Goal: Task Accomplishment & Management: Manage account settings

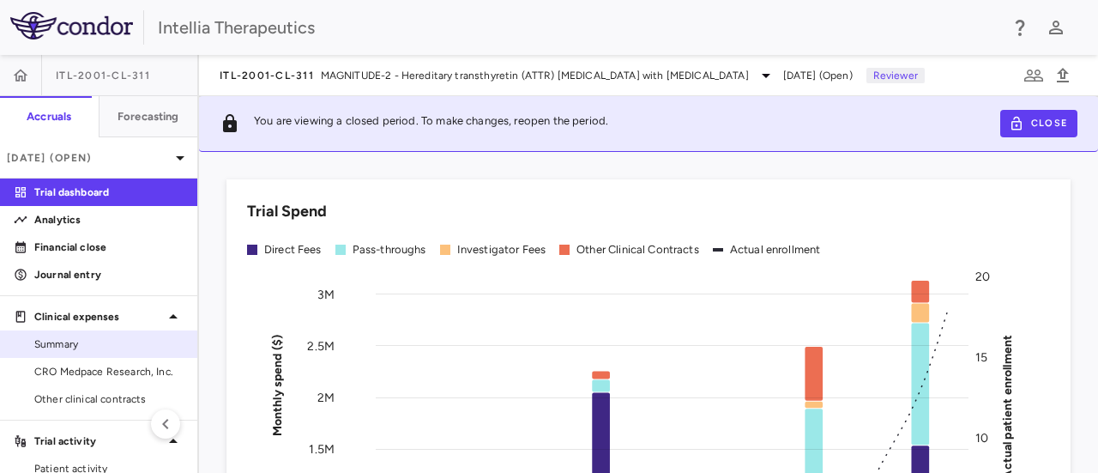
click at [67, 335] on link "Summary" at bounding box center [98, 344] width 197 height 26
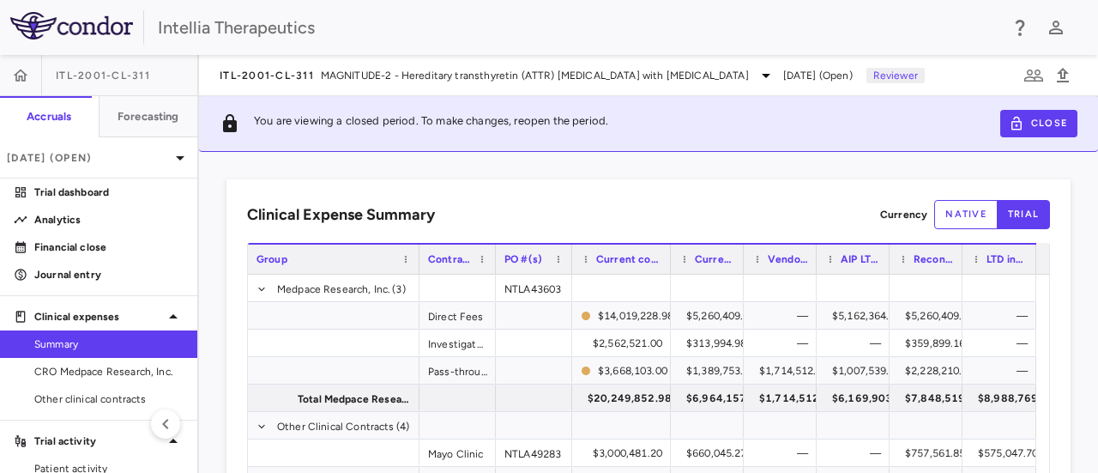
drag, startPoint x: 647, startPoint y: 255, endPoint x: 669, endPoint y: 258, distance: 22.6
click at [669, 258] on div at bounding box center [670, 258] width 7 height 29
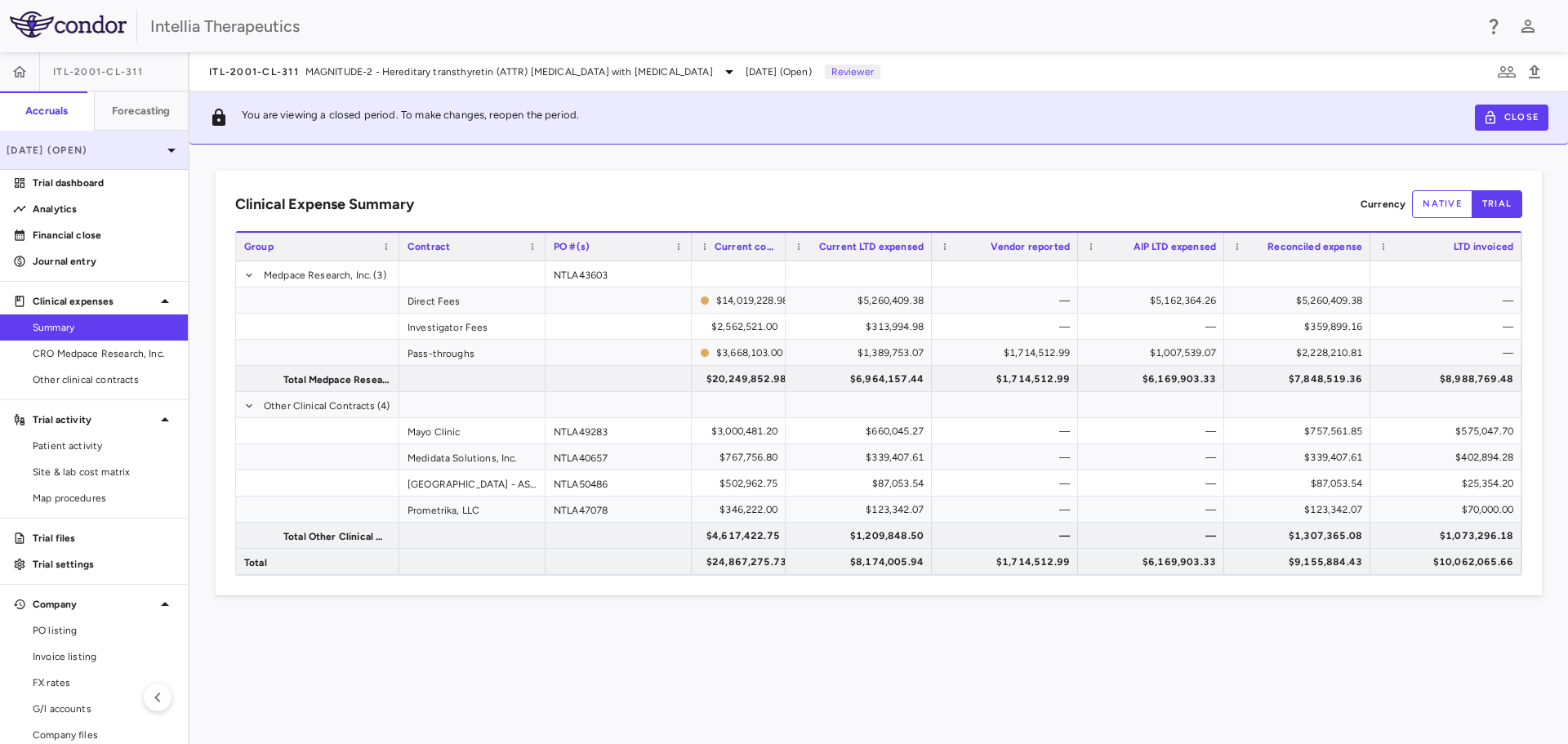
click at [95, 150] on p "Jul 2025 (Open)" at bounding box center [84, 150] width 155 height 14
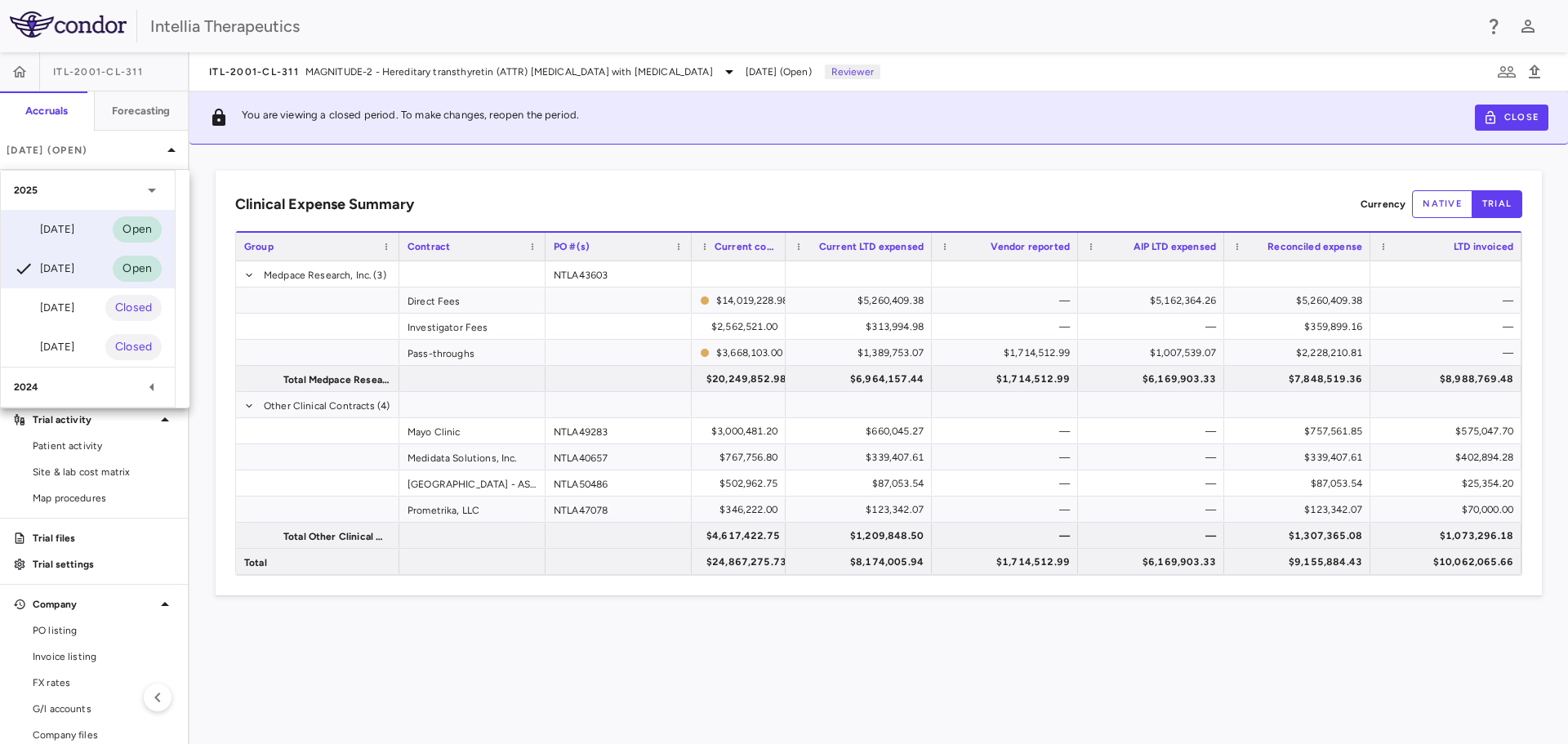
click at [95, 231] on div "Aug 2025 Open" at bounding box center [88, 229] width 174 height 39
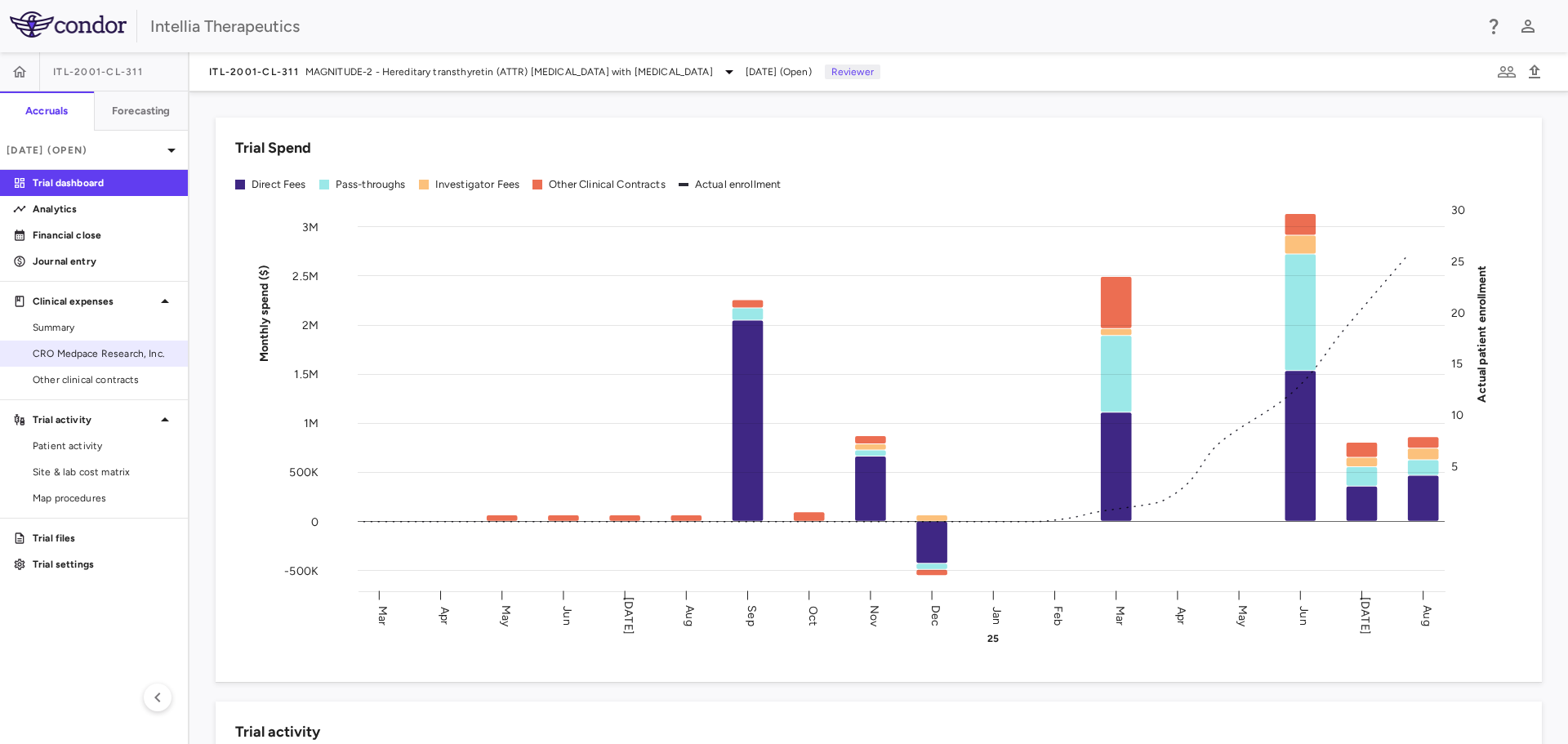
click at [122, 353] on span "CRO Medpace Research, Inc." at bounding box center [103, 353] width 142 height 14
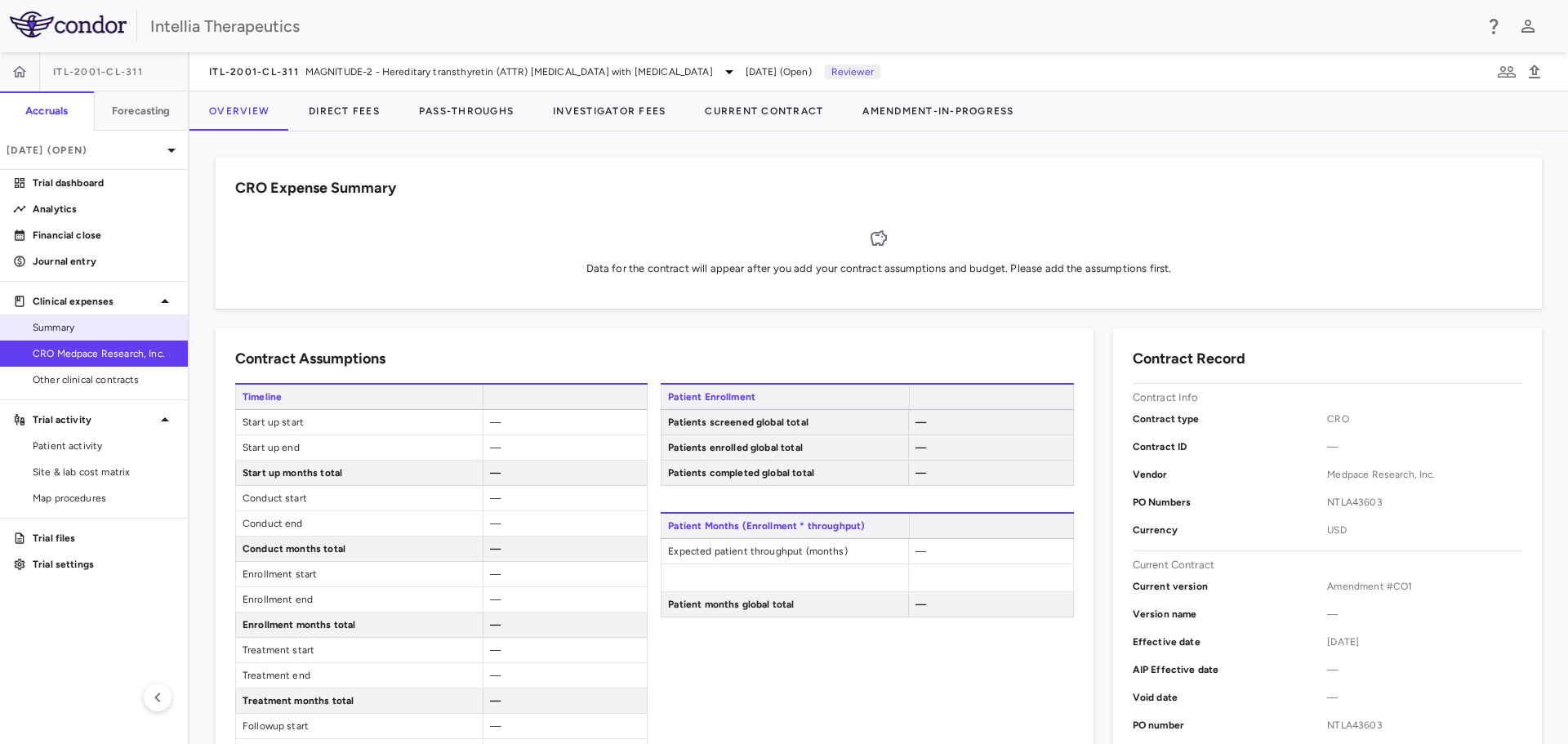
click at [59, 325] on span "Summary" at bounding box center [103, 327] width 142 height 14
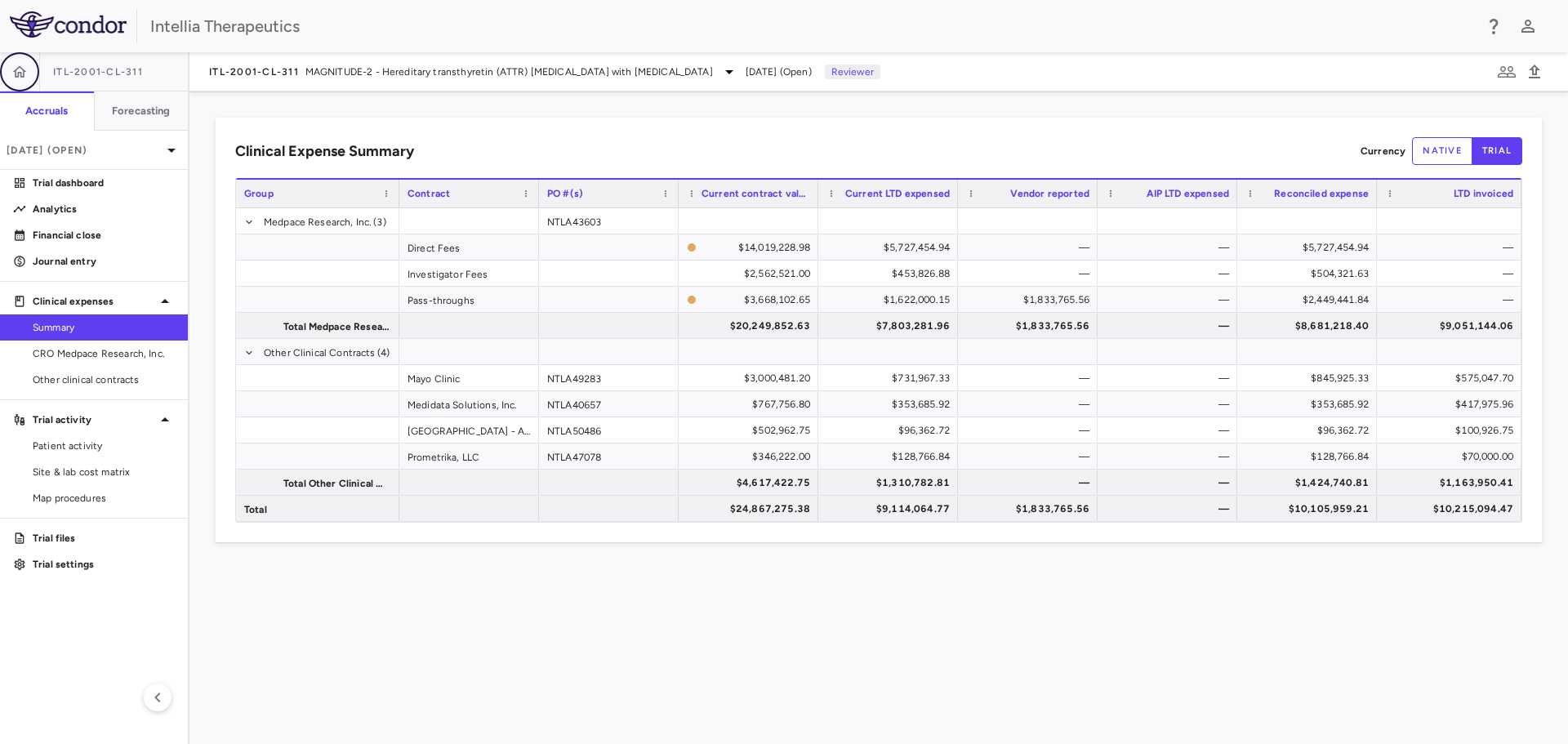
click at [21, 73] on icon "button" at bounding box center [20, 71] width 14 height 11
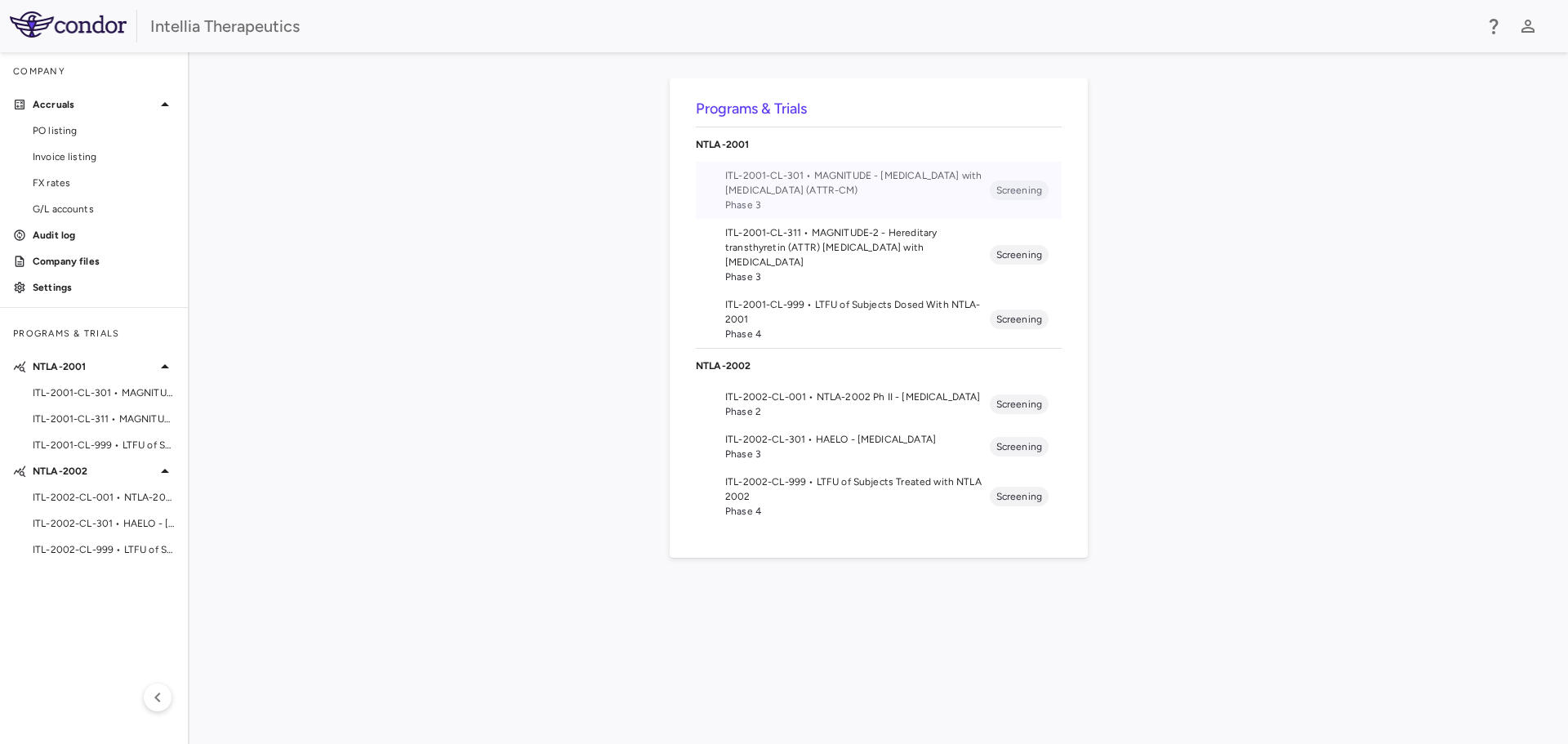
click at [830, 189] on span "ITL-2001-CL-301 • MAGNITUDE - Transthyretin Amyloidosis with Cardiomyopathy (AT…" at bounding box center [858, 183] width 265 height 30
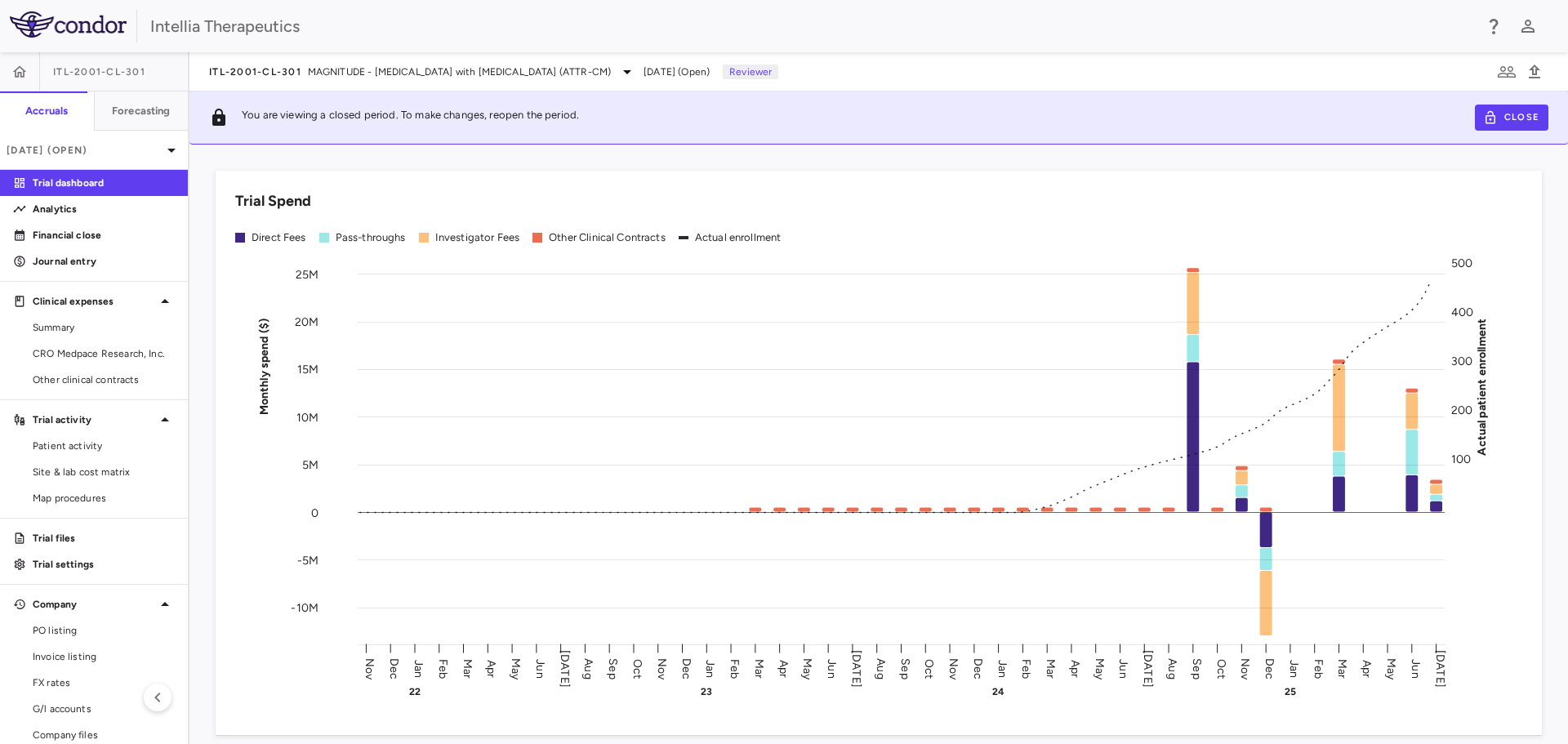
click at [89, 66] on span "ITL-2001-CL-301" at bounding box center [99, 72] width 92 height 13
click at [17, 69] on icon "button" at bounding box center [20, 71] width 14 height 11
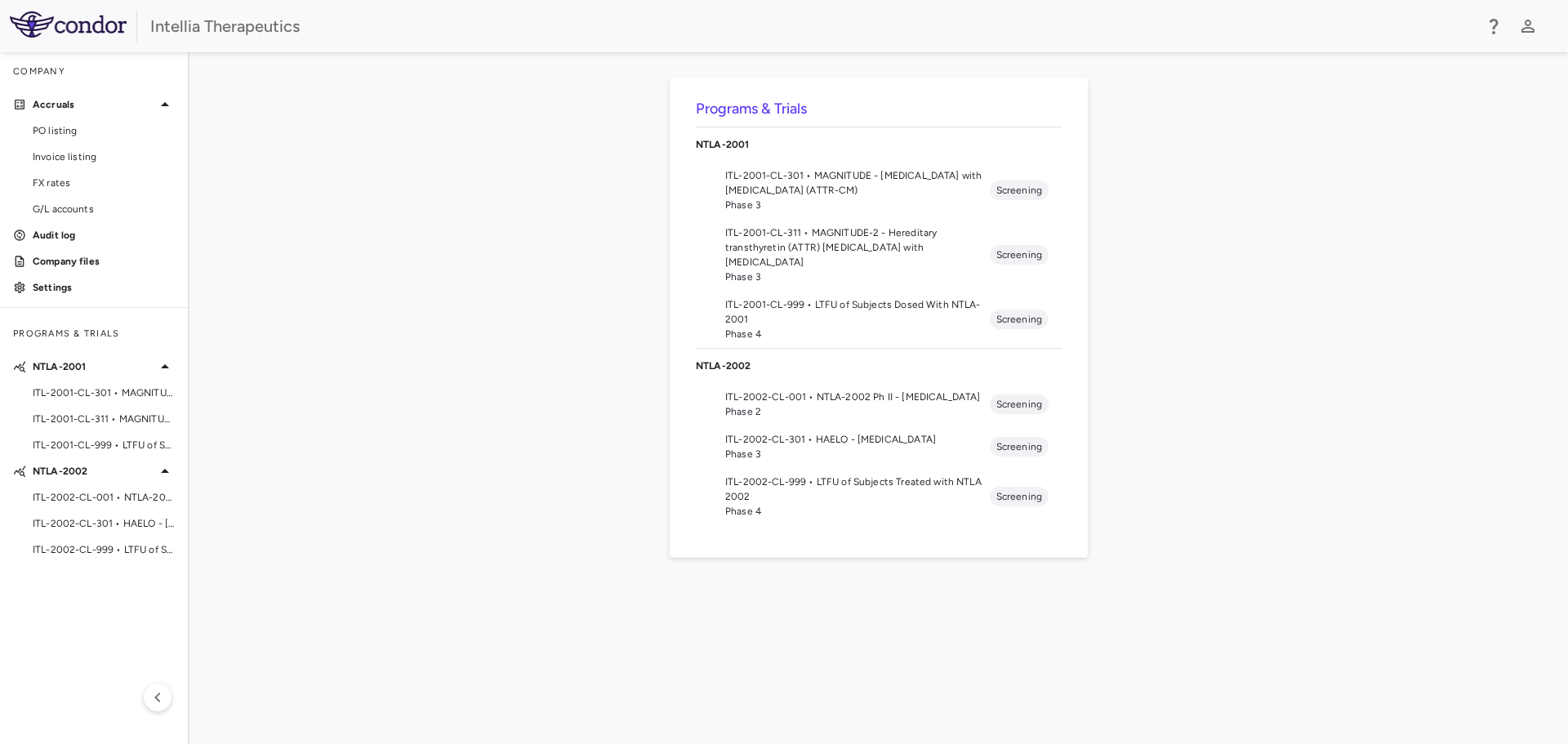
click at [855, 243] on span "ITL-2001-CL-311 • MAGNITUDE-2 - Hereditary transthyretin (ATTR) amyloidosis wit…" at bounding box center [858, 248] width 265 height 44
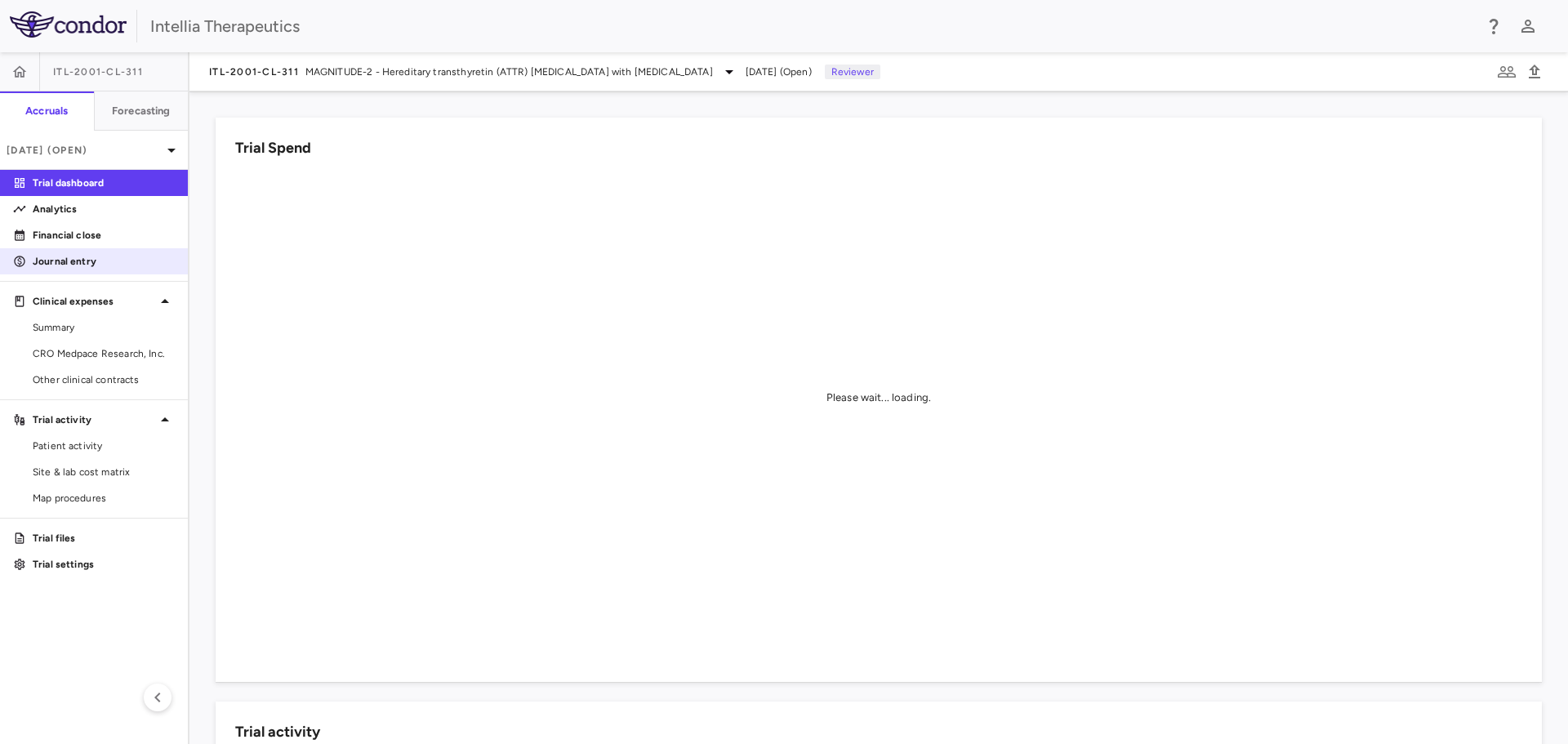
click at [69, 269] on link "Journal entry" at bounding box center [93, 262] width 188 height 25
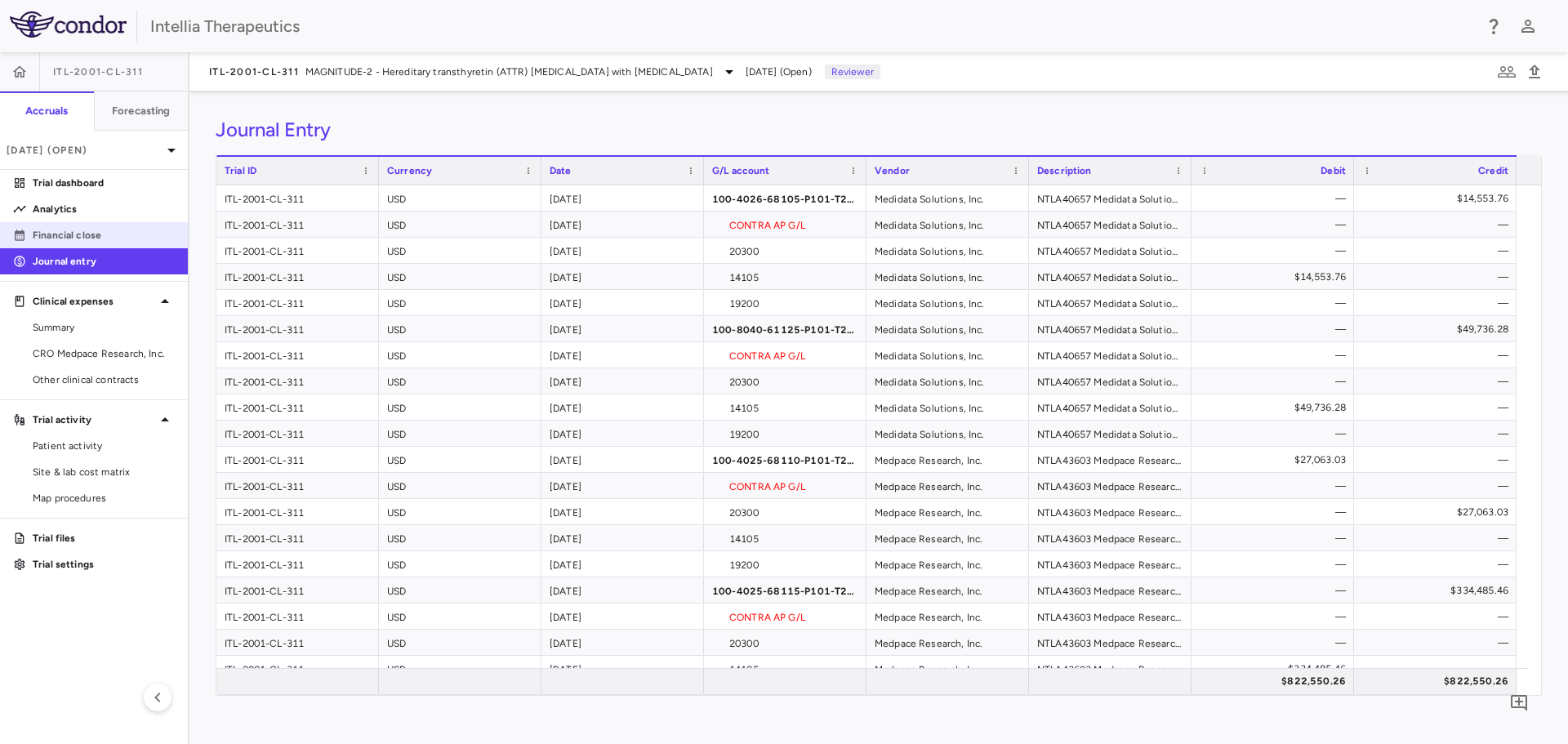
click at [82, 228] on p "Financial close" at bounding box center [103, 234] width 142 height 14
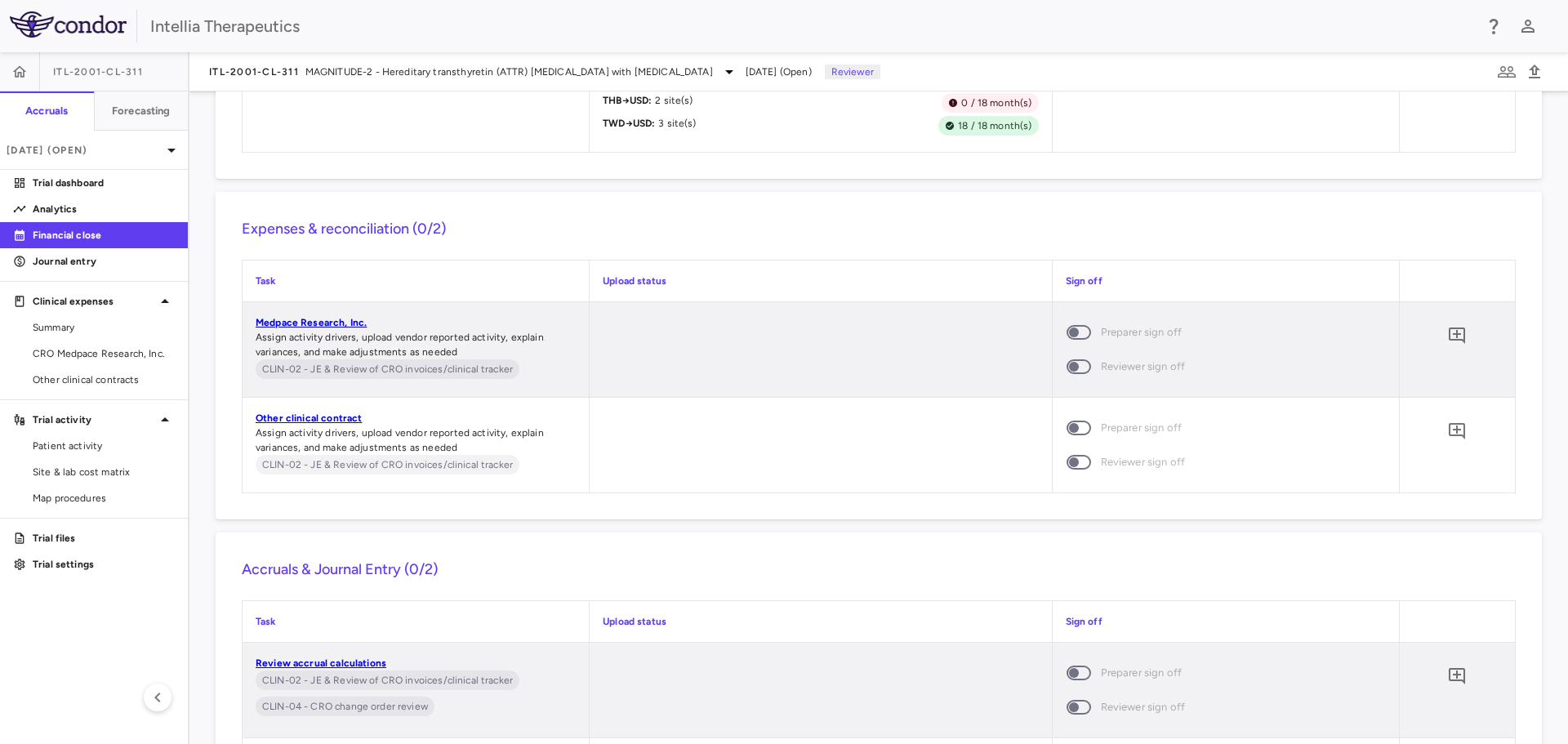
scroll to position [3095, 0]
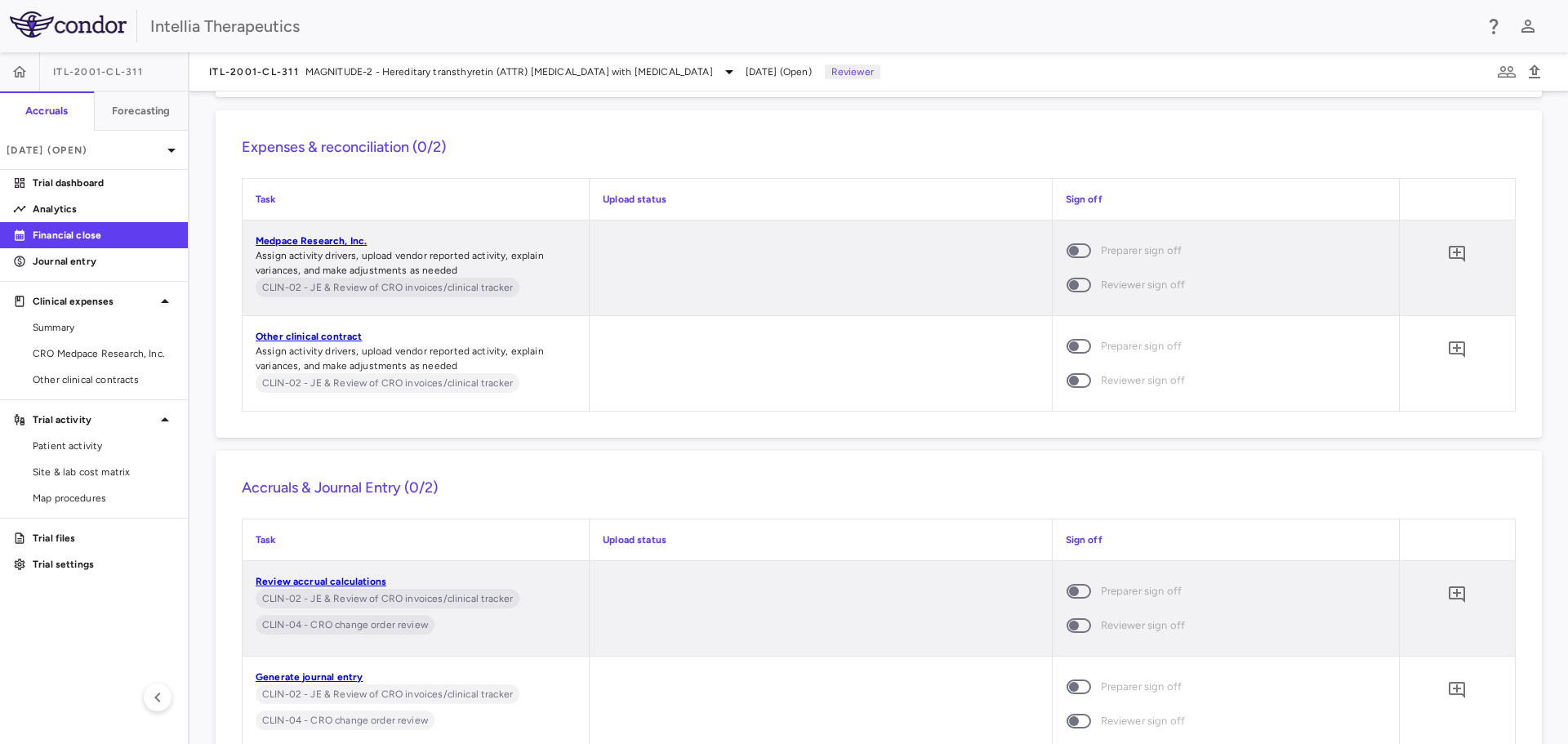
click at [1044, 258] on span at bounding box center [1079, 251] width 25 height 14
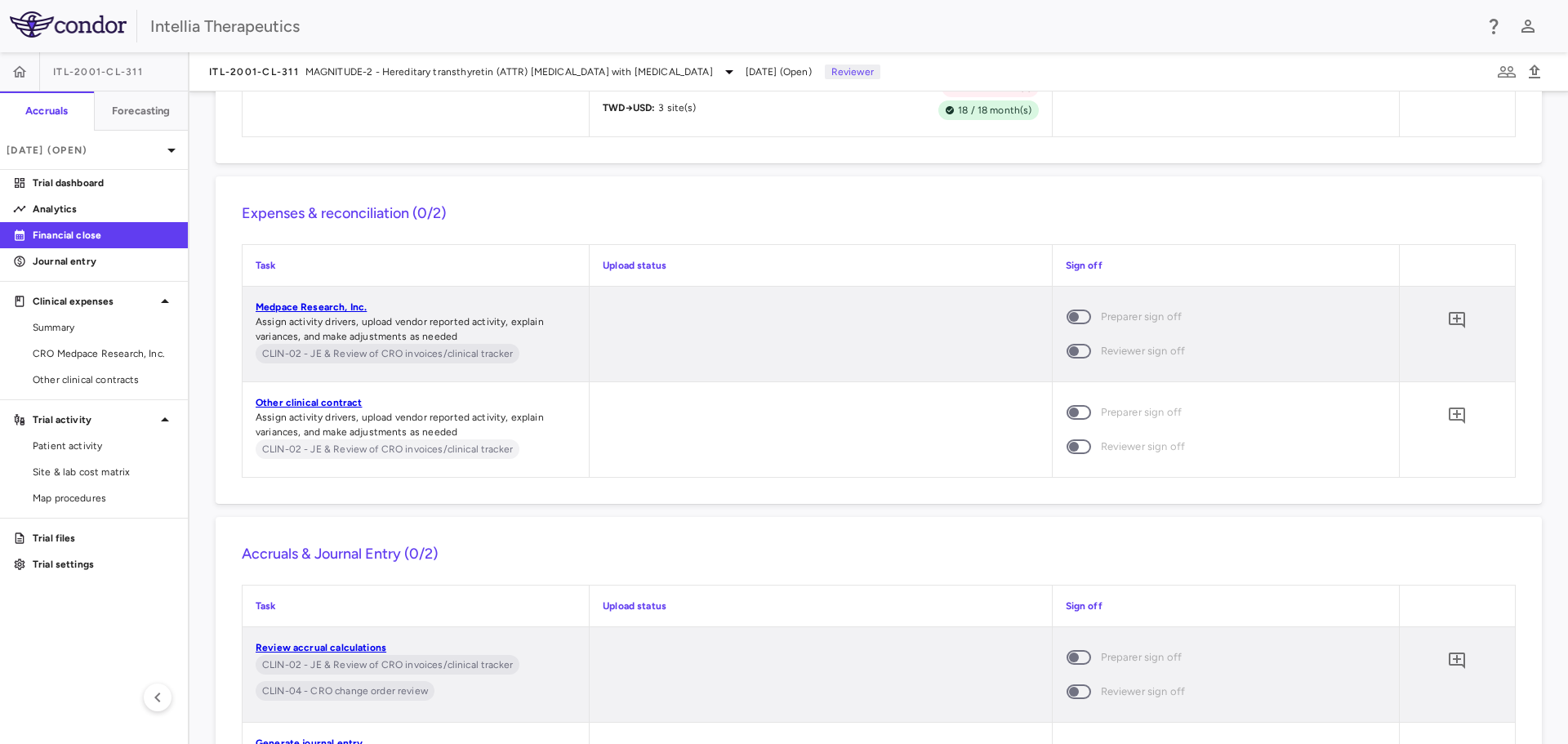
scroll to position [2767, 0]
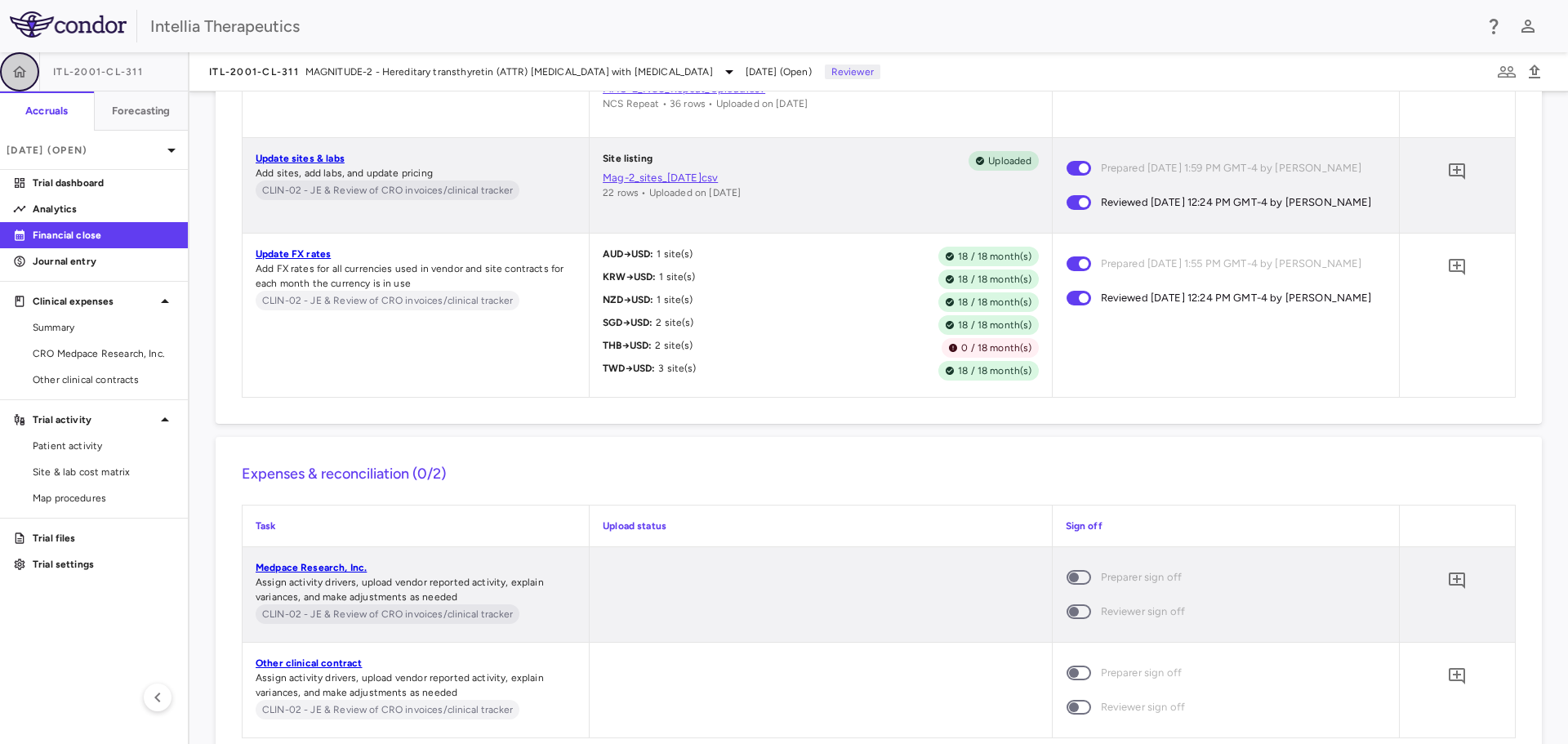
click at [9, 75] on button "button" at bounding box center [19, 71] width 39 height 39
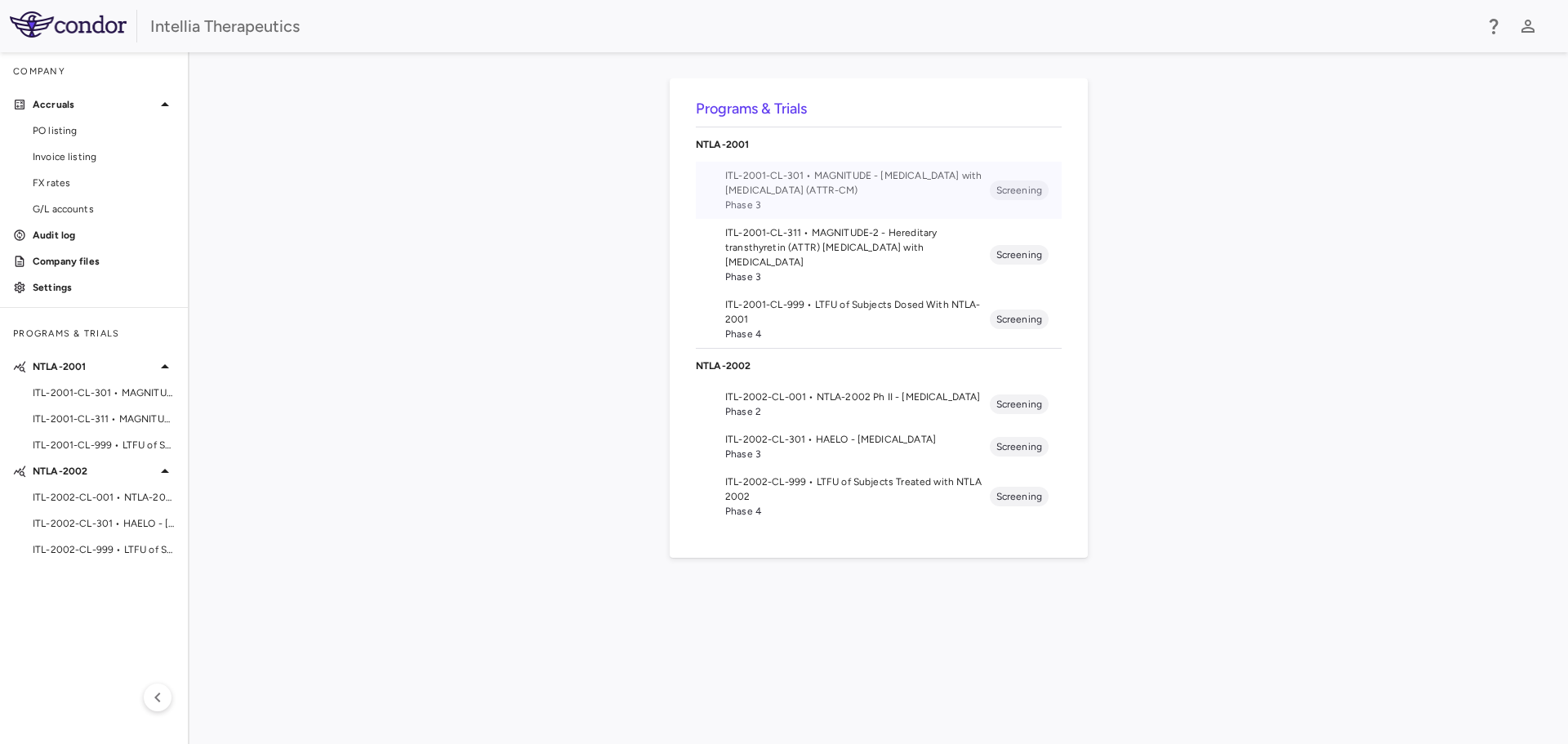
click at [864, 179] on span "ITL-2001-CL-301 • MAGNITUDE - Transthyretin Amyloidosis with Cardiomyopathy (AT…" at bounding box center [858, 183] width 265 height 30
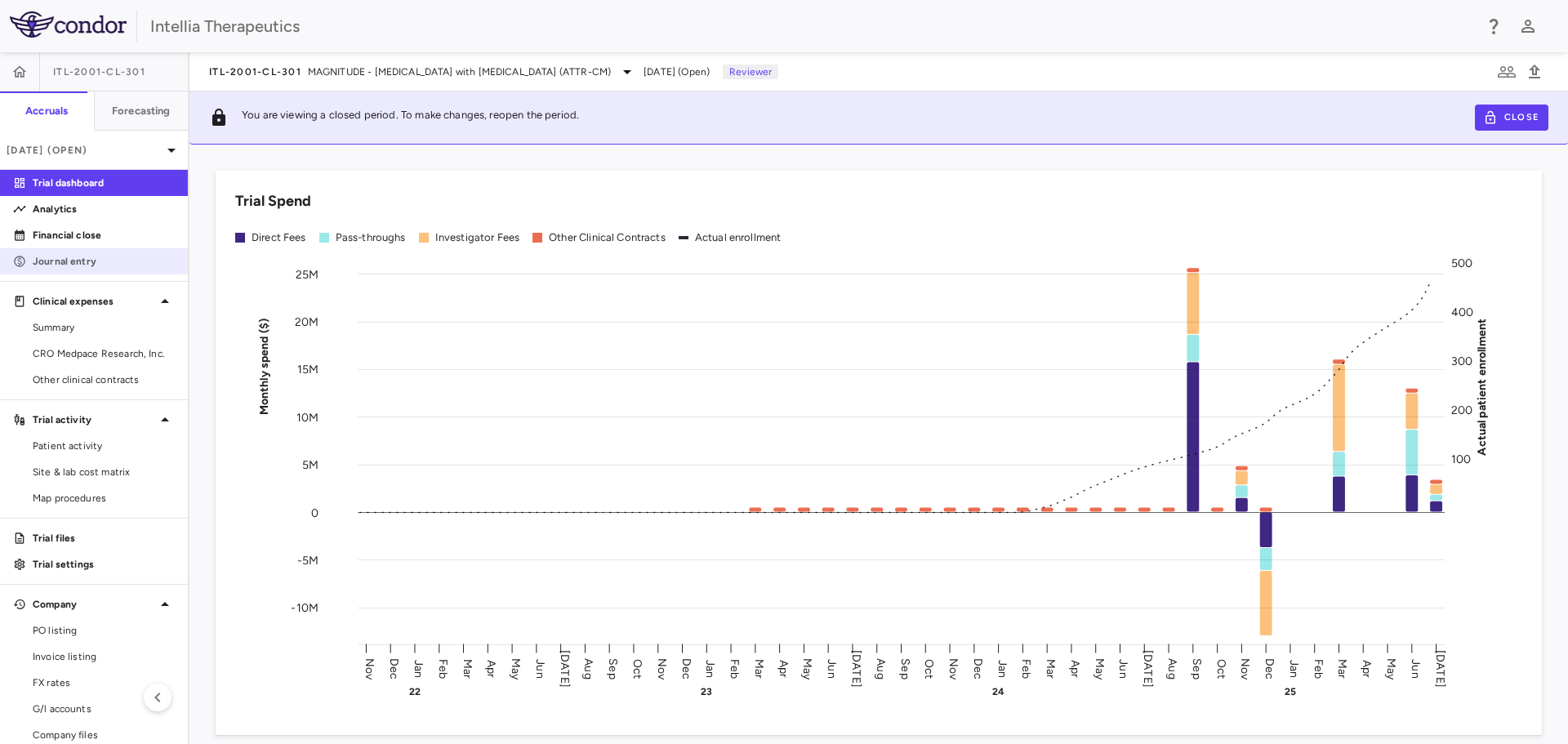
click at [45, 250] on link "Journal entry" at bounding box center [93, 262] width 188 height 25
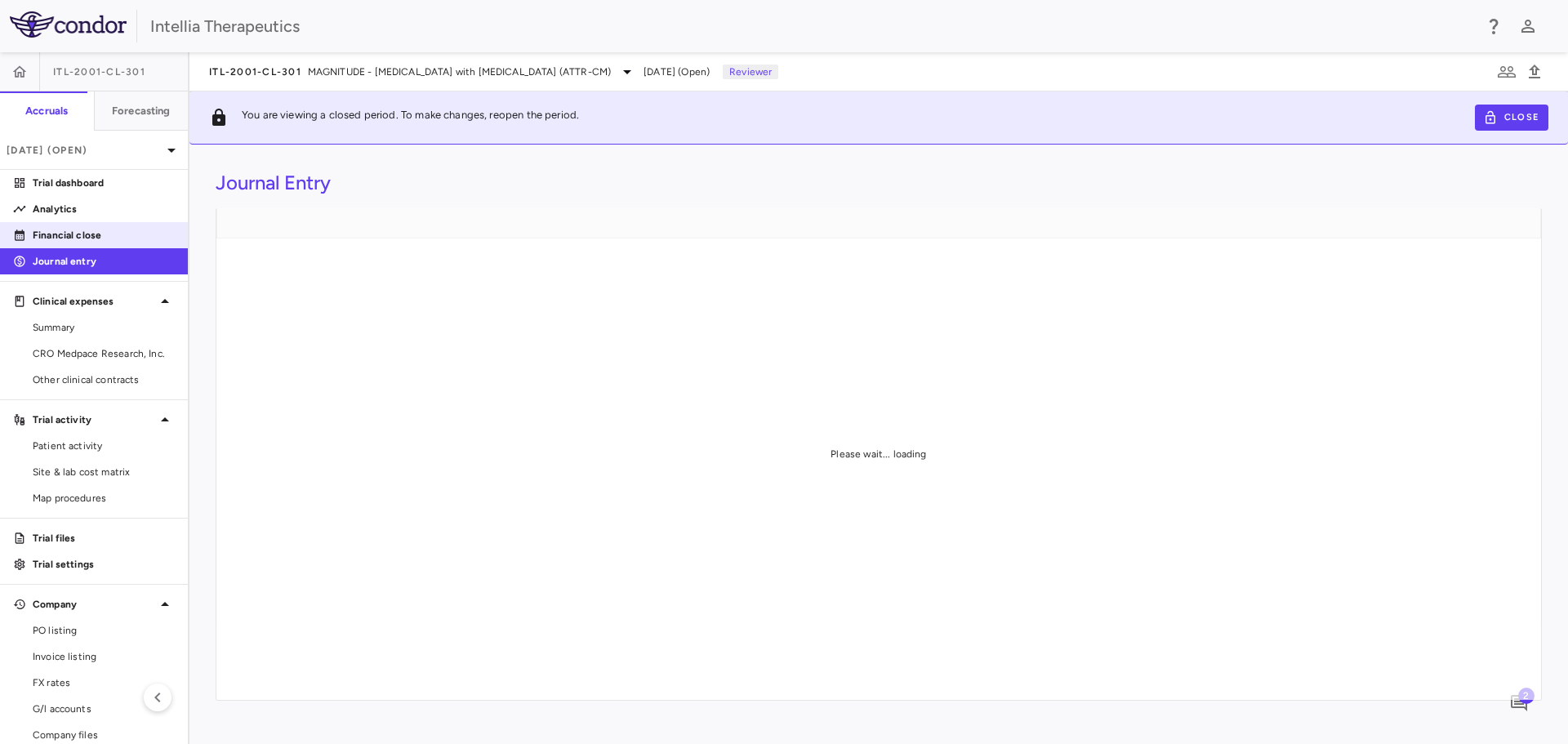
click at [42, 237] on p "Financial close" at bounding box center [103, 234] width 142 height 14
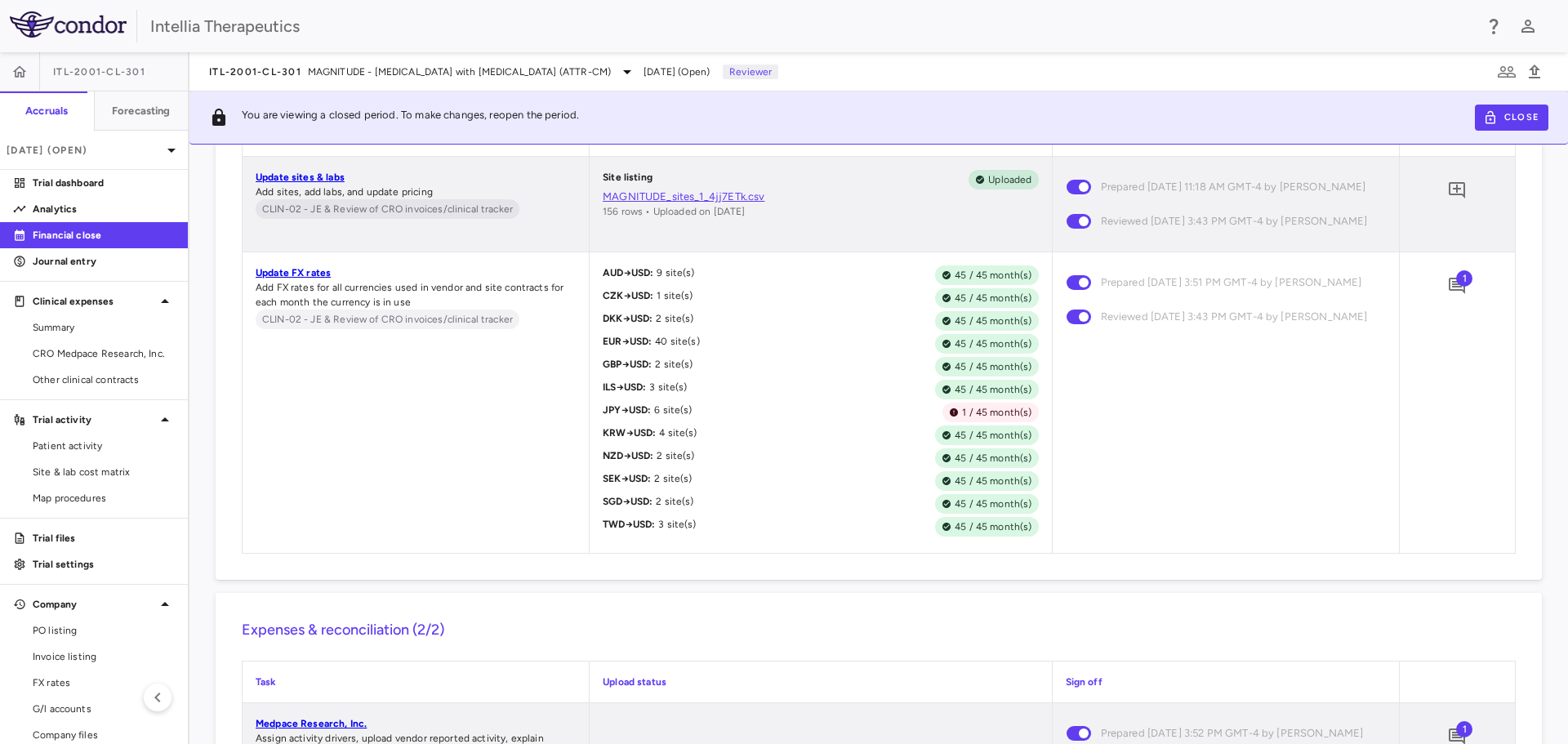
scroll to position [9398, 0]
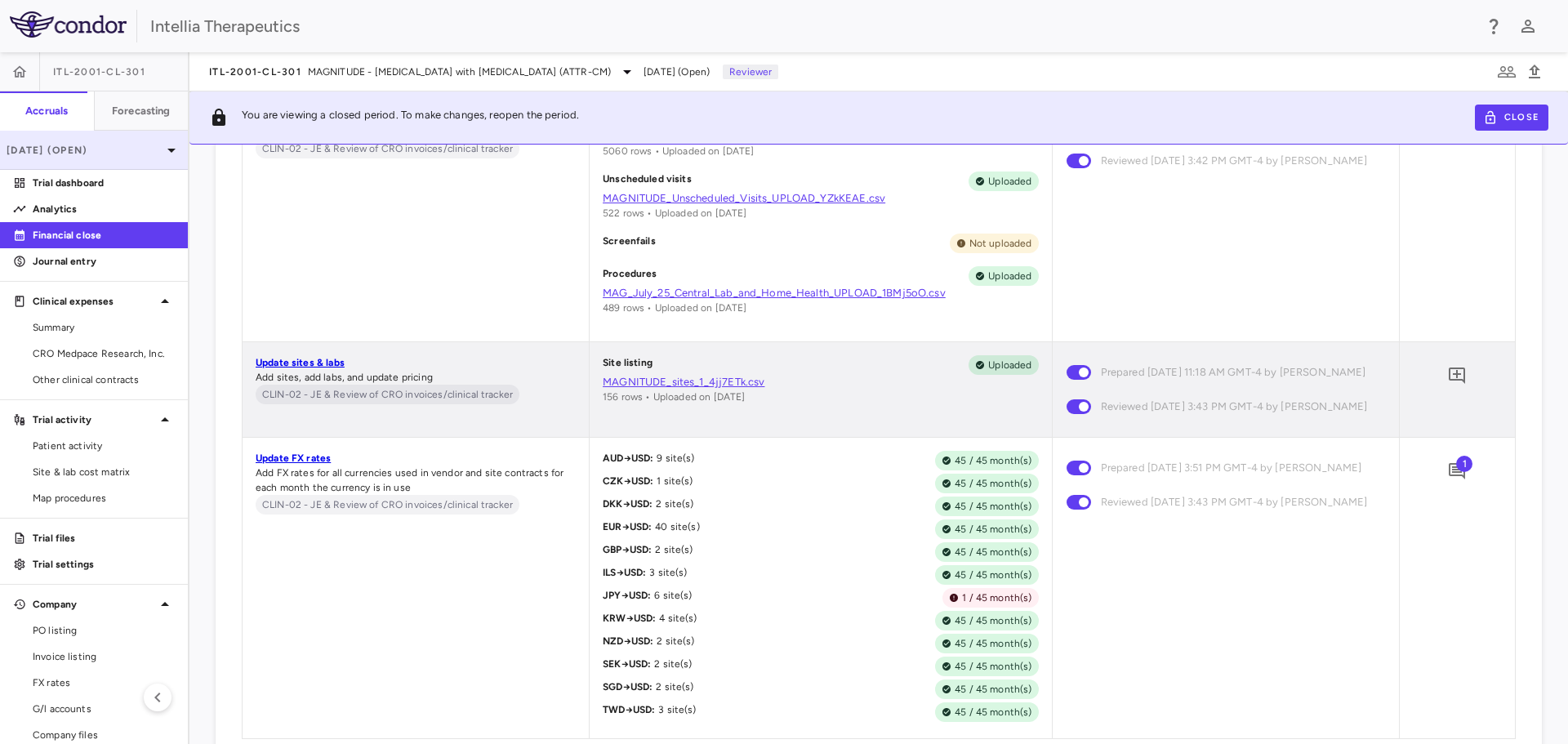
click at [69, 148] on p "Jul 2025 (Open)" at bounding box center [84, 150] width 155 height 14
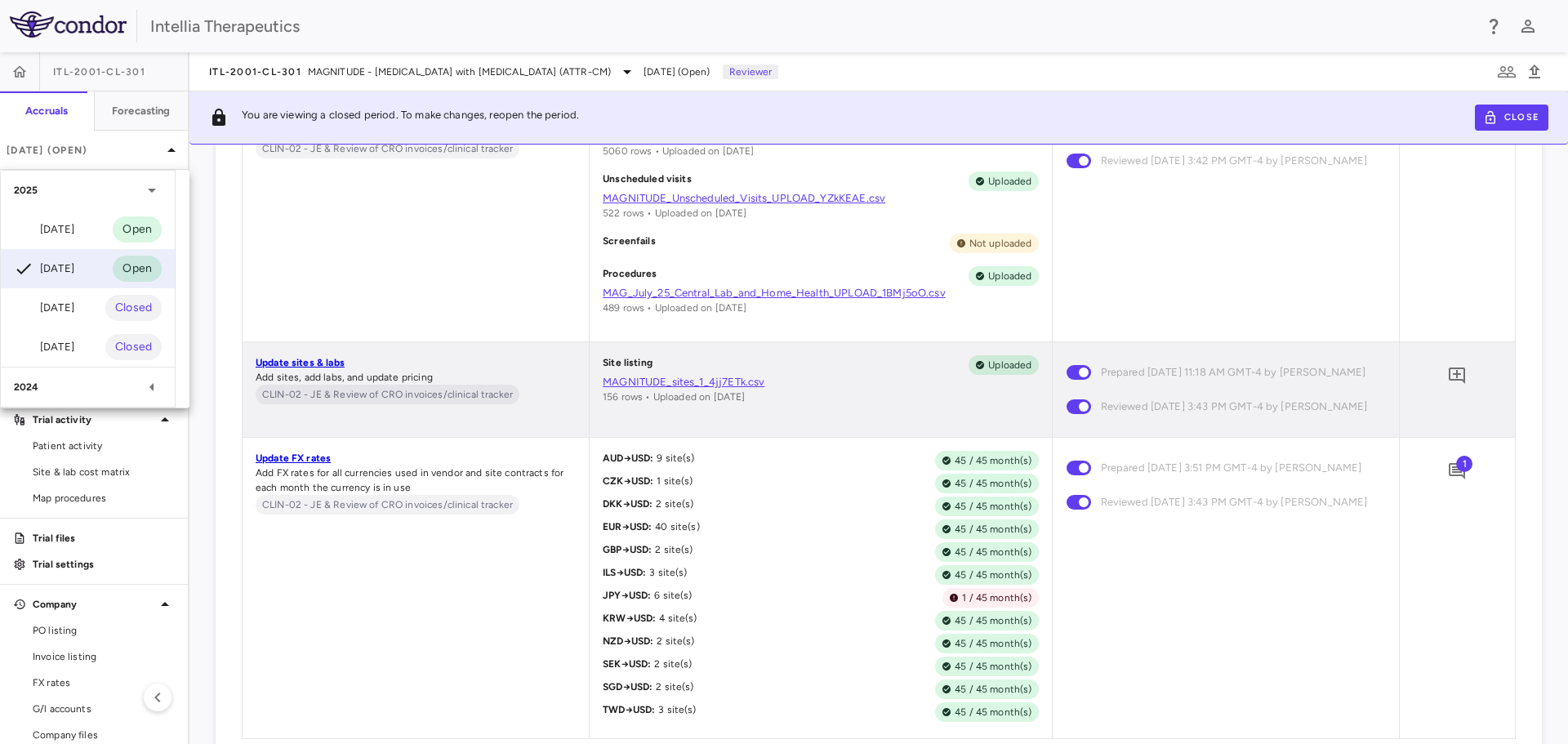
click at [74, 227] on div "Aug 2025" at bounding box center [44, 230] width 60 height 20
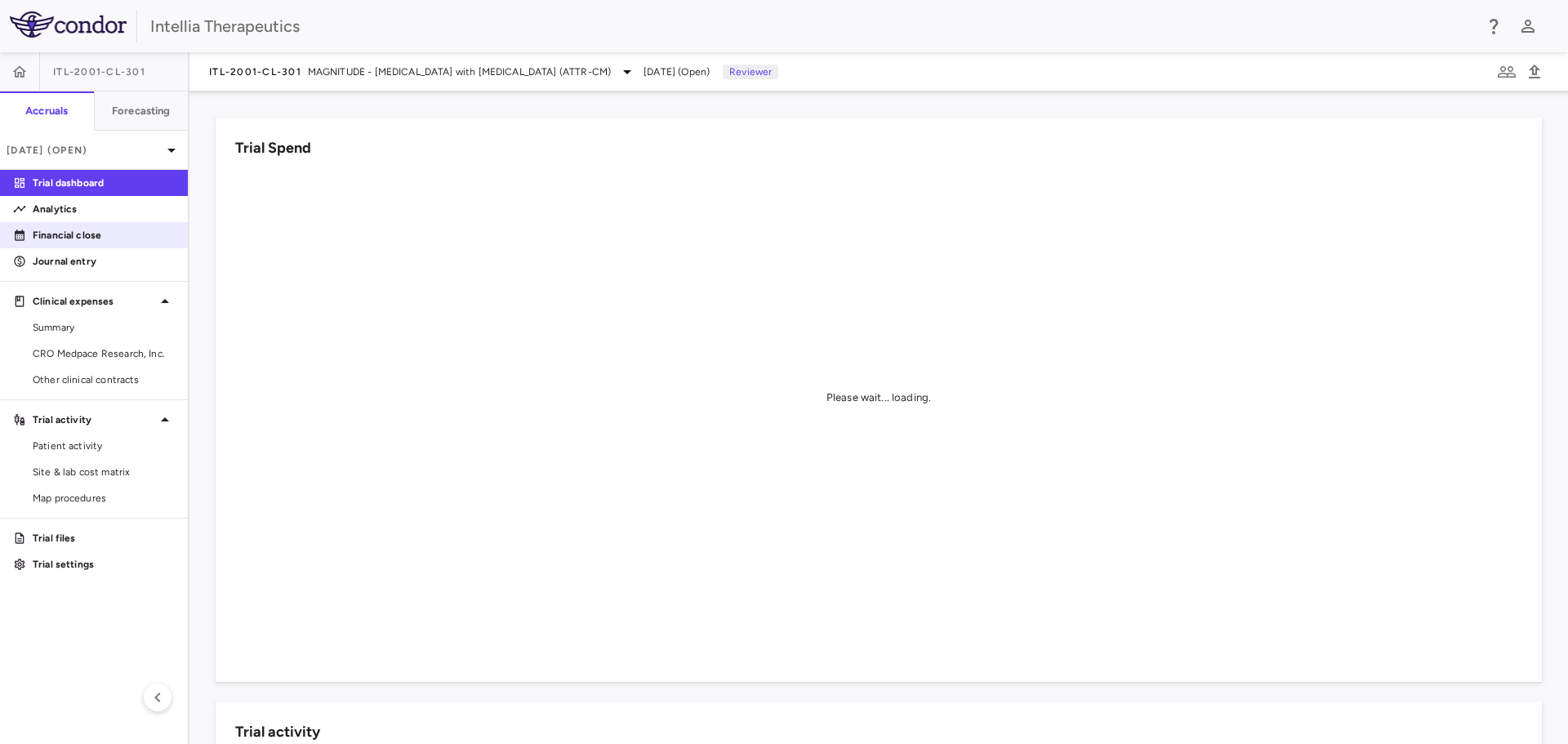
click at [83, 237] on p "Financial close" at bounding box center [103, 234] width 142 height 14
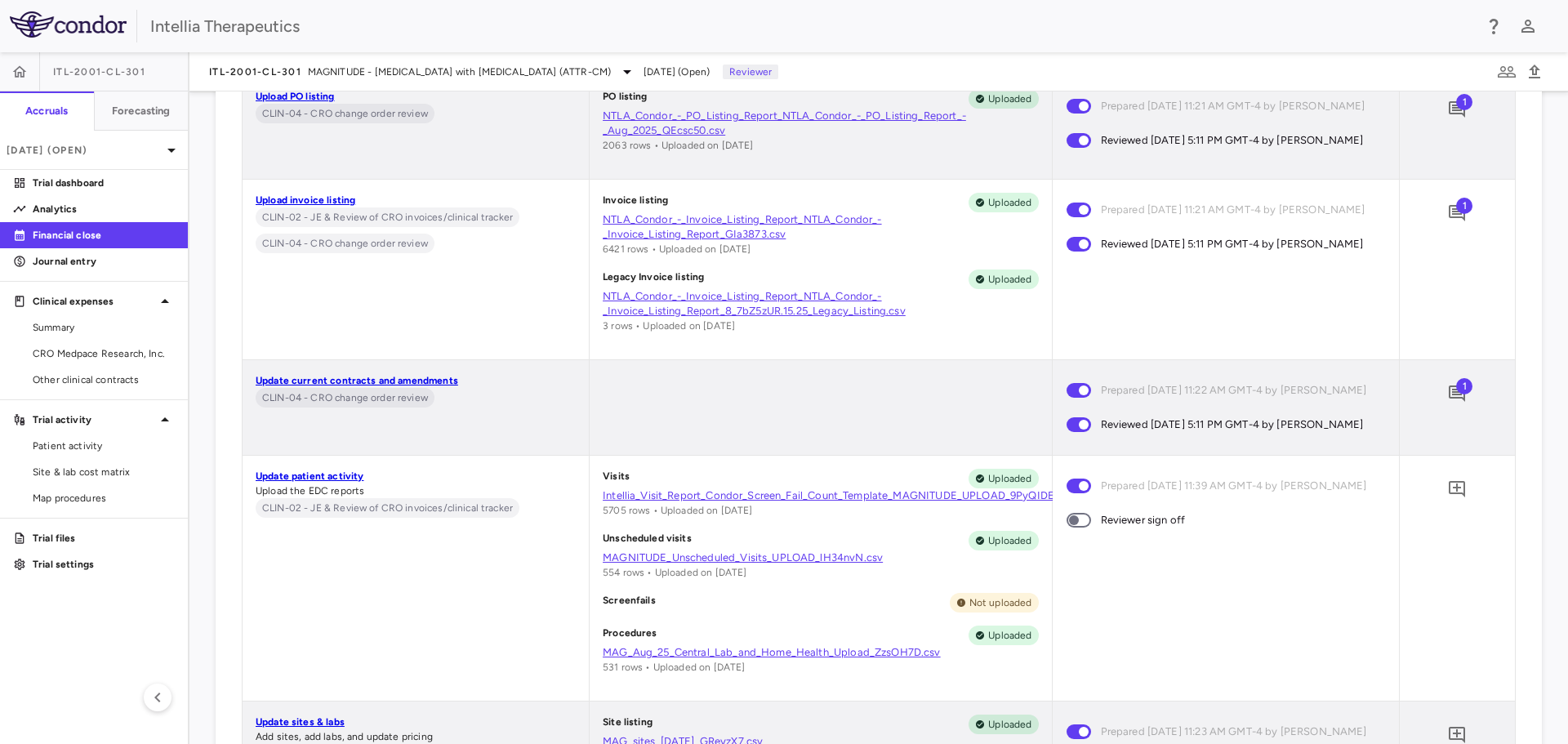
scroll to position [9071, 0]
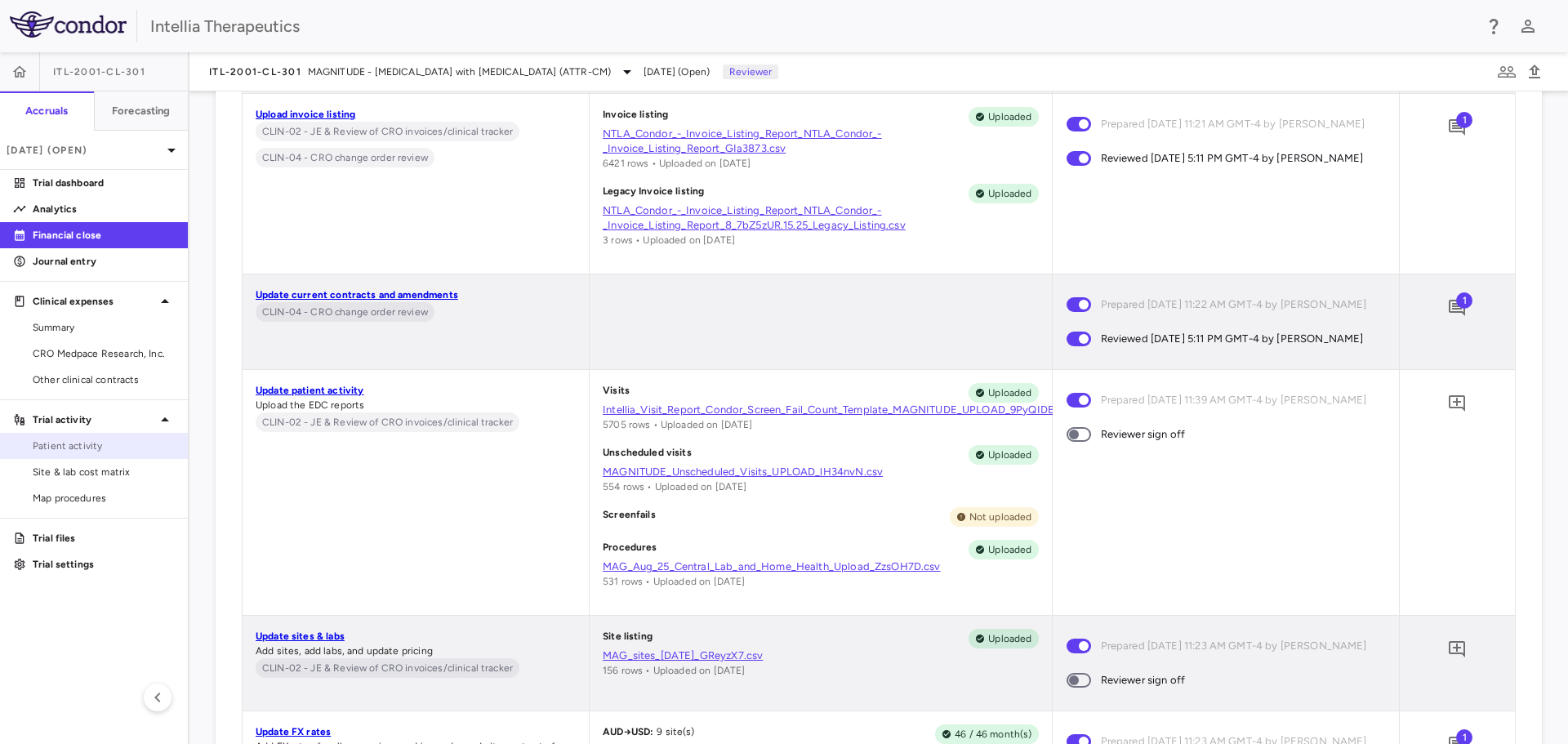
click at [71, 446] on span "Patient activity" at bounding box center [103, 446] width 142 height 14
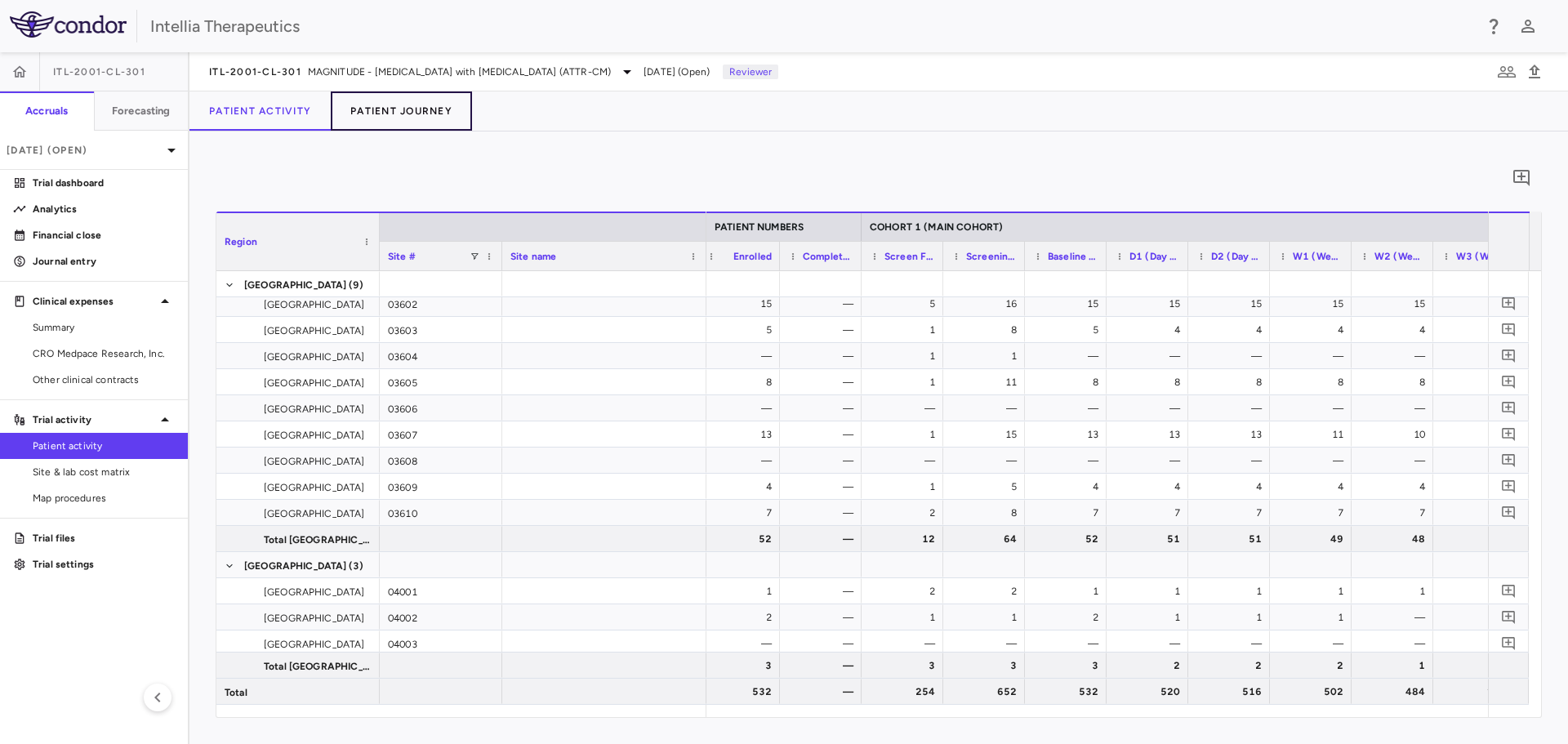
click at [410, 109] on button "Patient Journey" at bounding box center [401, 111] width 141 height 39
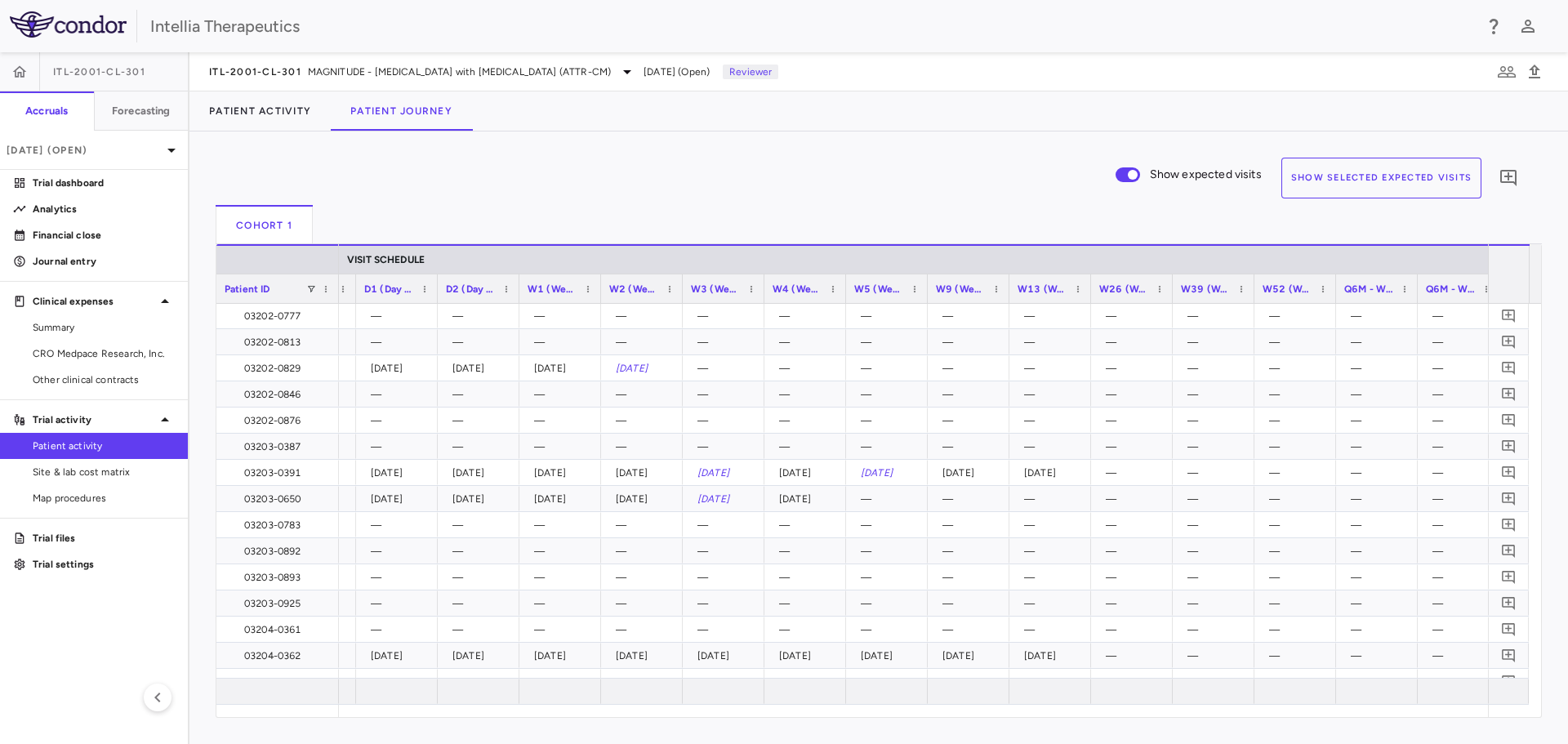
scroll to position [314, 0]
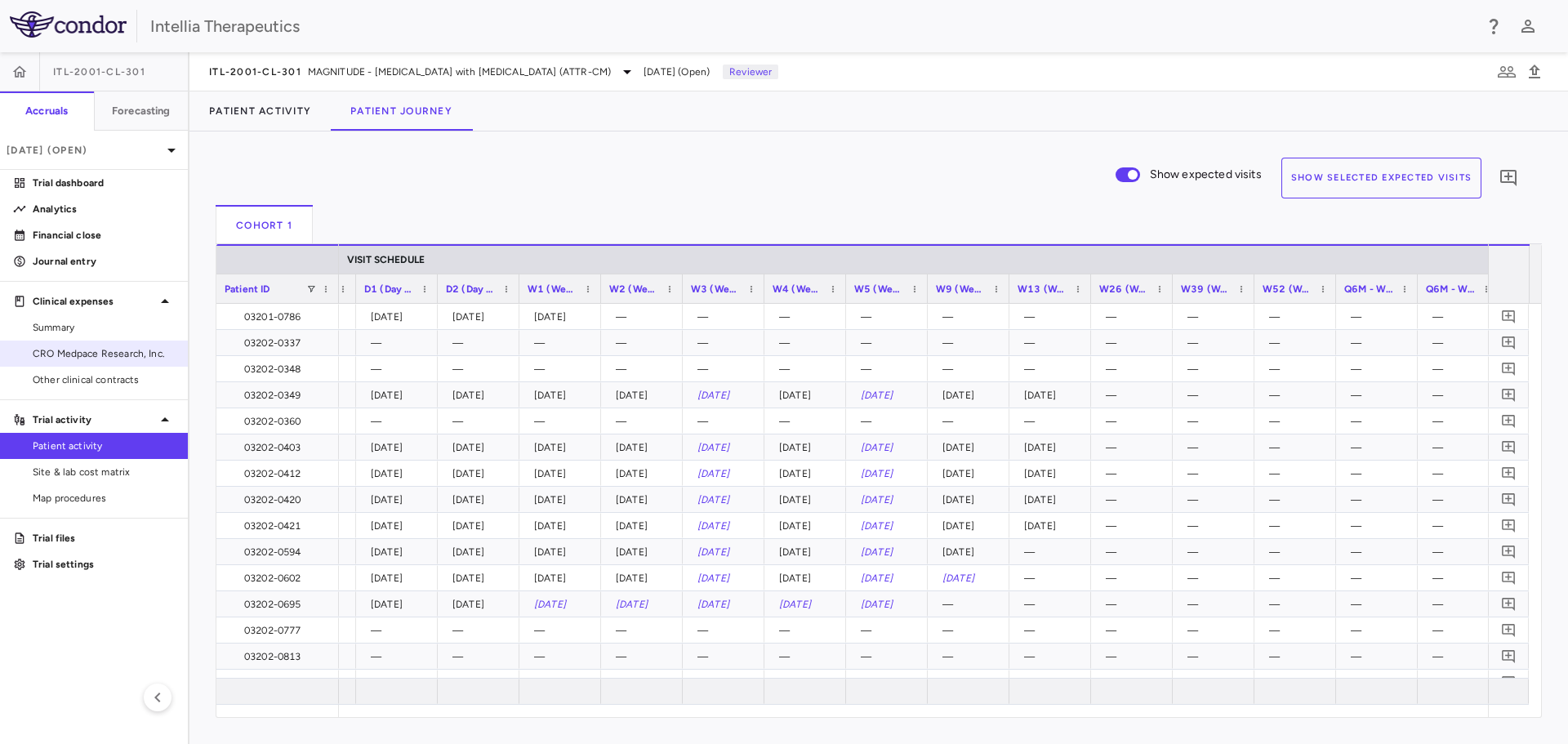
click at [82, 352] on span "CRO Medpace Research, Inc." at bounding box center [103, 353] width 142 height 14
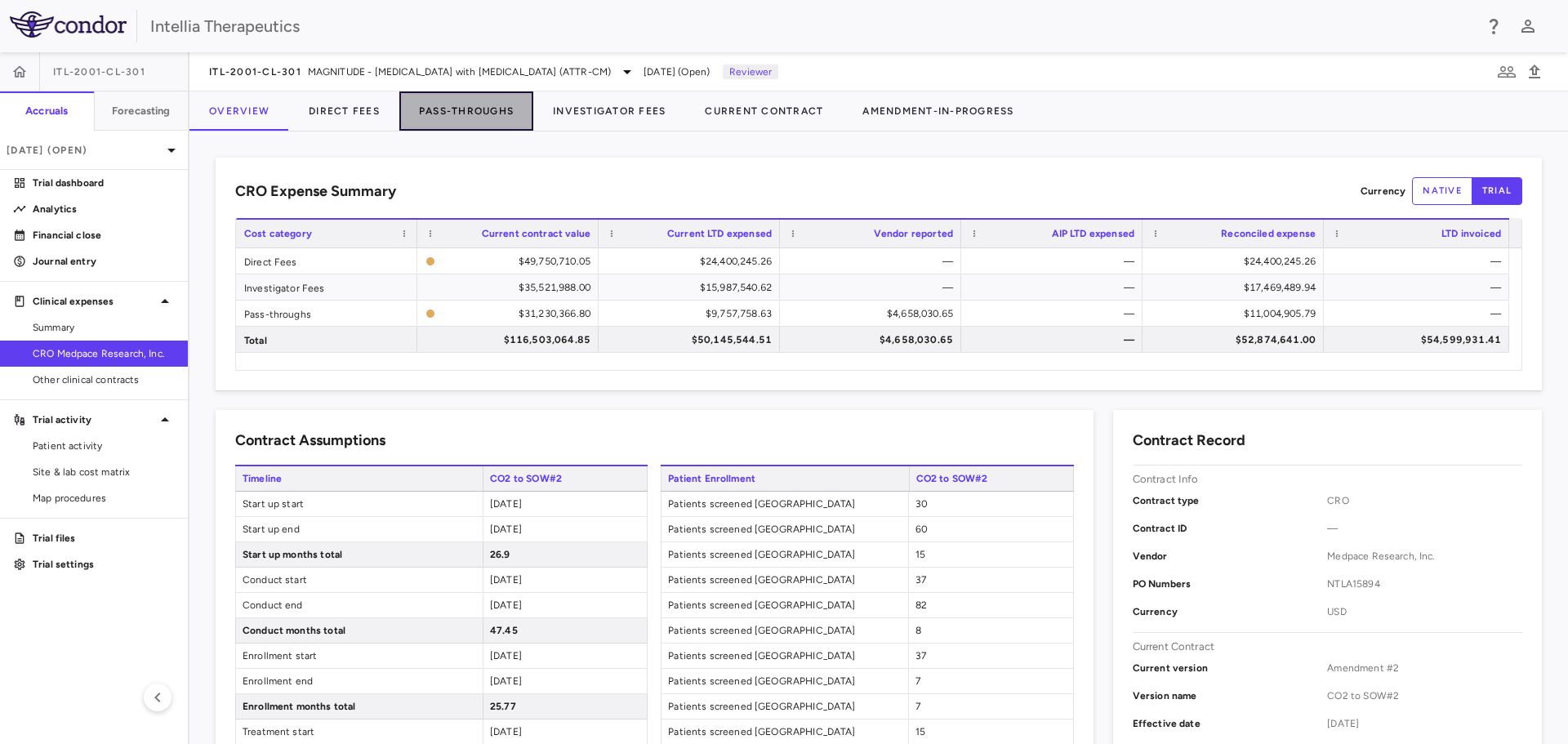
click at [453, 111] on button "Pass-Throughs" at bounding box center [466, 111] width 134 height 39
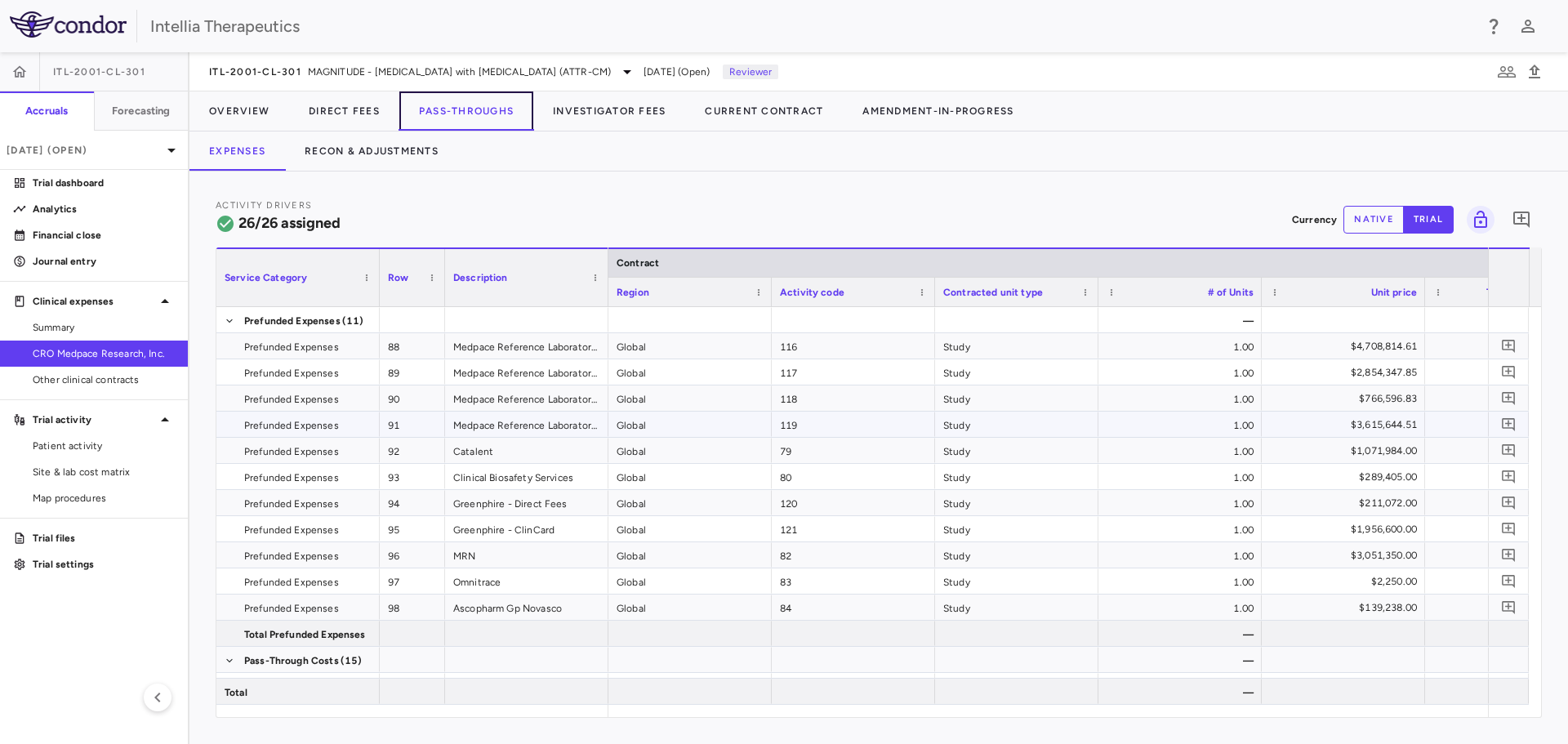
scroll to position [43, 0]
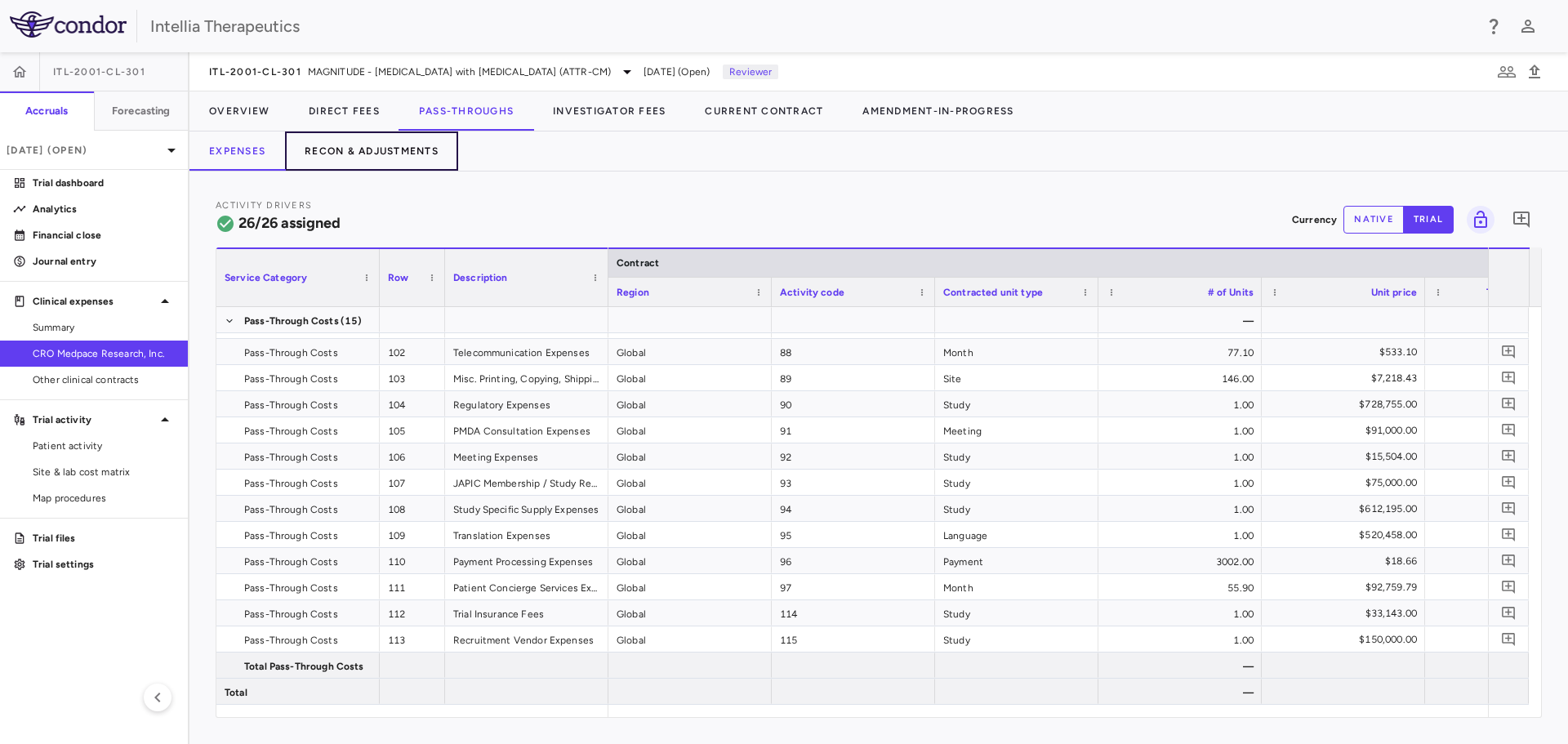
click at [355, 156] on button "Recon & Adjustments" at bounding box center [371, 151] width 173 height 39
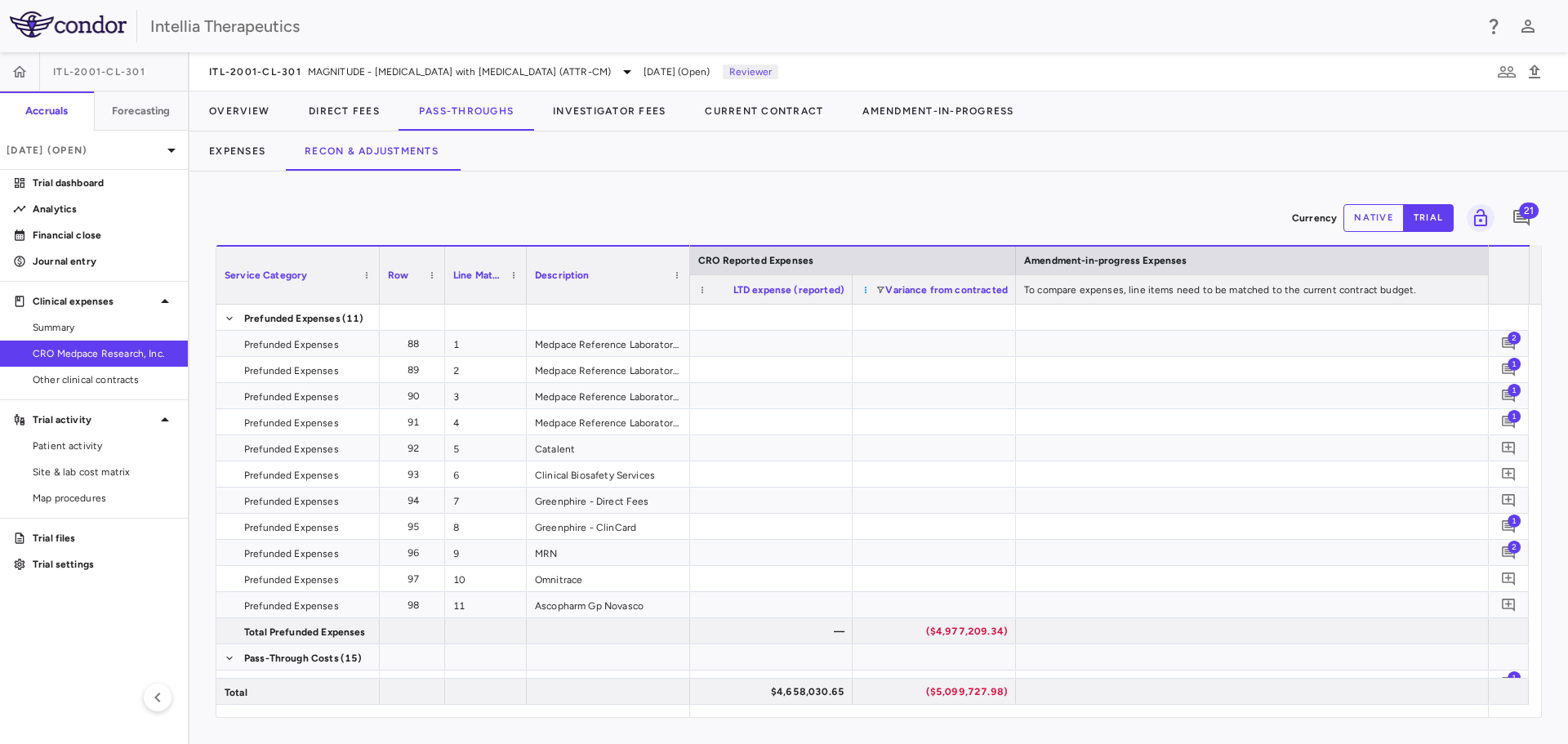
click at [864, 291] on span at bounding box center [865, 290] width 10 height 10
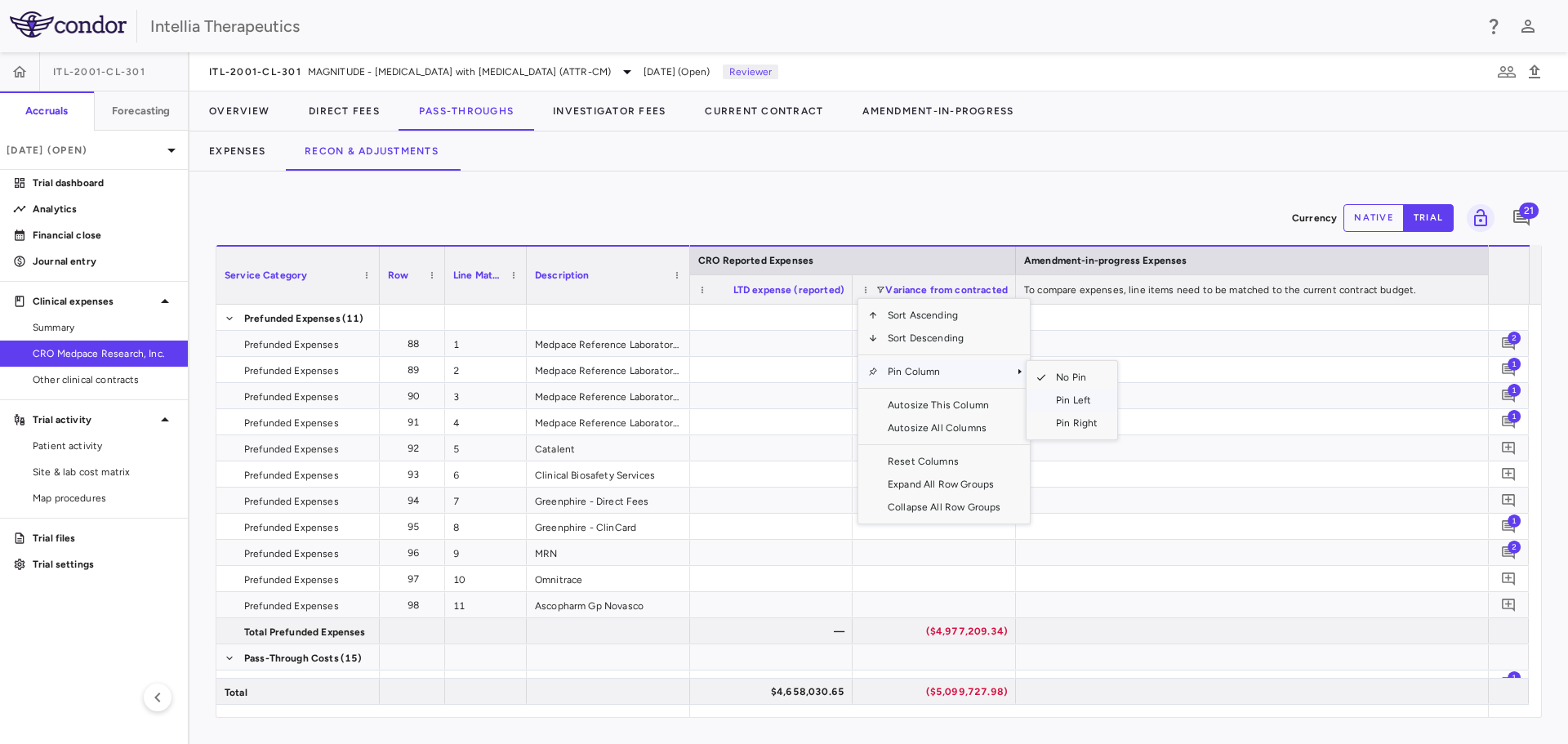
click at [1044, 405] on span "Pin Left" at bounding box center [1077, 400] width 61 height 23
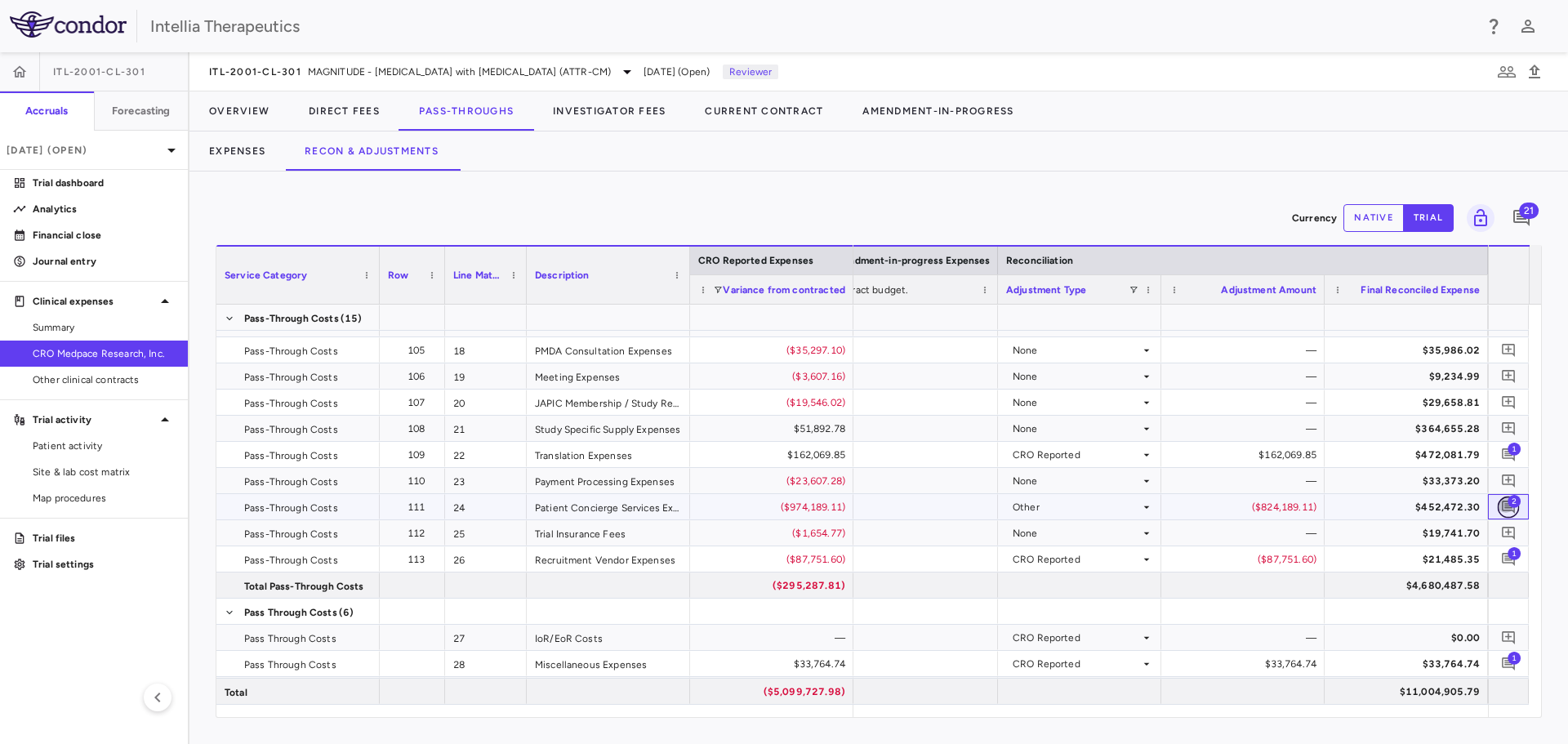
click at [1044, 450] on icon "Add comment" at bounding box center [1509, 508] width 13 height 13
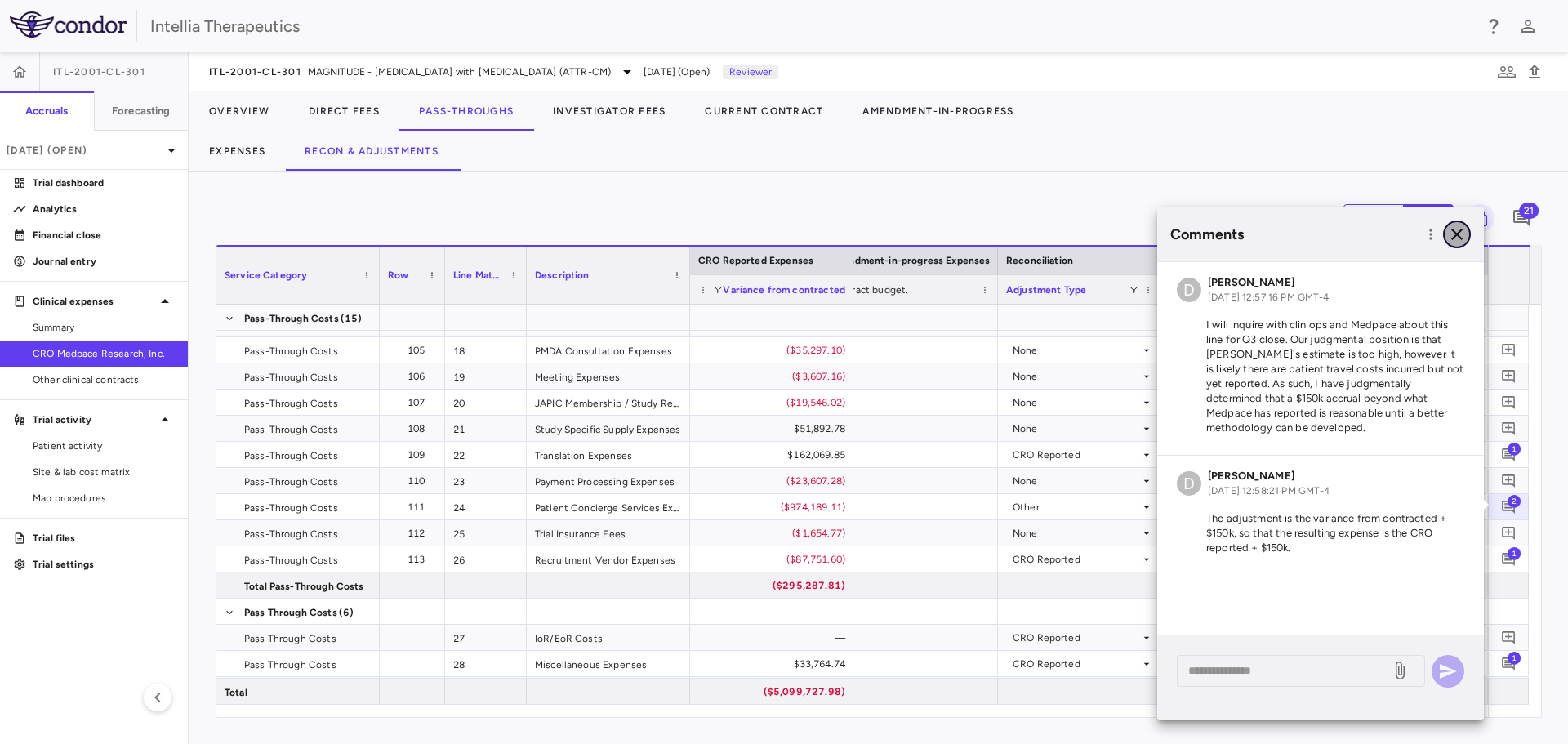
click at [1044, 232] on icon "button" at bounding box center [1457, 234] width 11 height 11
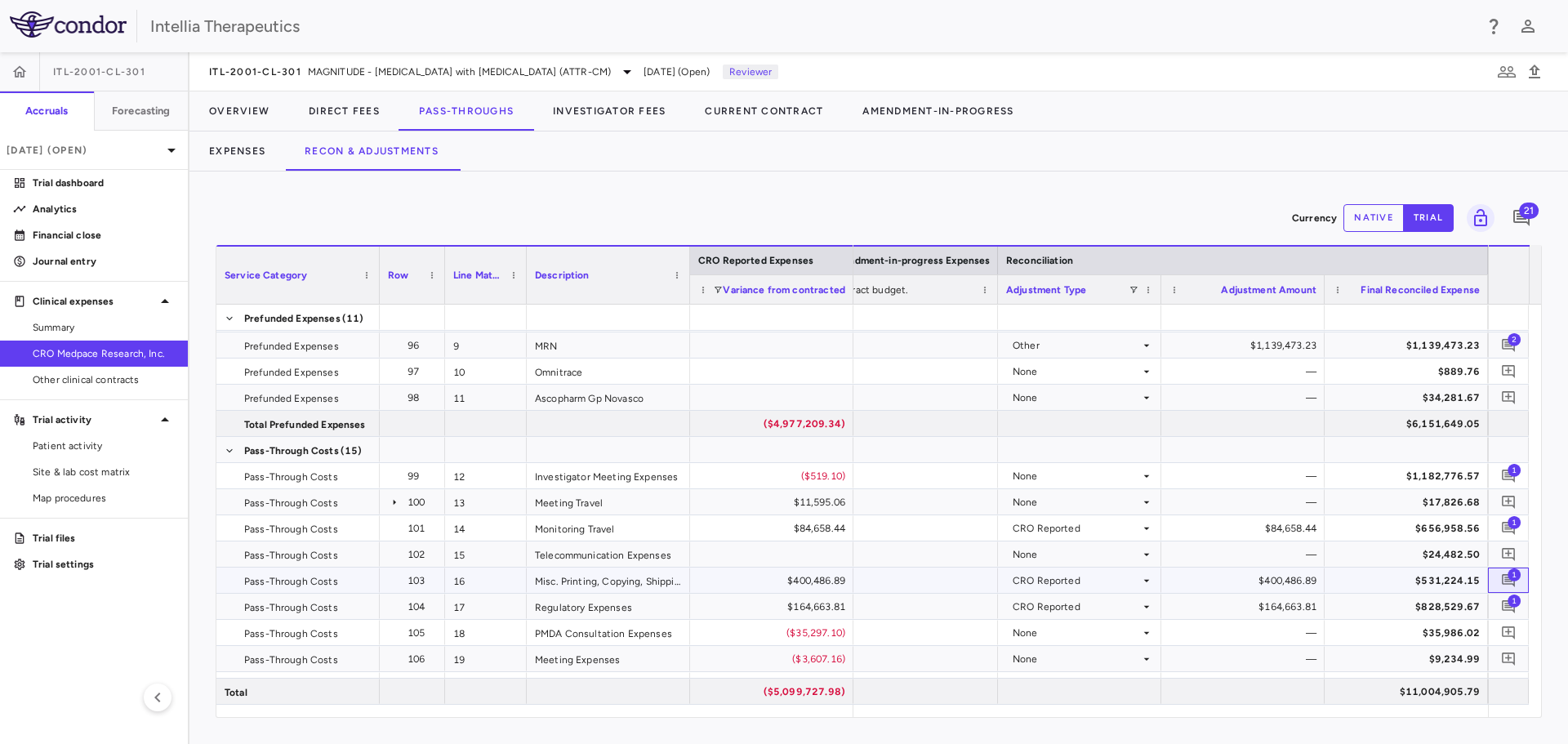
click at [1044, 450] on span "1" at bounding box center [1515, 574] width 13 height 13
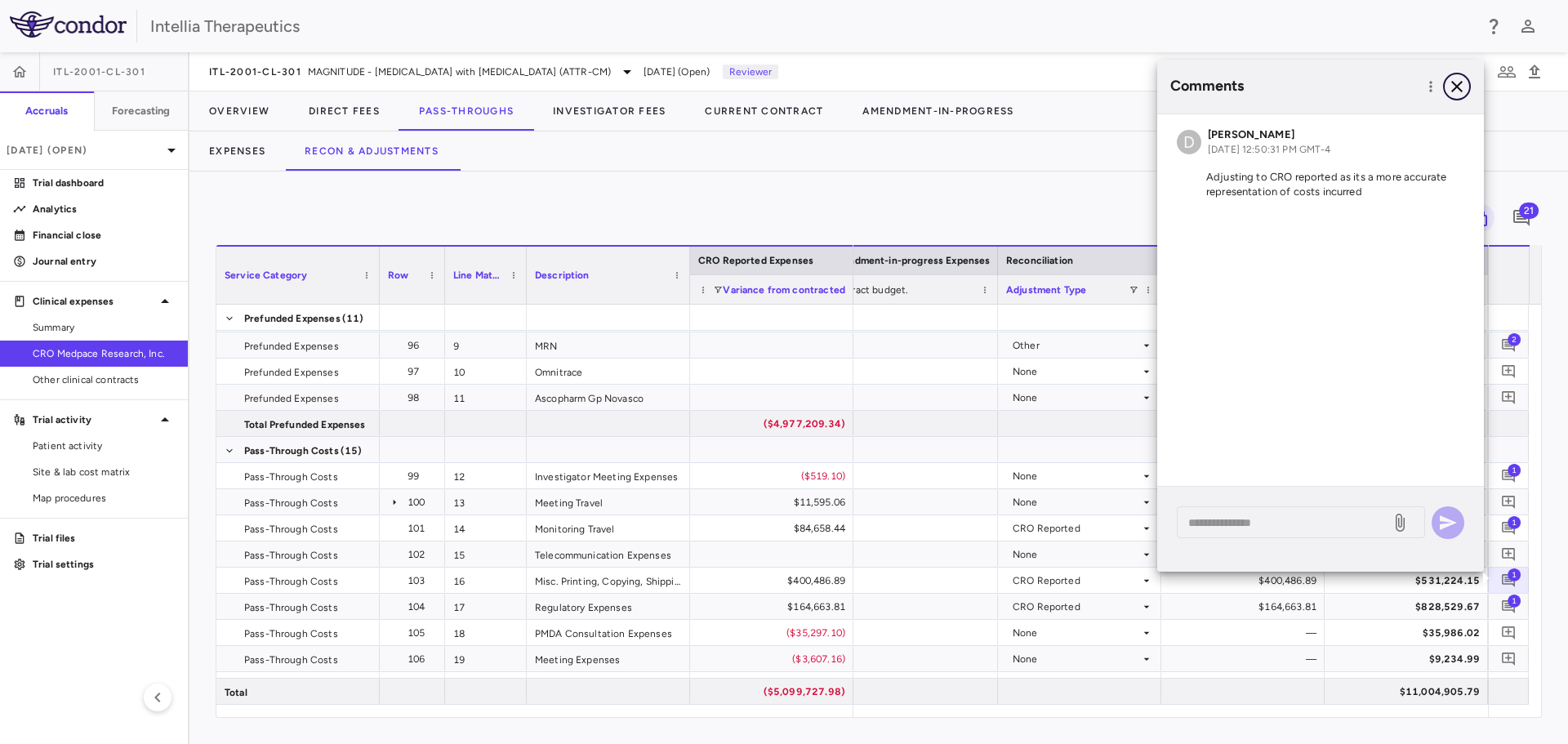
click at [1044, 93] on icon "button" at bounding box center [1457, 87] width 20 height 20
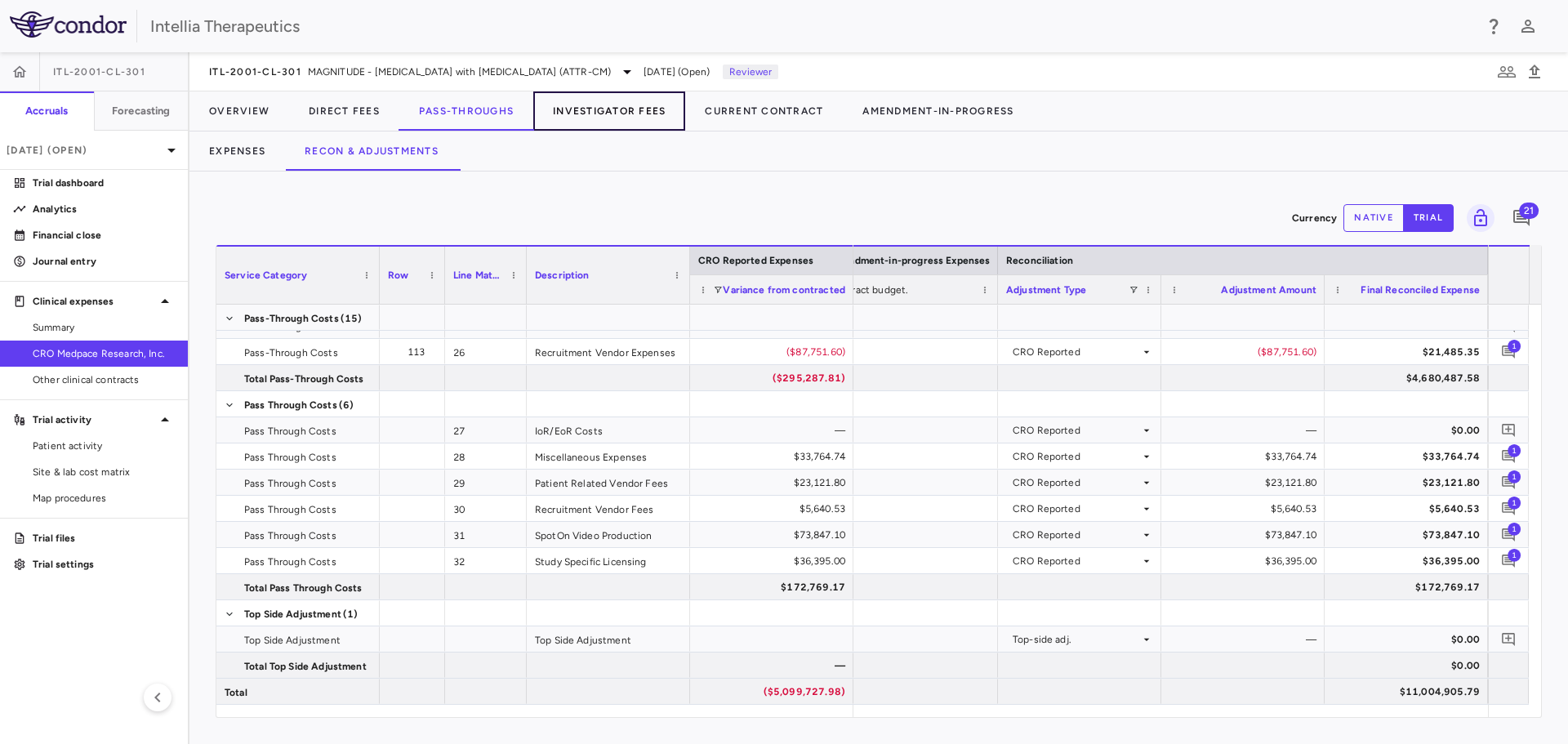
click at [566, 118] on button "Investigator Fees" at bounding box center [609, 111] width 152 height 39
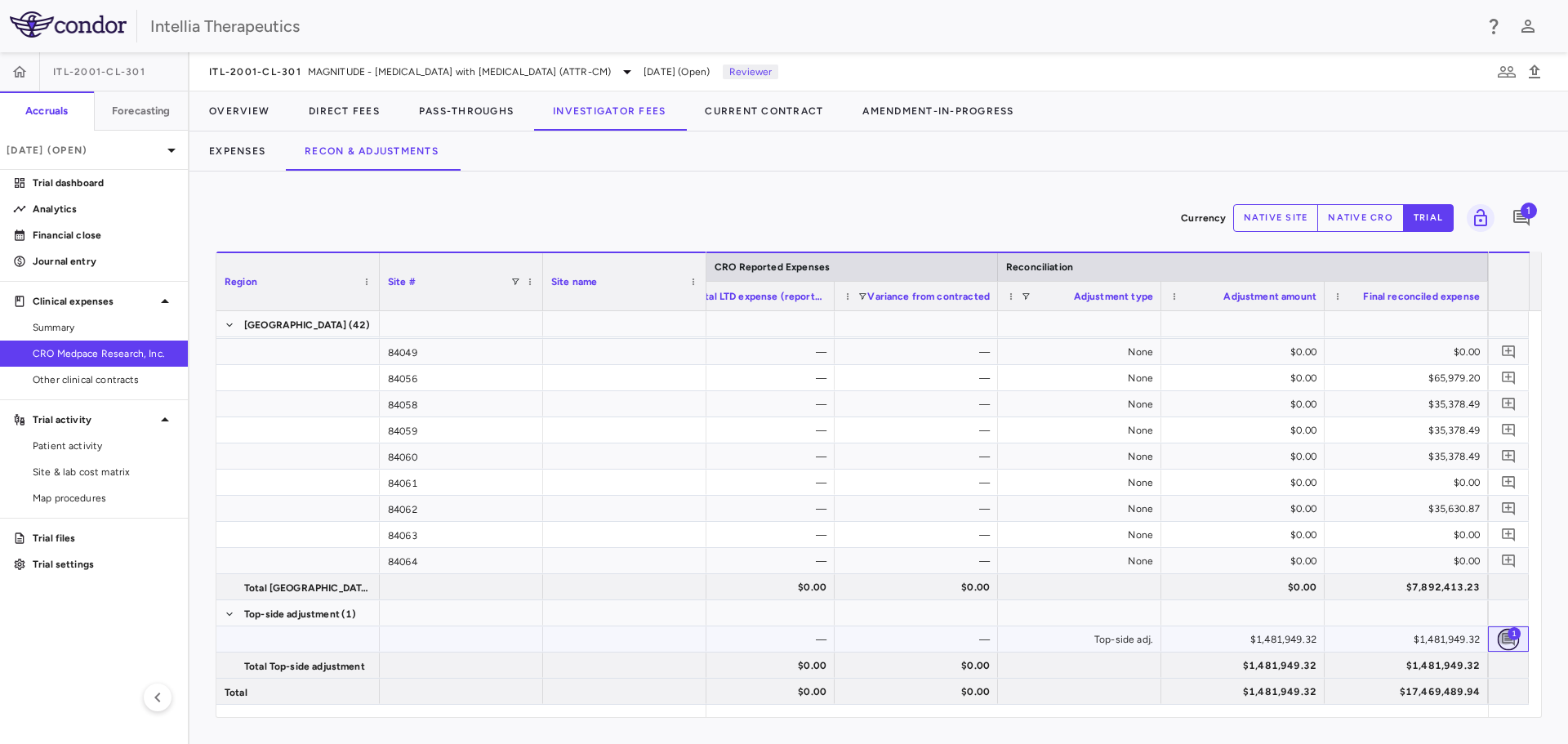
click at [1044, 450] on icon "Add comment" at bounding box center [1509, 639] width 15 height 15
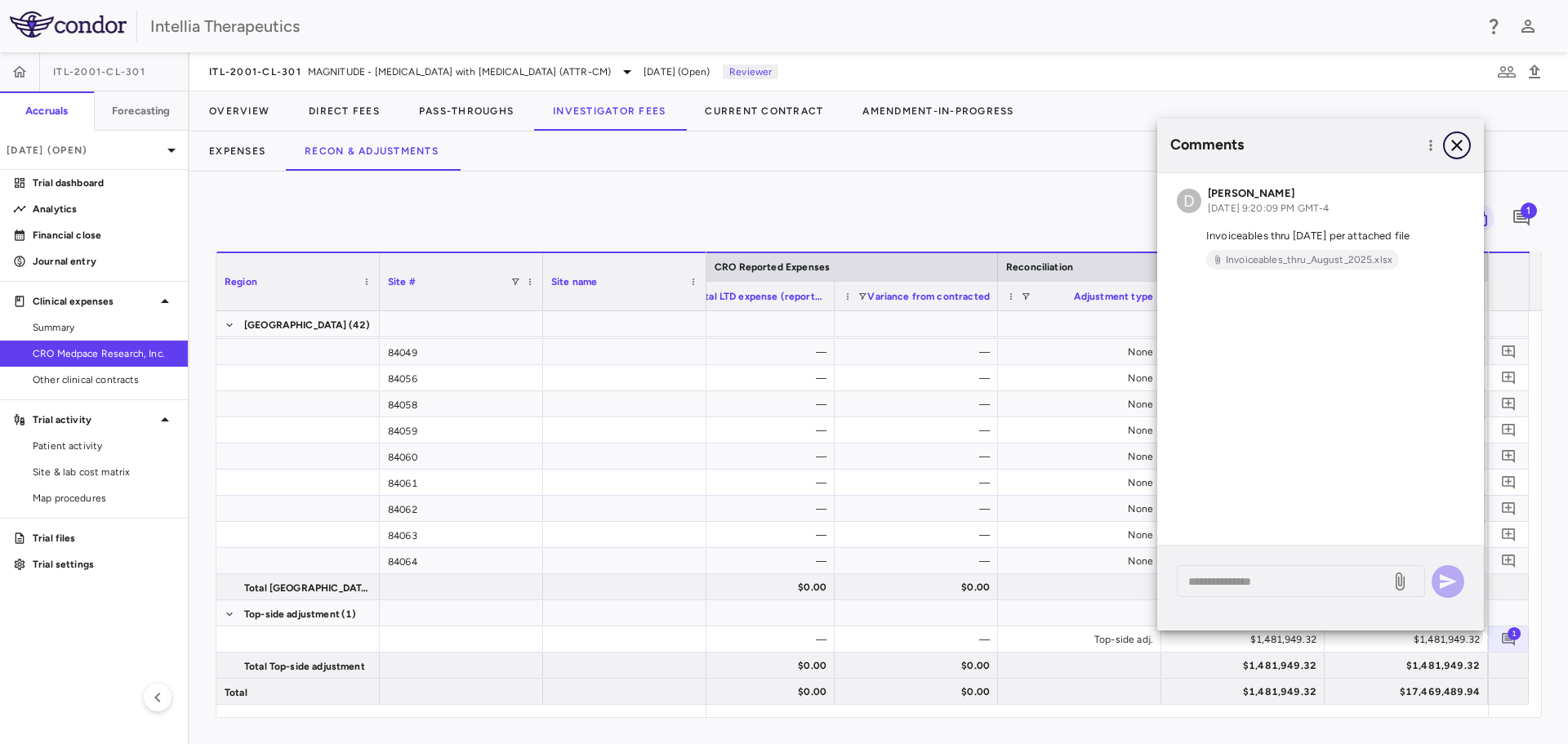
click at [1044, 147] on icon "button" at bounding box center [1457, 145] width 20 height 20
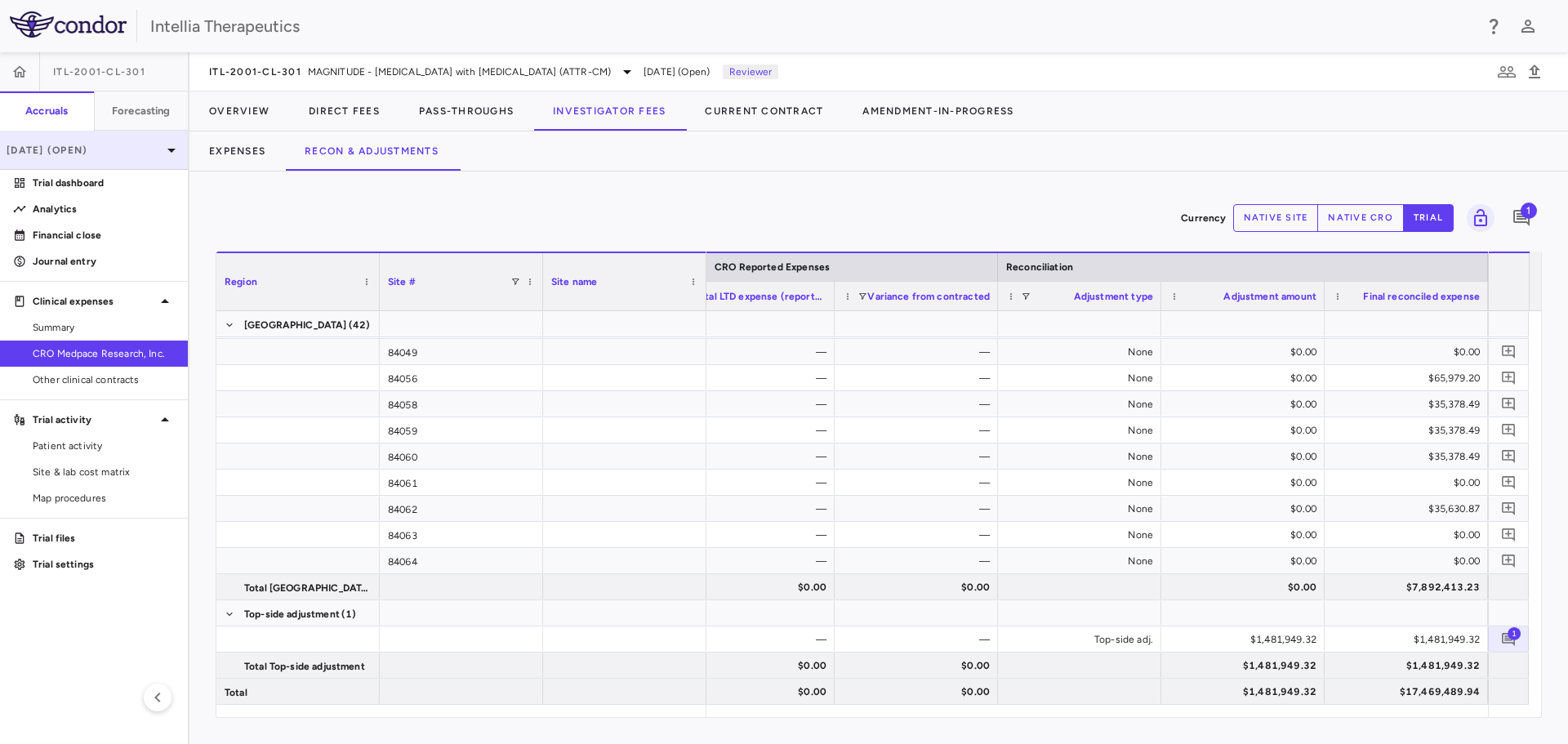
click at [85, 146] on p "Aug 2025 (Open)" at bounding box center [84, 150] width 155 height 14
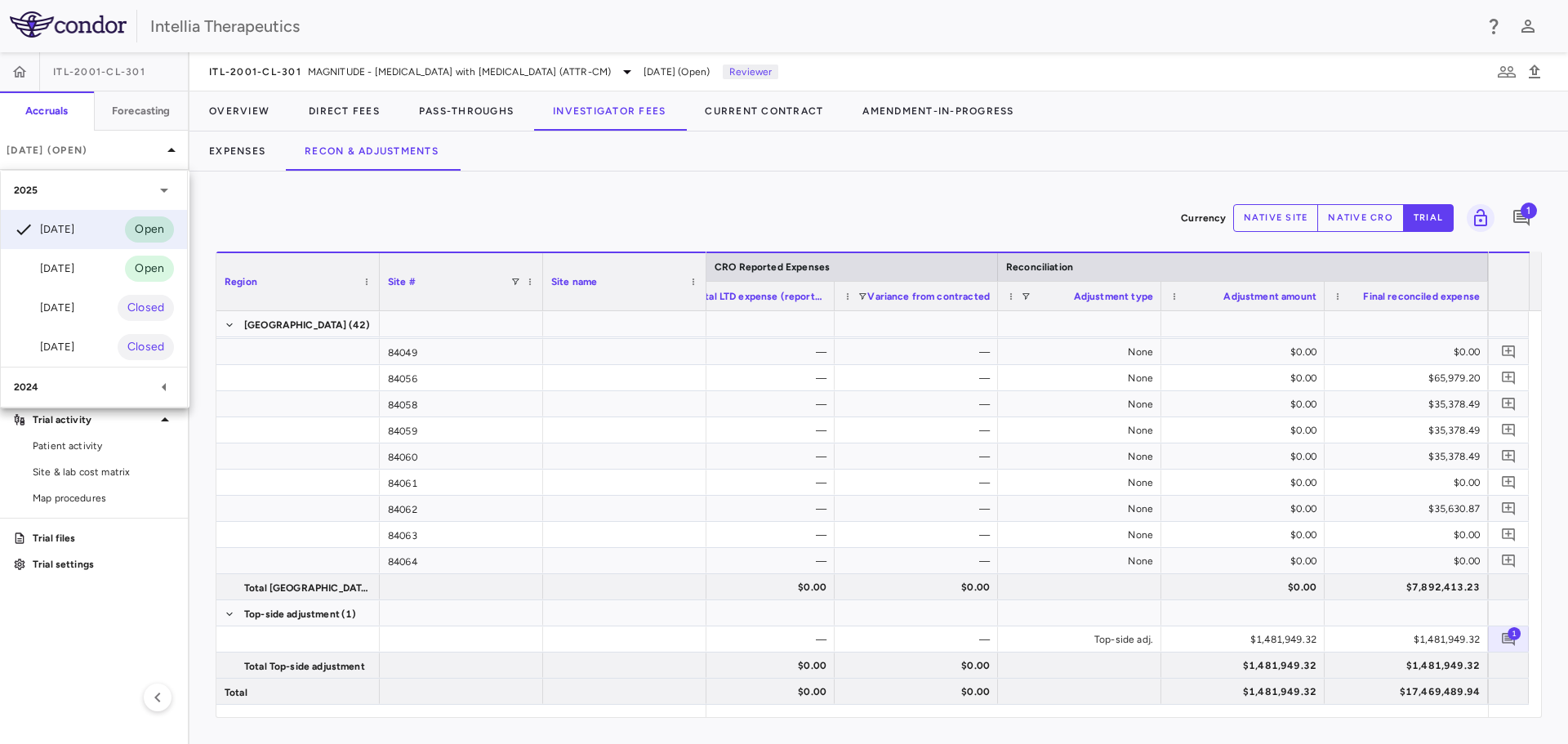
click at [772, 210] on div at bounding box center [784, 372] width 1568 height 744
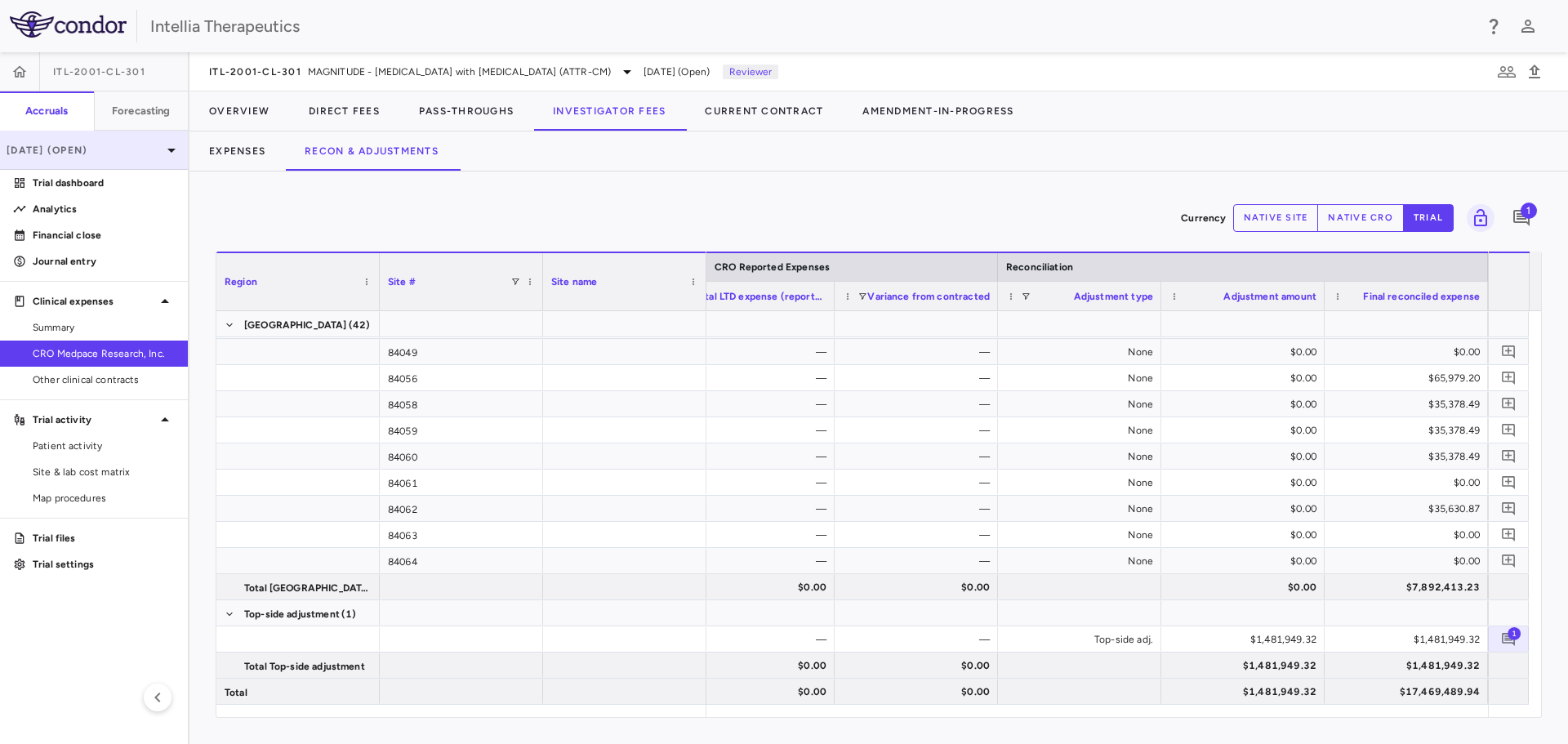
click at [128, 147] on p "Aug 2025 (Open)" at bounding box center [84, 150] width 155 height 14
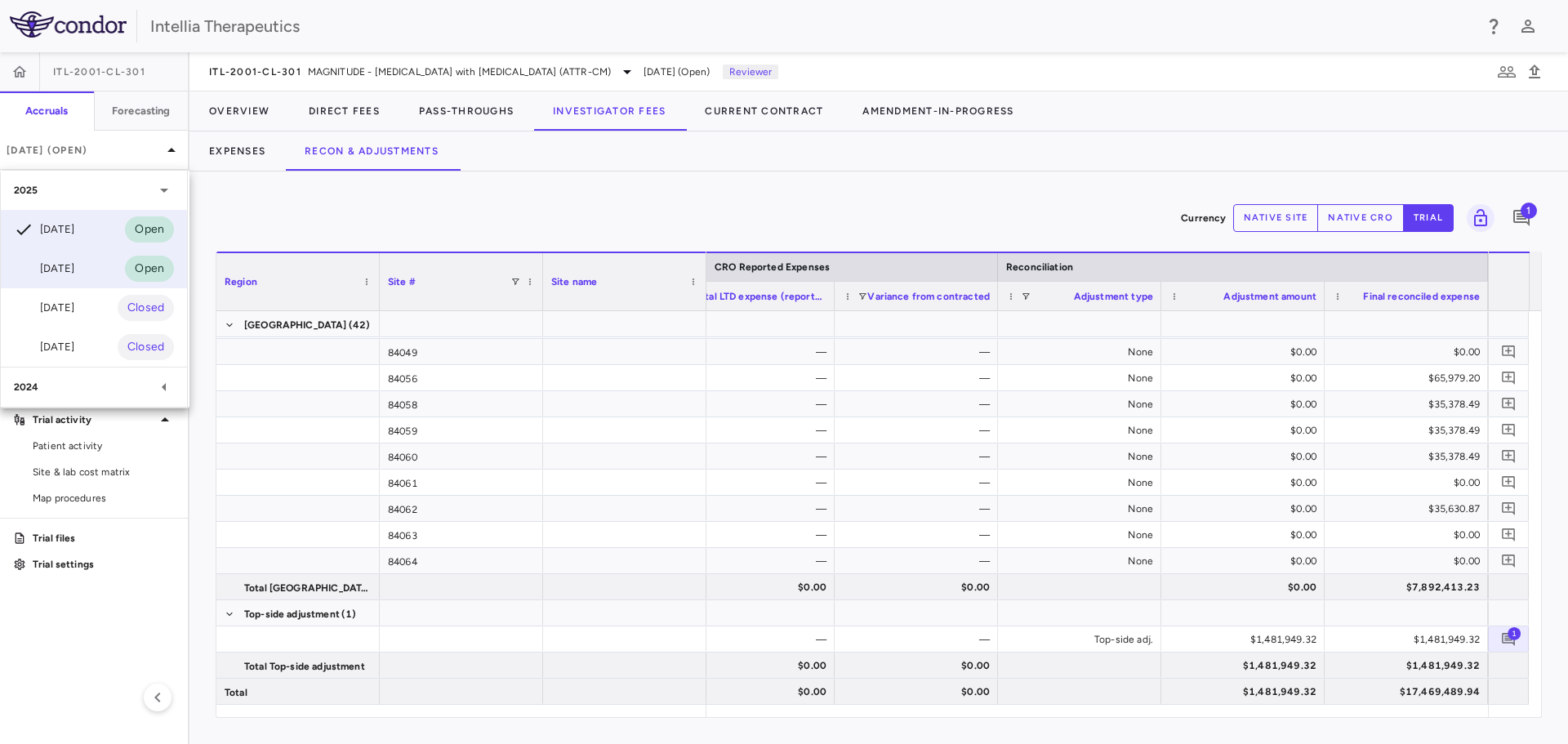
click at [70, 258] on div "Jul 2025 Open" at bounding box center [94, 269] width 187 height 39
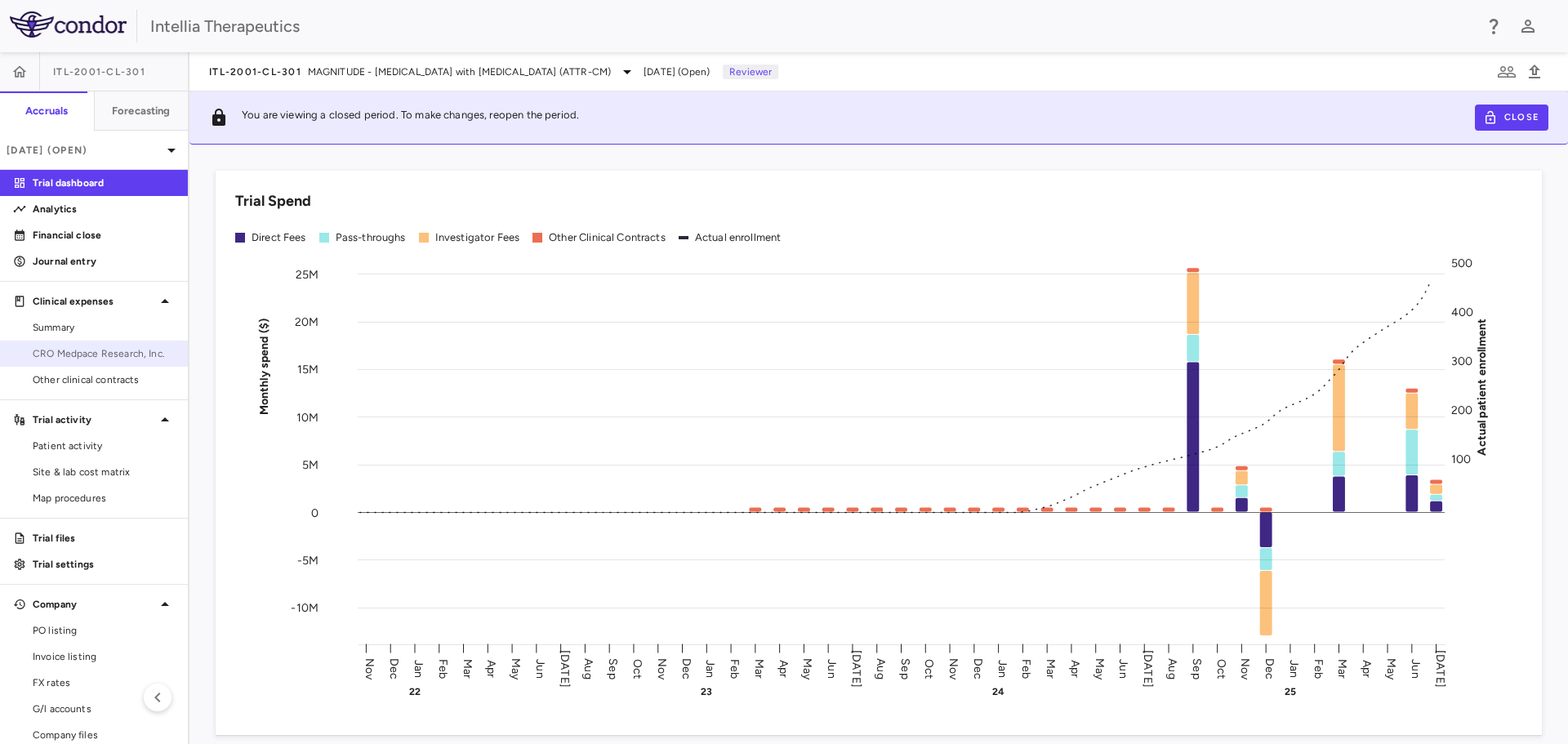
click at [71, 352] on span "CRO Medpace Research, Inc." at bounding box center [103, 353] width 142 height 14
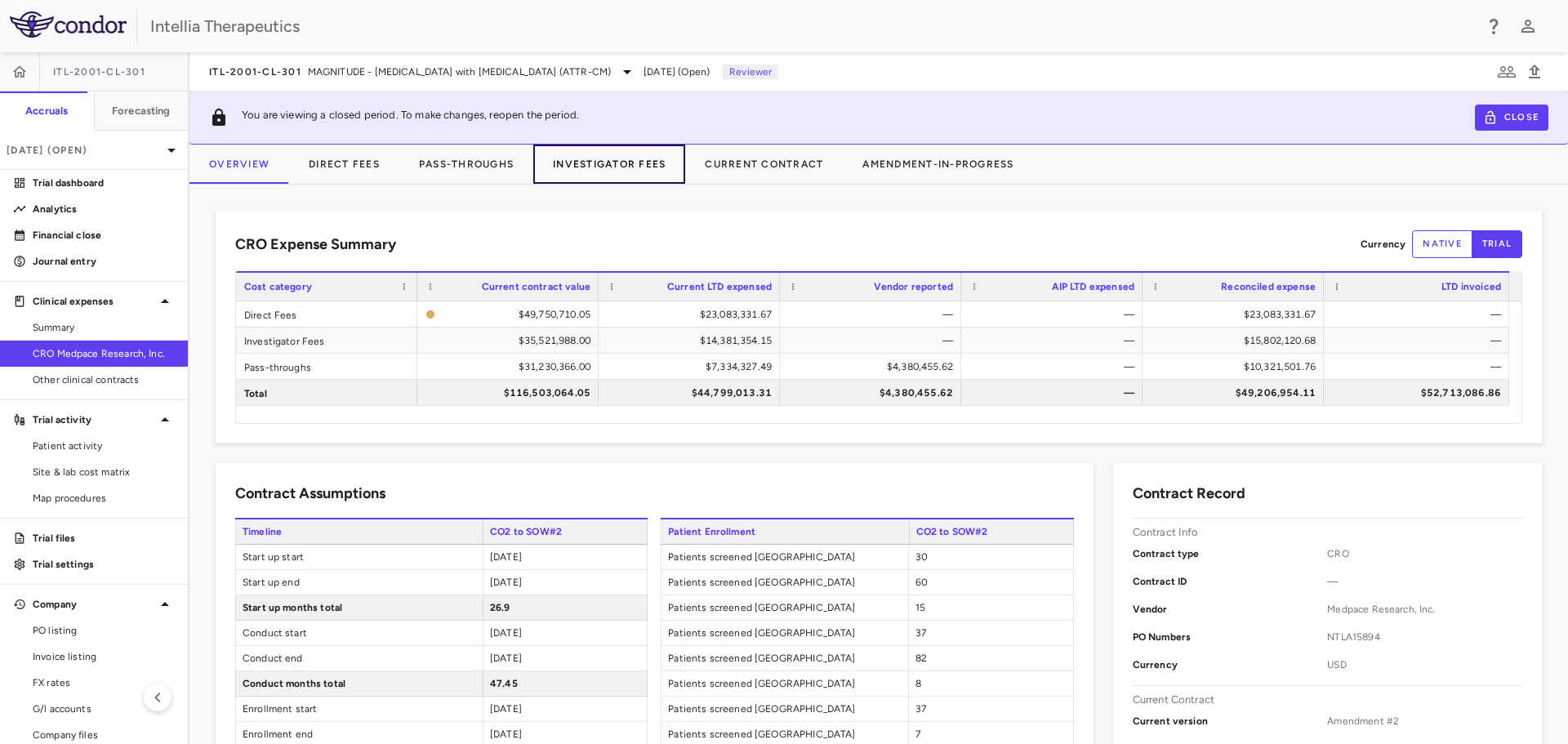
click at [596, 167] on button "Investigator Fees" at bounding box center [609, 164] width 152 height 39
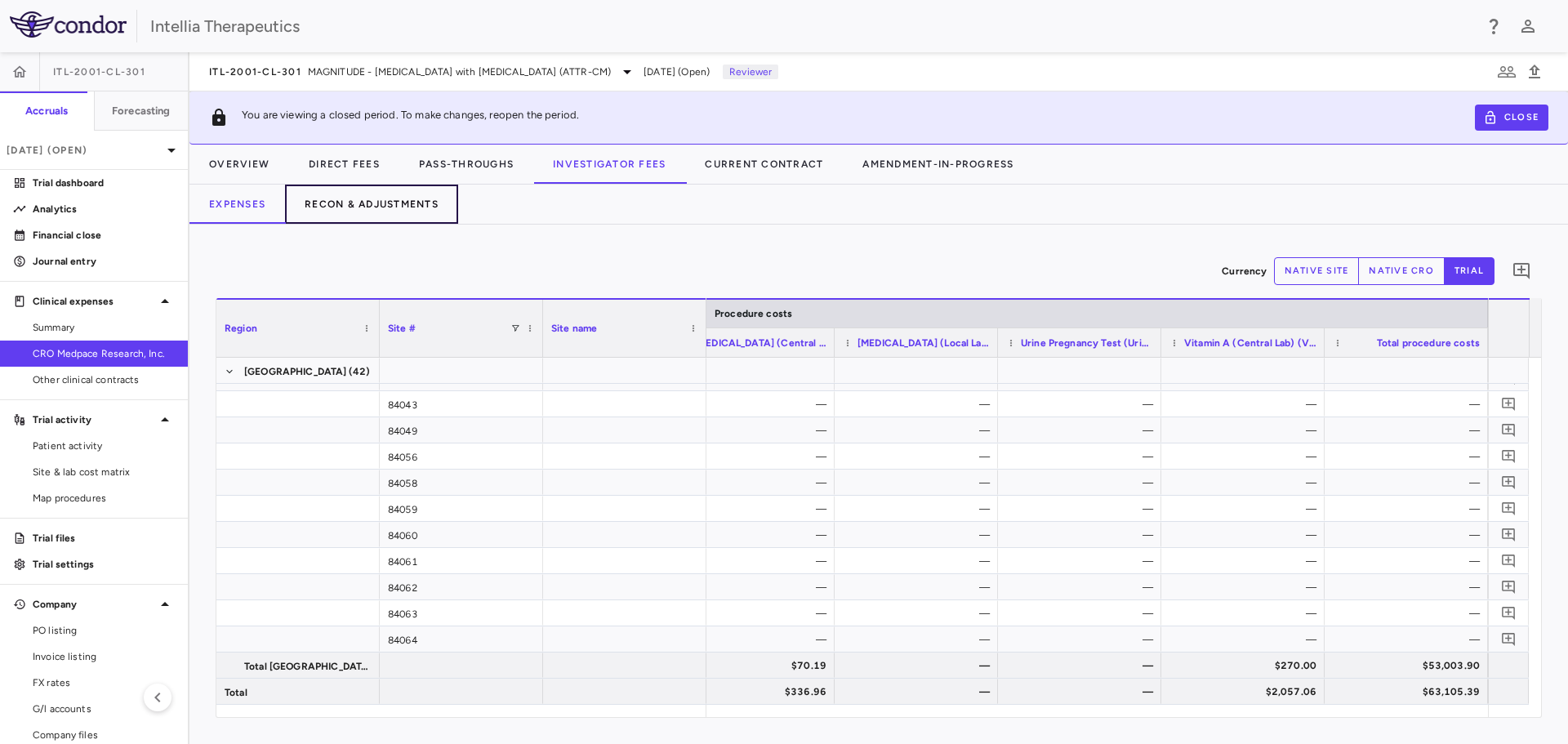
click at [350, 199] on button "Recon & Adjustments" at bounding box center [371, 204] width 173 height 39
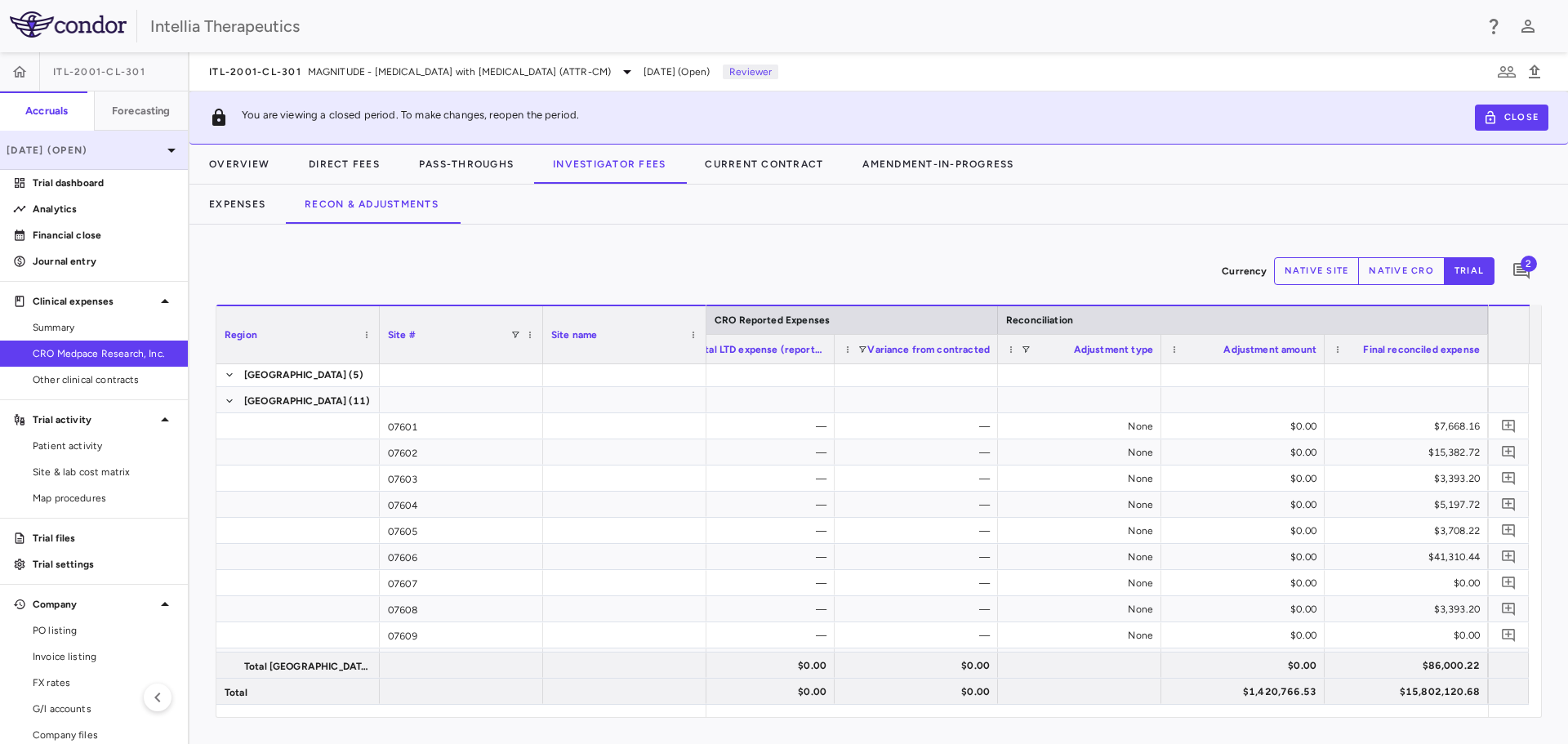
click at [123, 157] on p "Jul 2025 (Open)" at bounding box center [84, 150] width 155 height 14
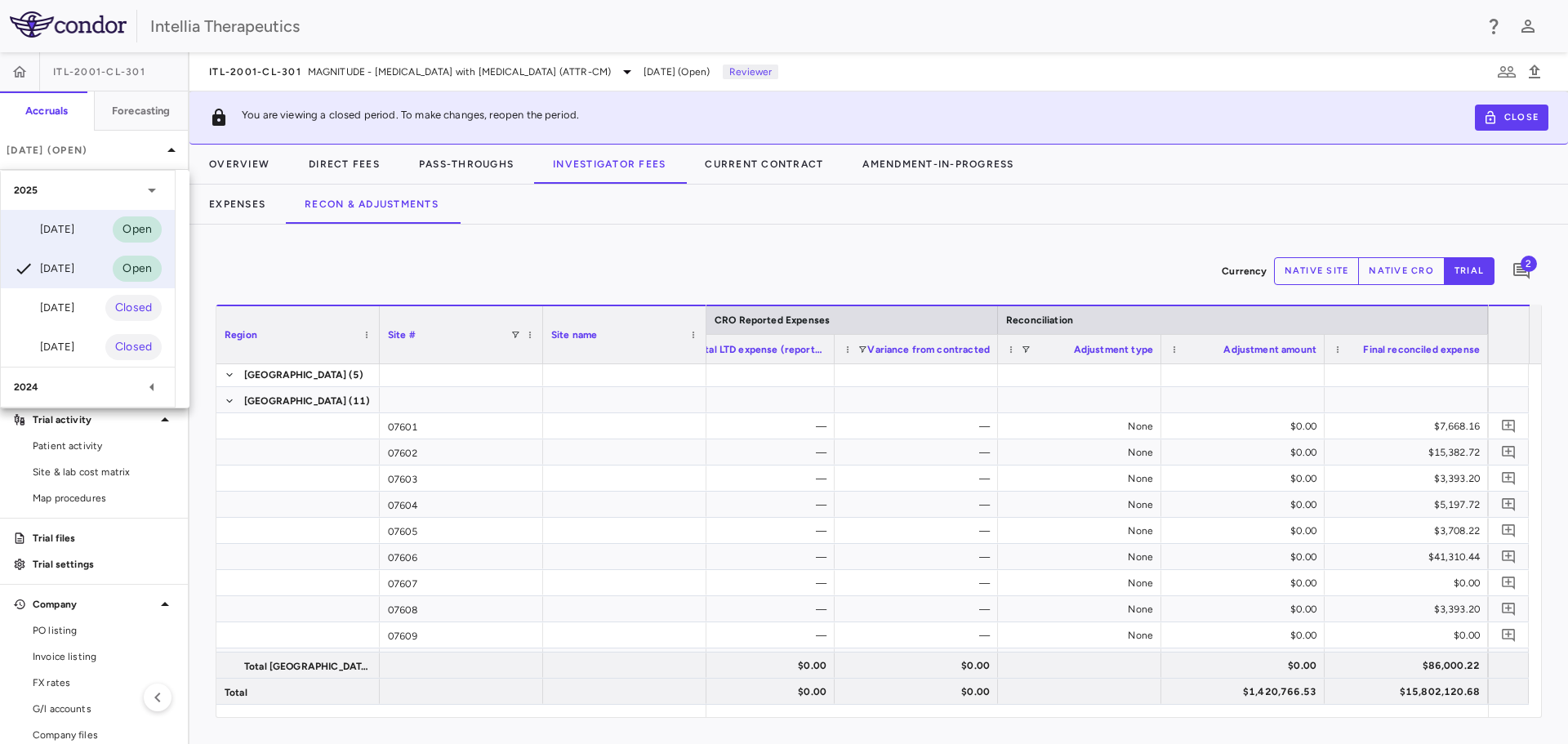
click at [89, 237] on div "Aug 2025 Open" at bounding box center [88, 229] width 174 height 39
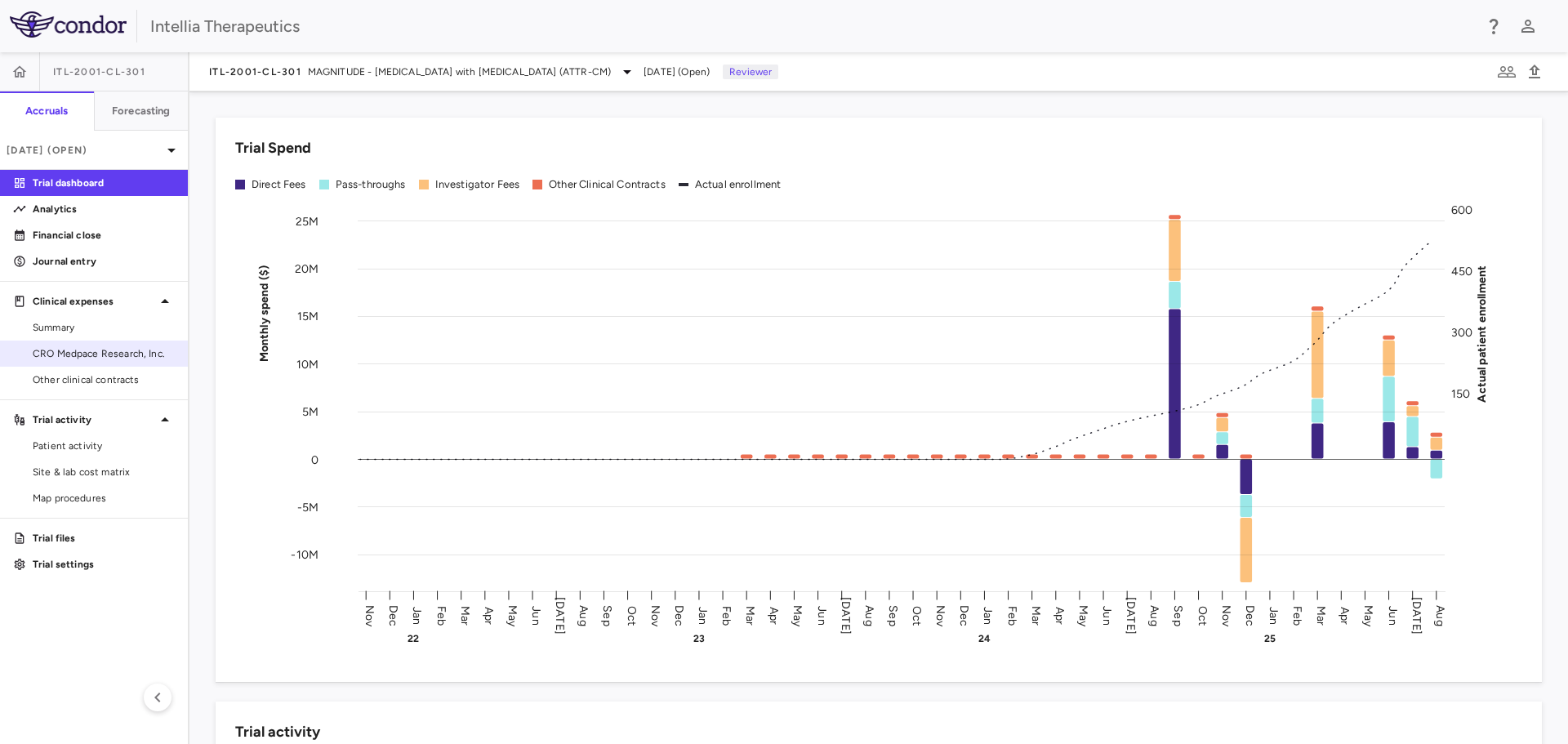
click at [85, 356] on span "CRO Medpace Research, Inc." at bounding box center [103, 353] width 142 height 14
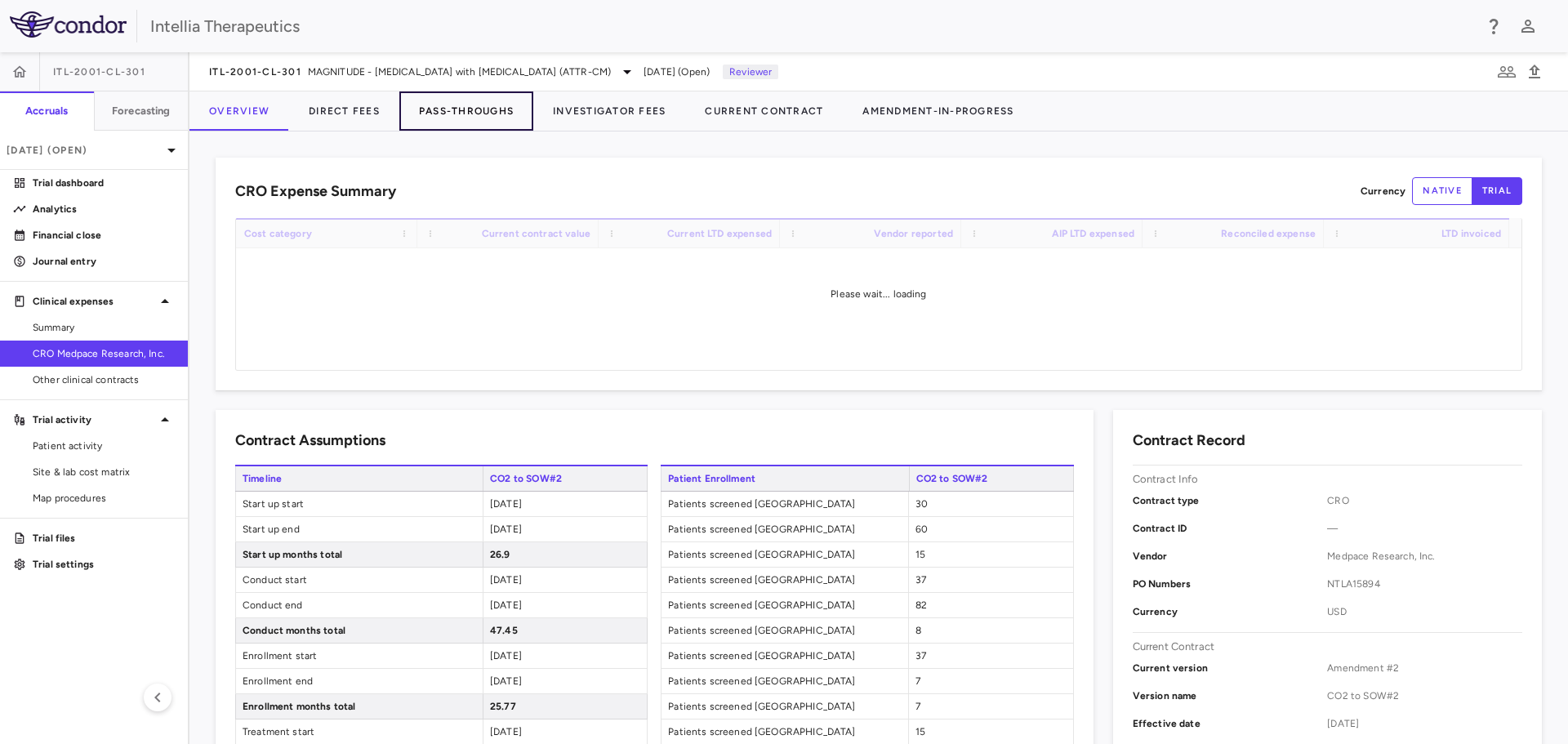
click at [461, 113] on button "Pass-Throughs" at bounding box center [466, 111] width 134 height 39
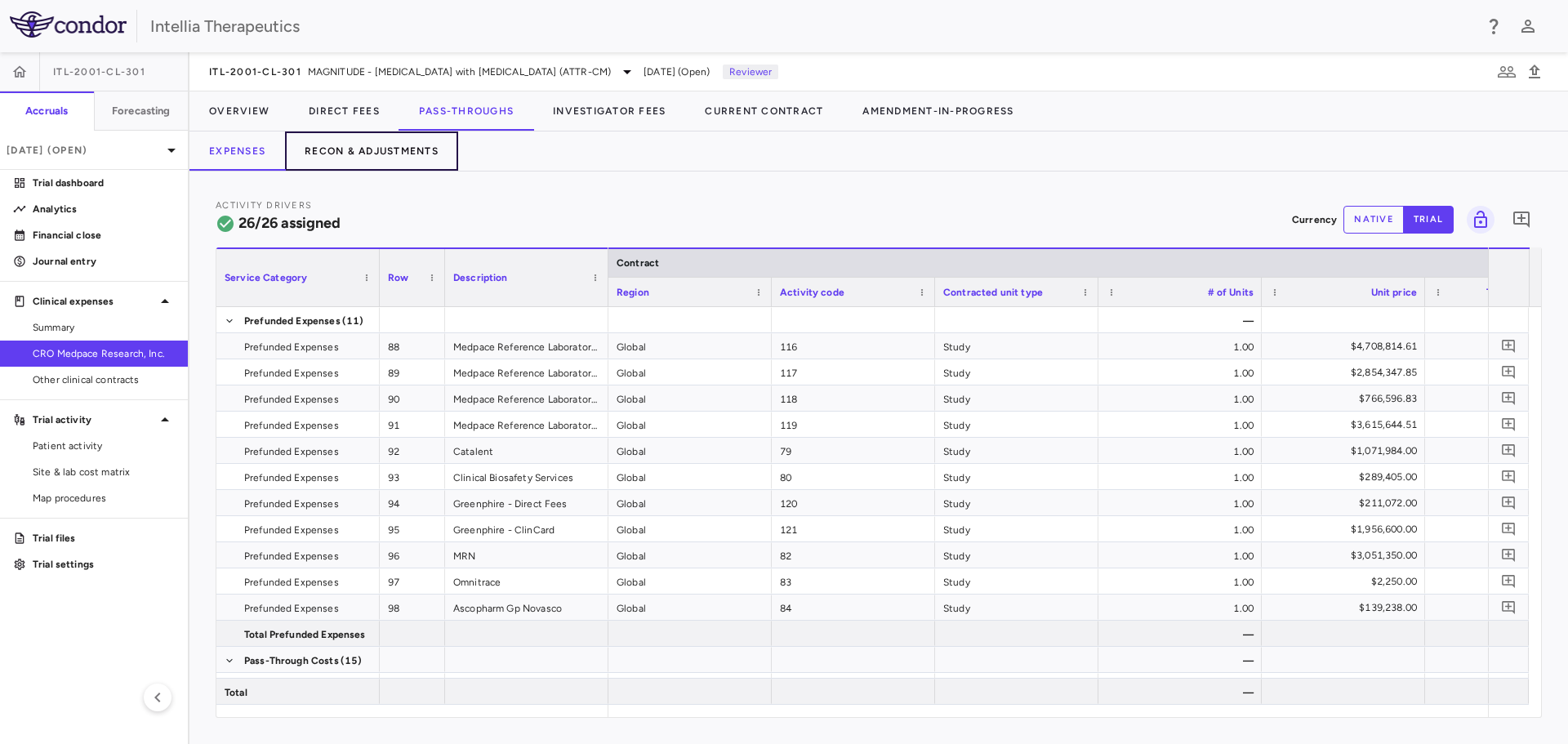
click at [387, 146] on button "Recon & Adjustments" at bounding box center [371, 151] width 173 height 39
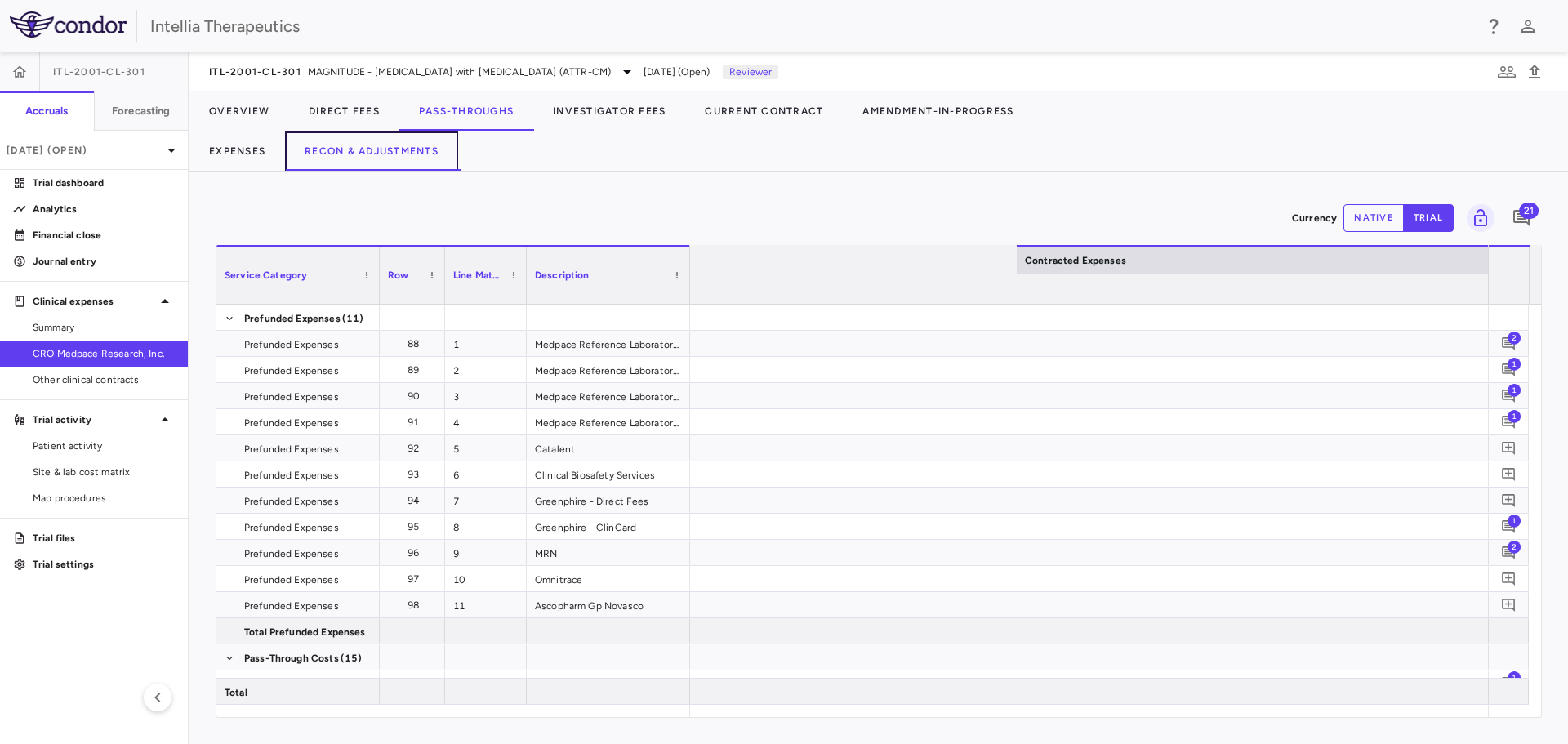
scroll to position [0, 2591]
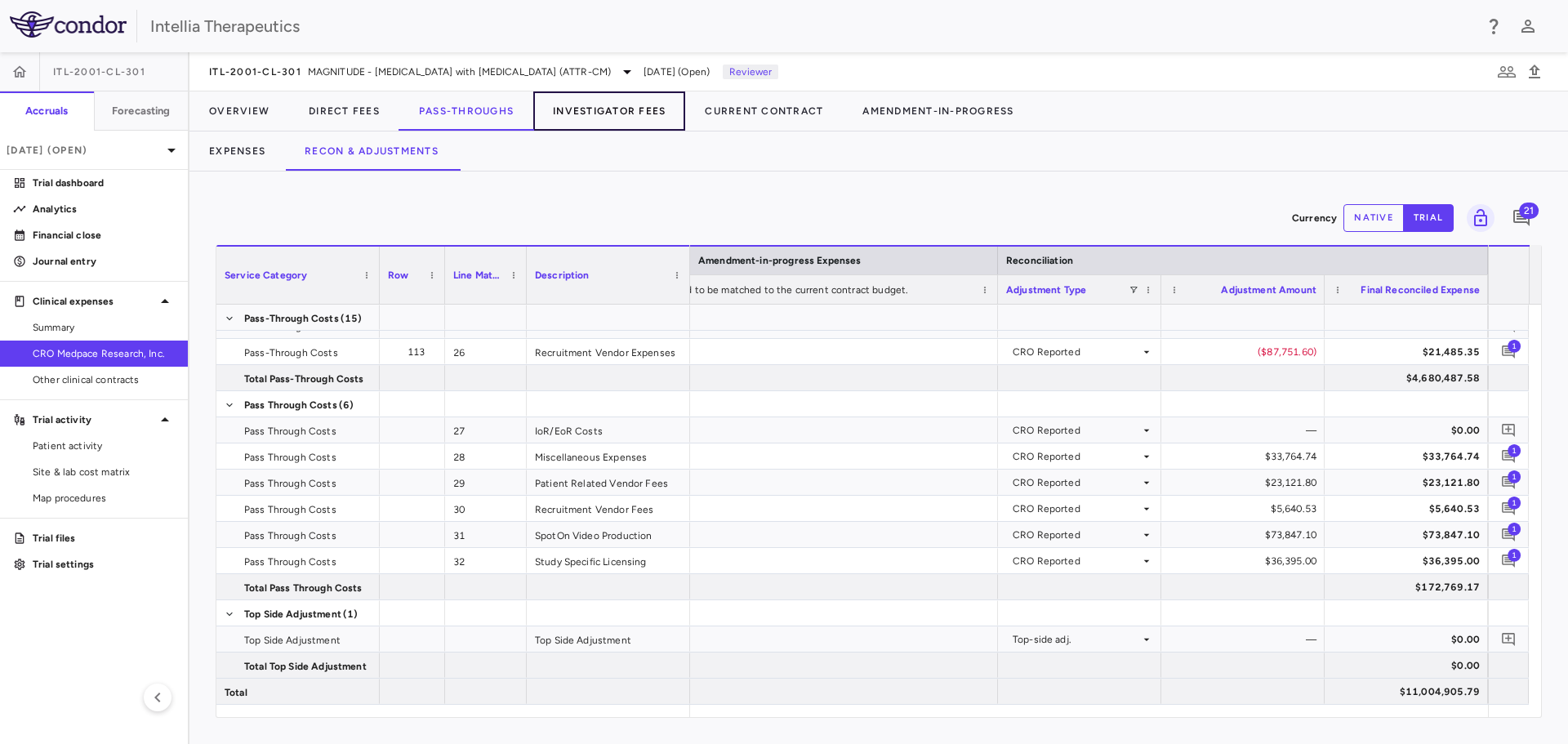
click at [614, 108] on button "Investigator Fees" at bounding box center [609, 111] width 152 height 39
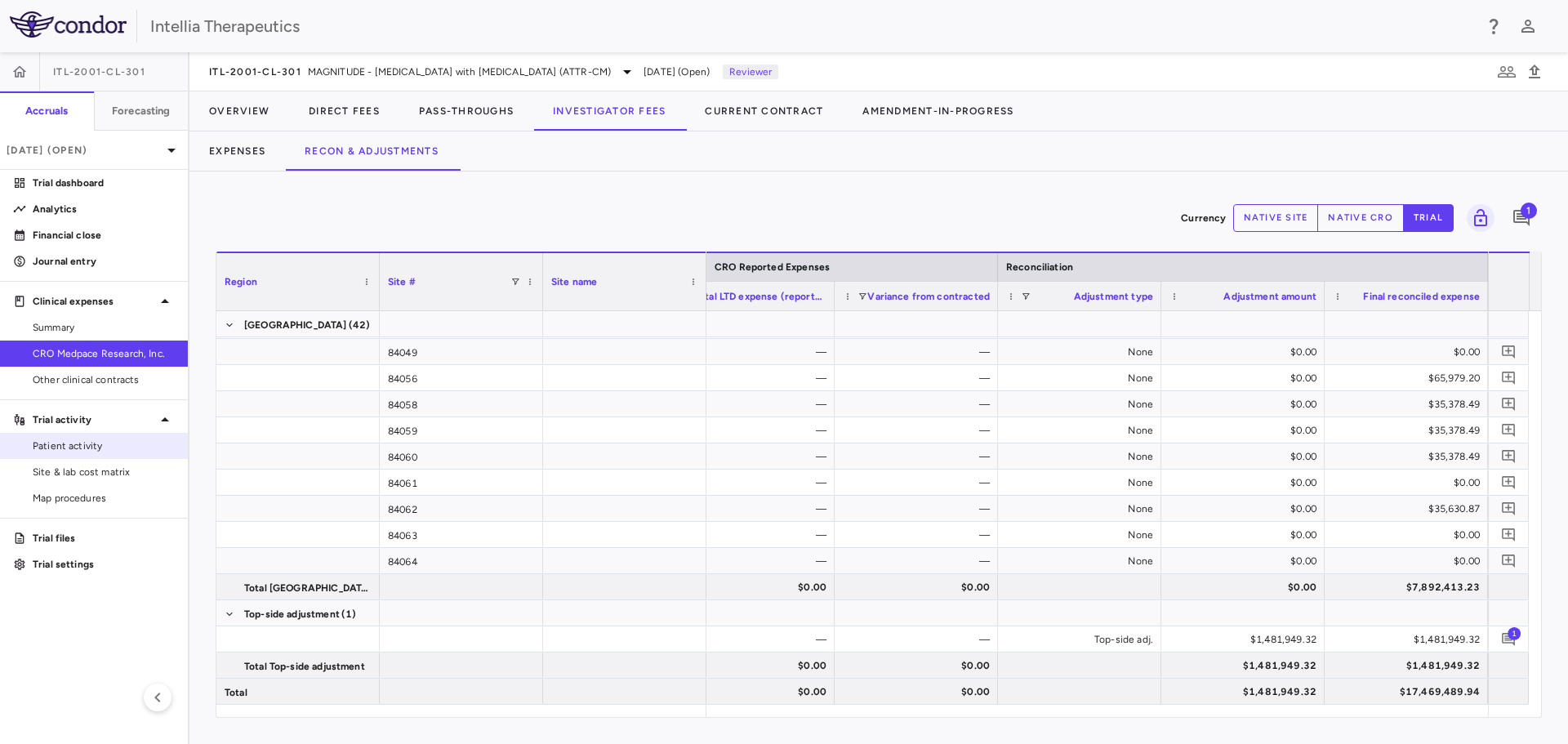
click at [53, 444] on span "Patient activity" at bounding box center [103, 446] width 142 height 14
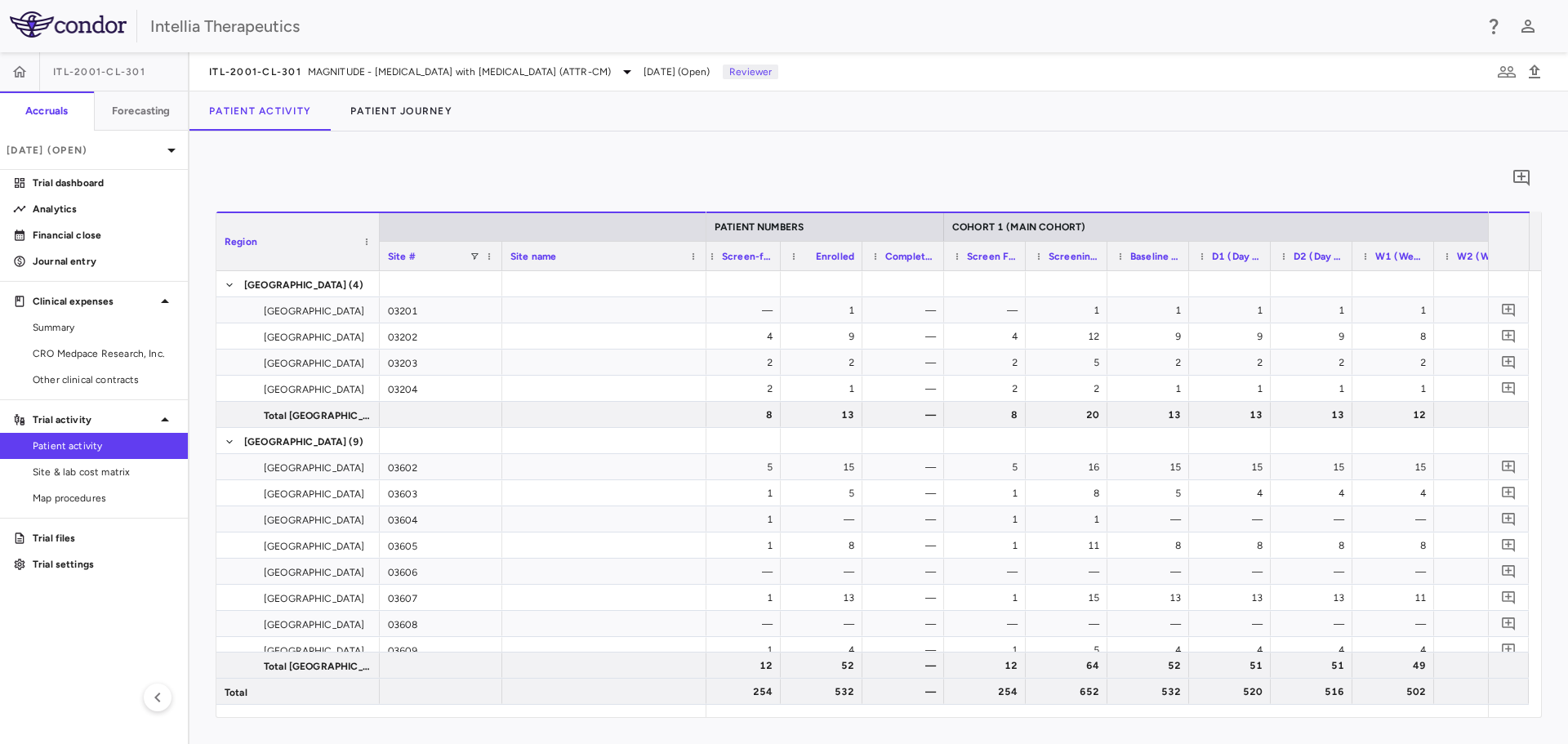
scroll to position [0, 1209]
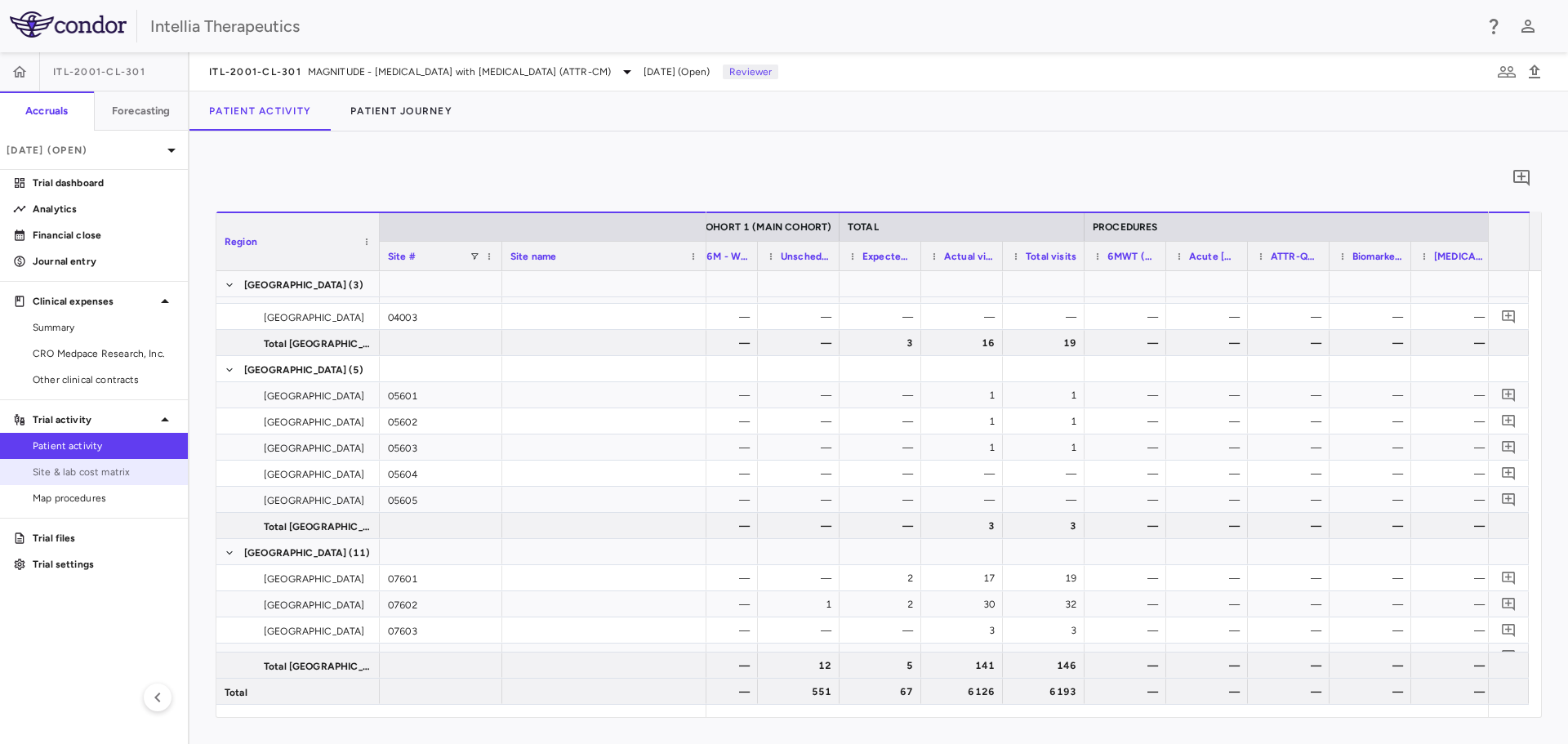
click at [84, 450] on span "Site & lab cost matrix" at bounding box center [103, 472] width 142 height 14
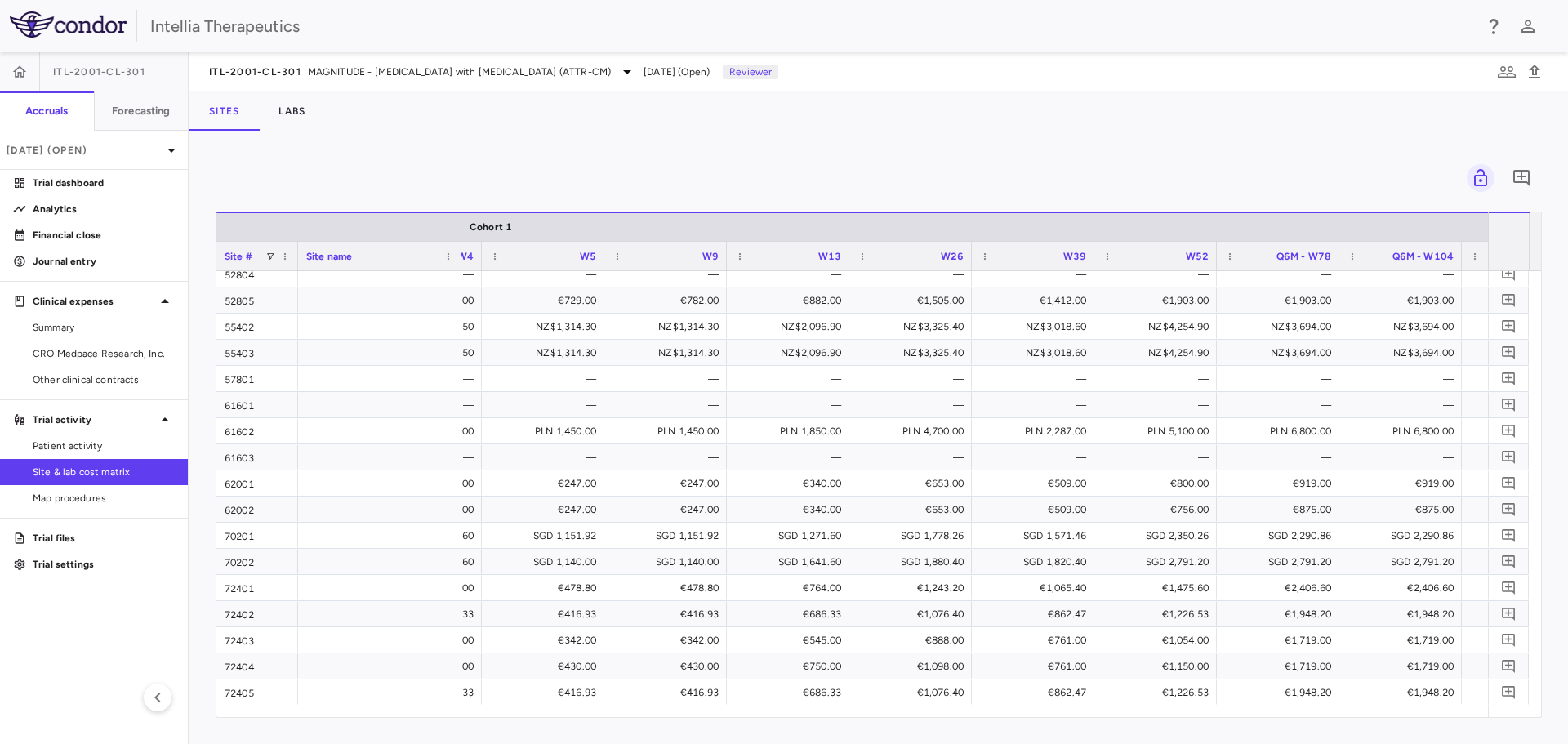
scroll to position [2434, 0]
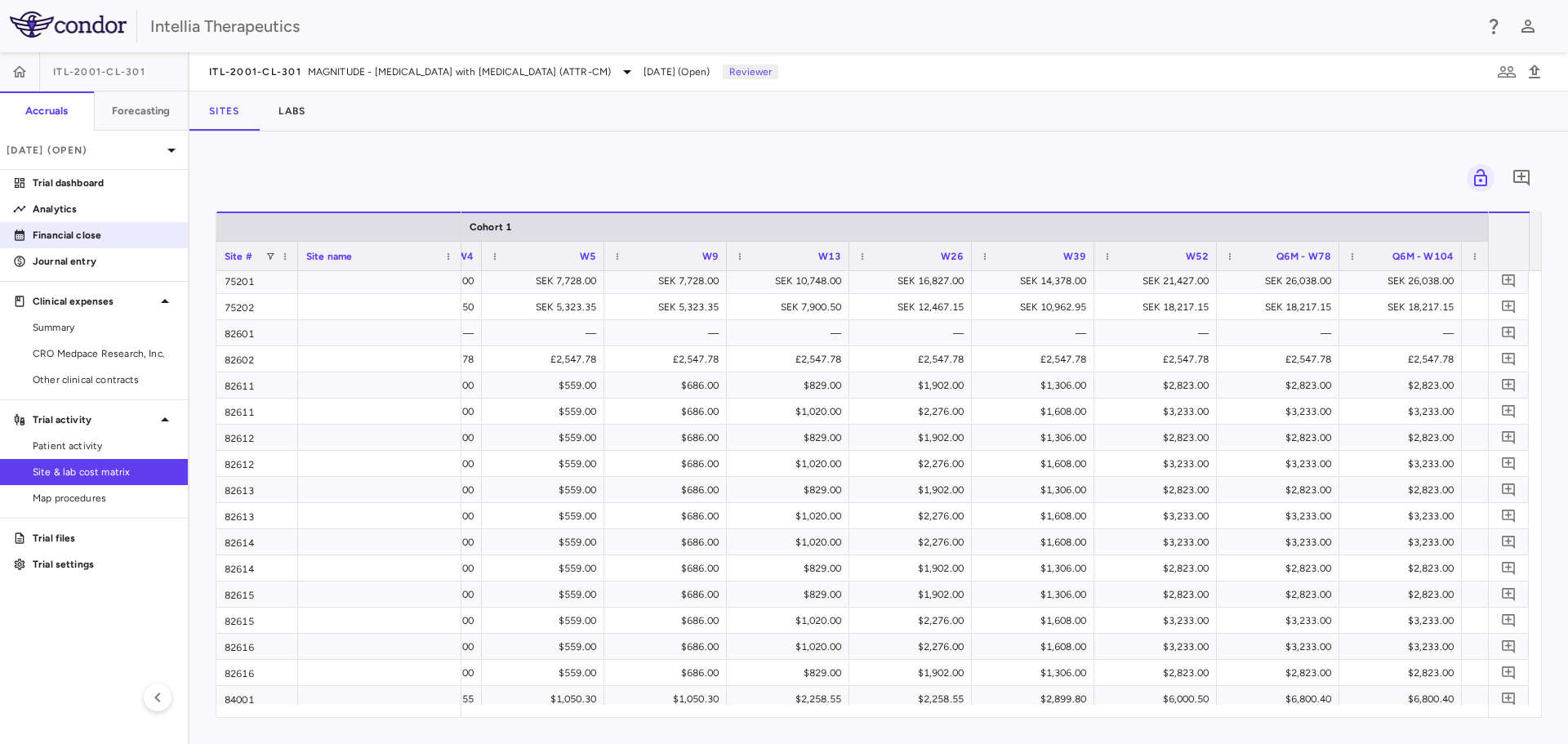
click at [32, 230] on p "Financial close" at bounding box center [103, 234] width 142 height 14
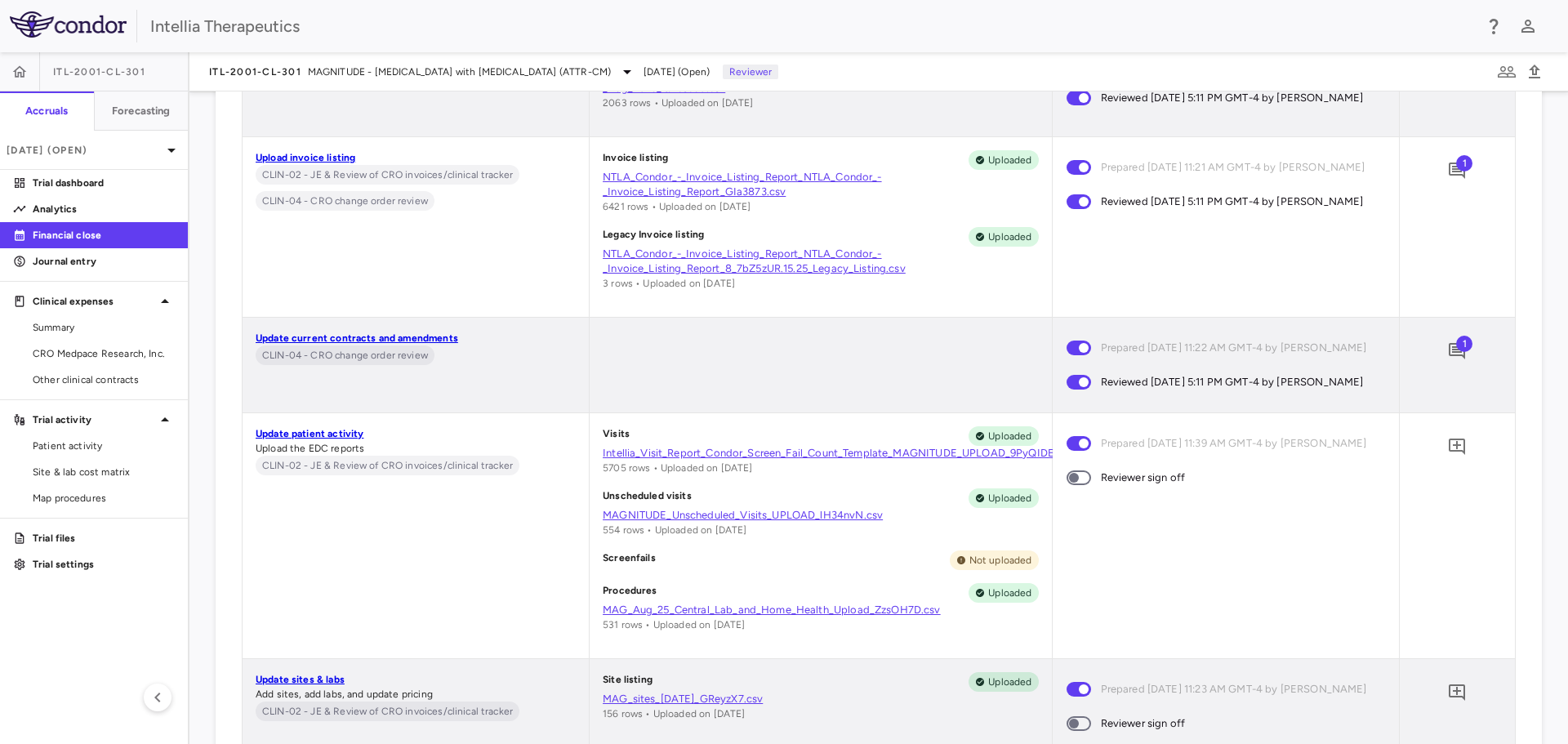
scroll to position [9268, 0]
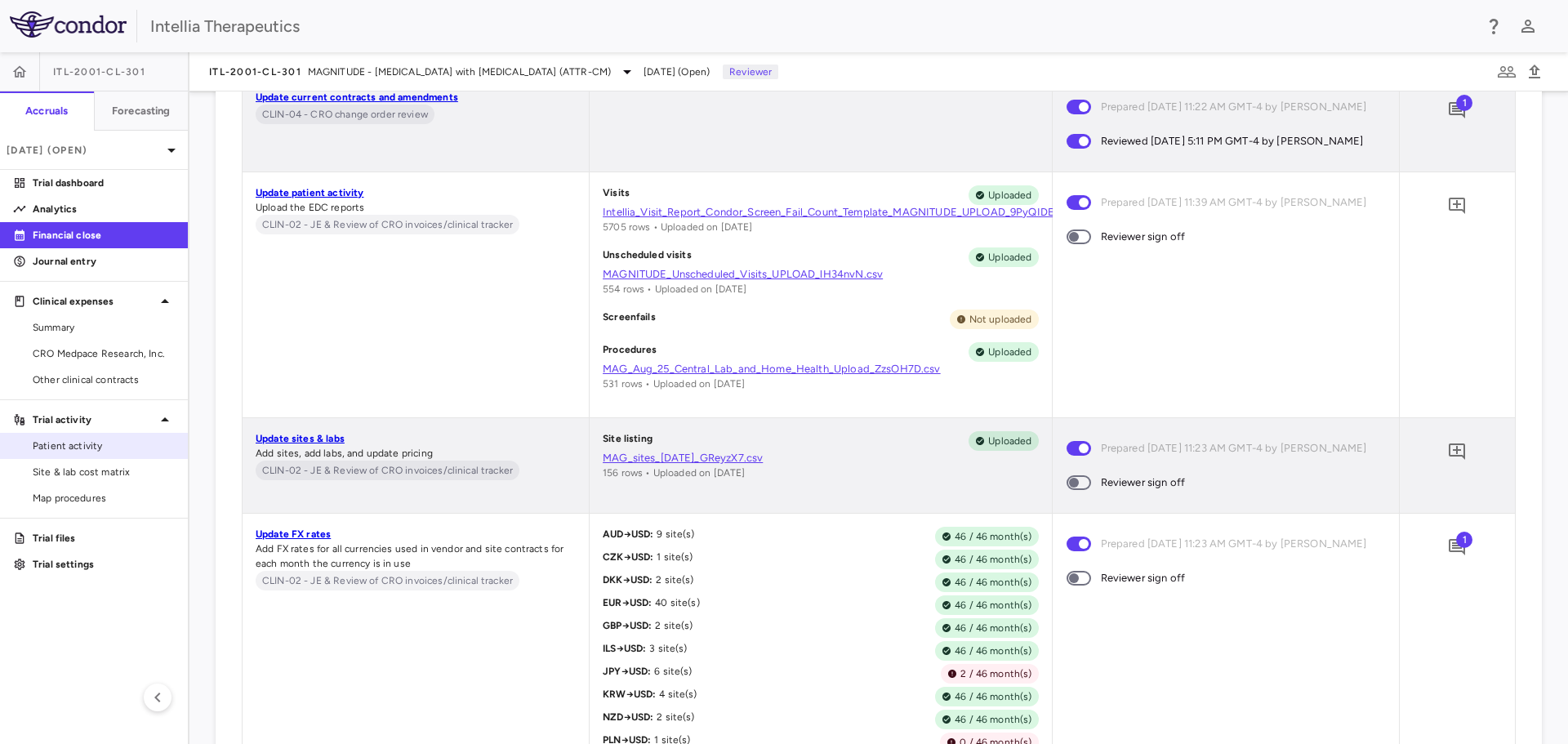
click at [117, 438] on link "Patient activity" at bounding box center [93, 447] width 188 height 25
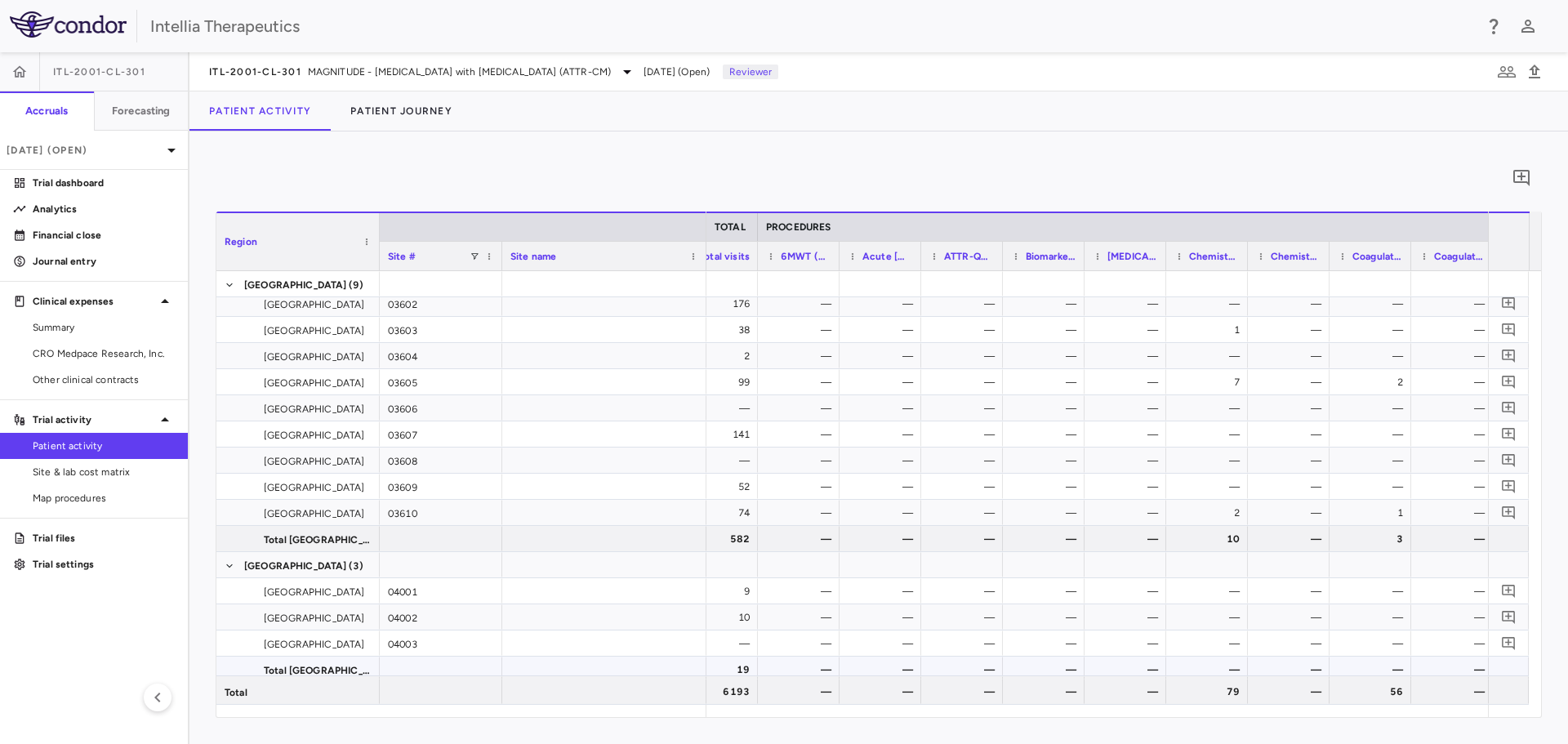
scroll to position [327, 0]
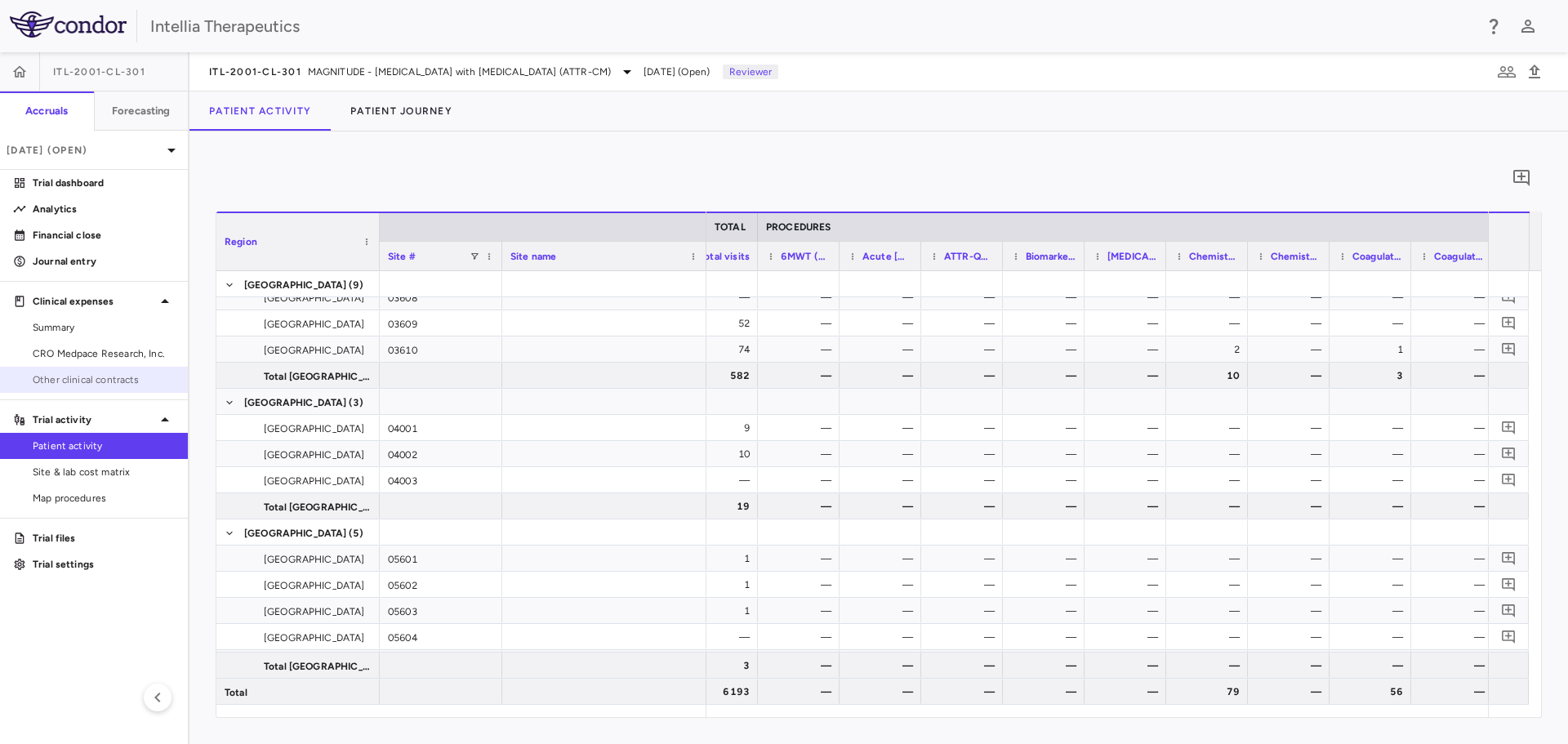
click at [76, 390] on link "Other clinical contracts" at bounding box center [93, 380] width 188 height 25
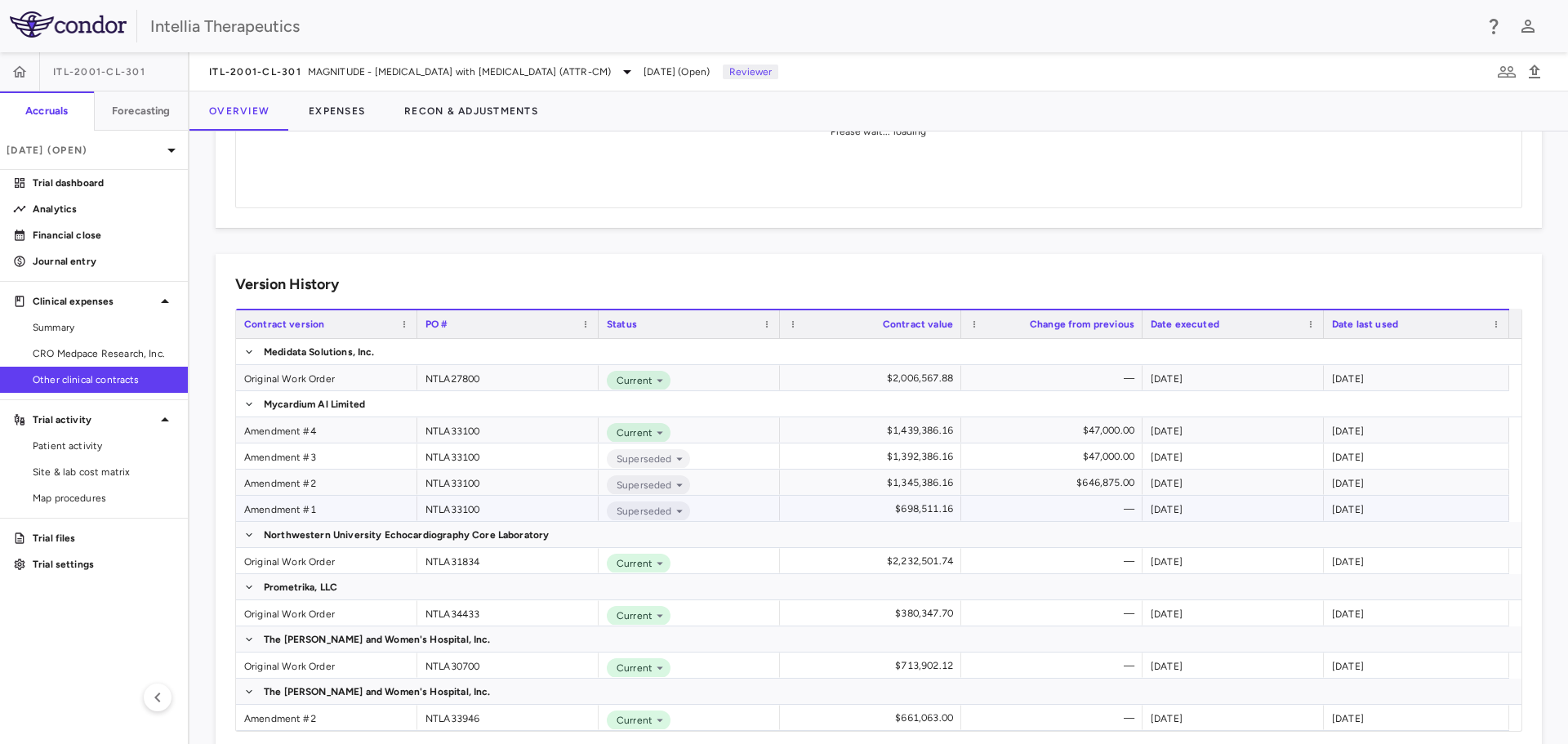
scroll to position [197, 0]
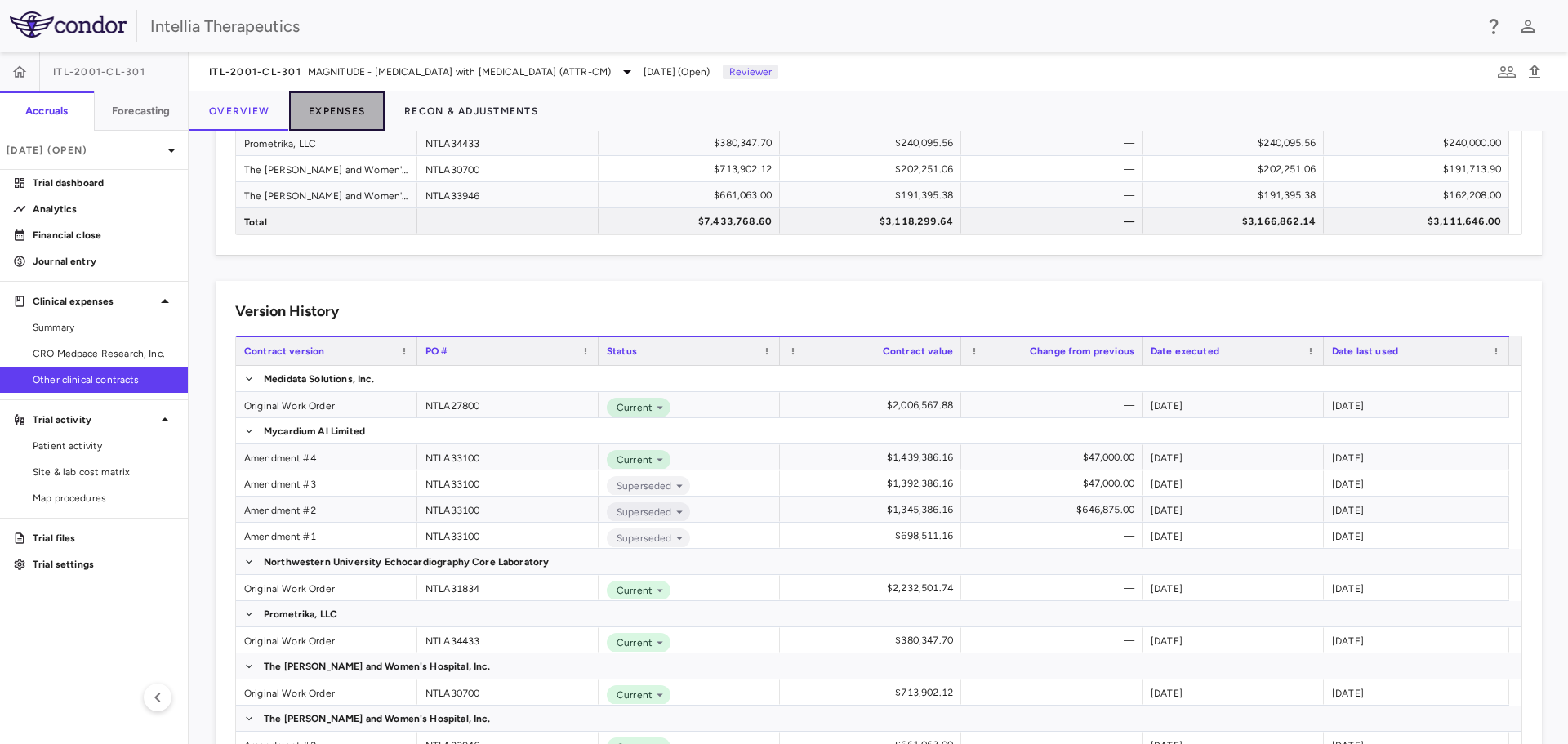
click at [342, 117] on button "Expenses" at bounding box center [337, 111] width 95 height 39
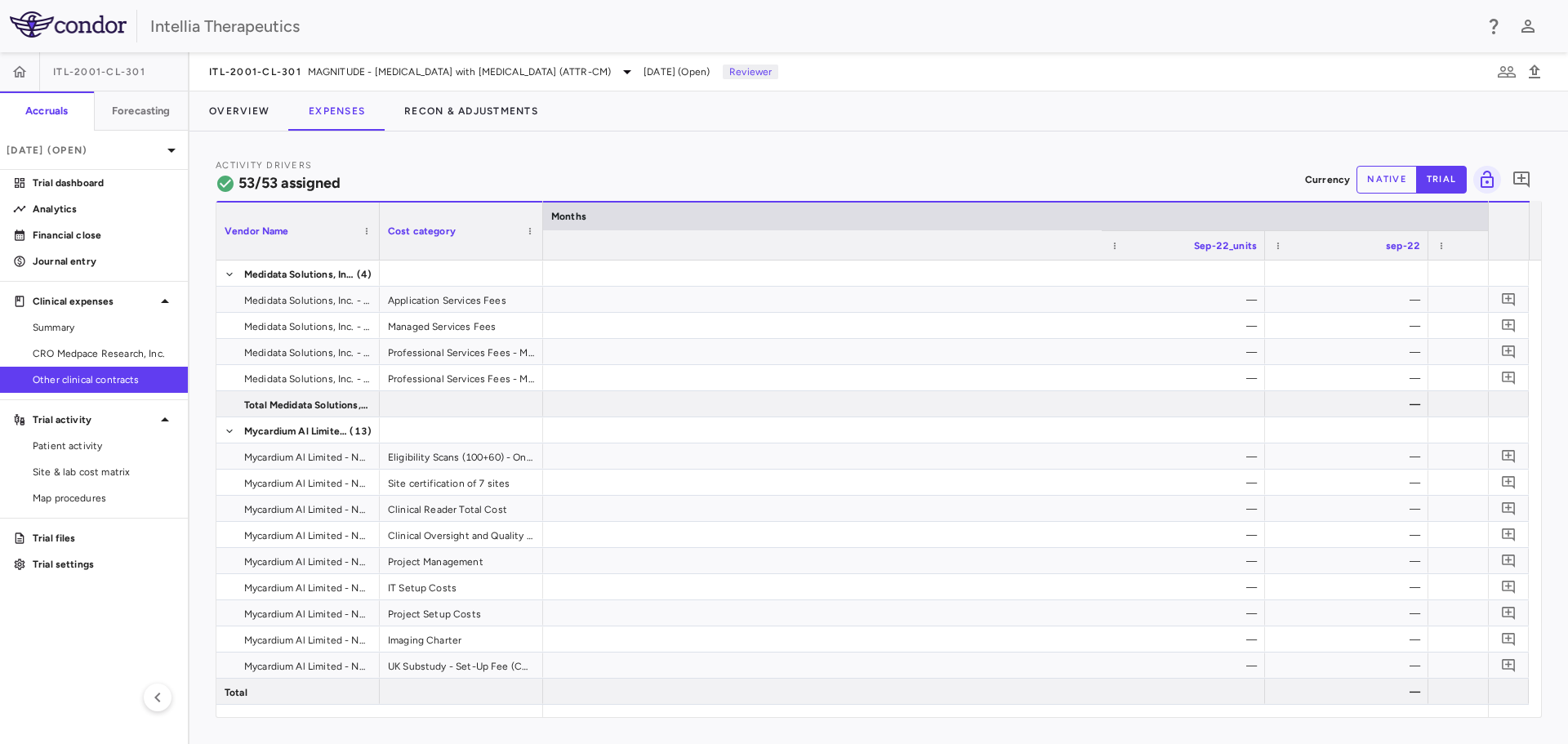
scroll to position [0, 6958]
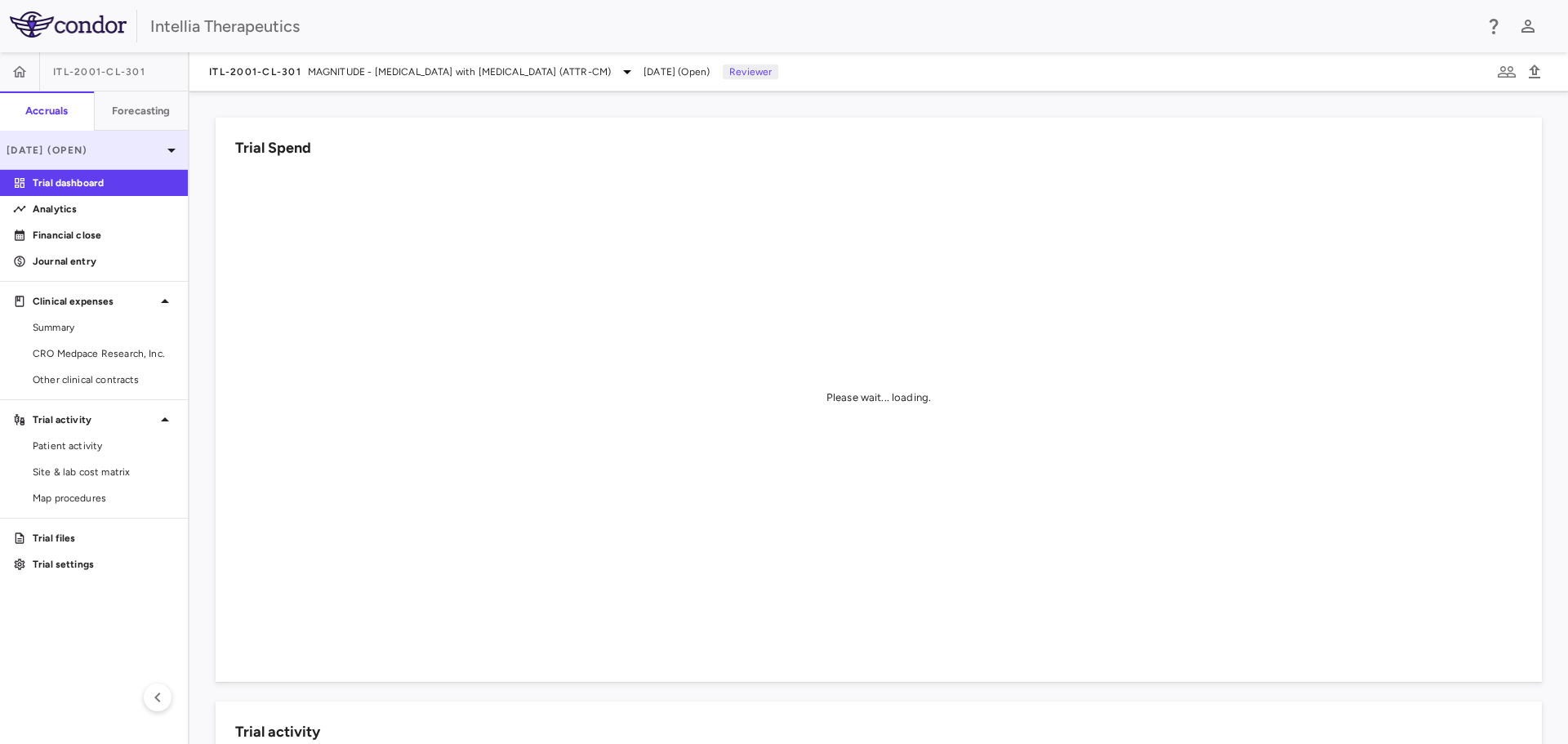
click at [60, 141] on div "[DATE] (Open)" at bounding box center [93, 150] width 188 height 39
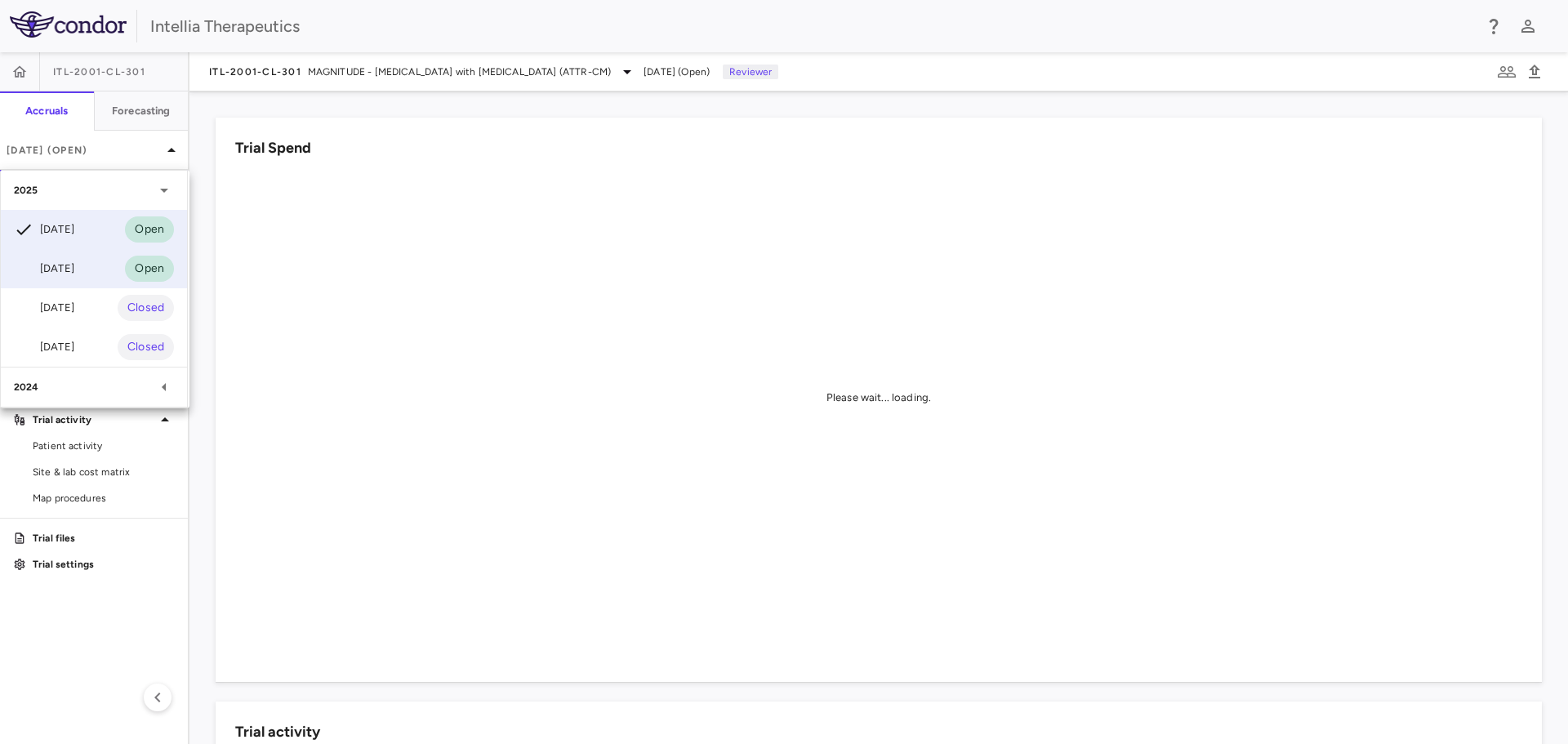
click at [62, 252] on div "[DATE] Open" at bounding box center [94, 269] width 187 height 39
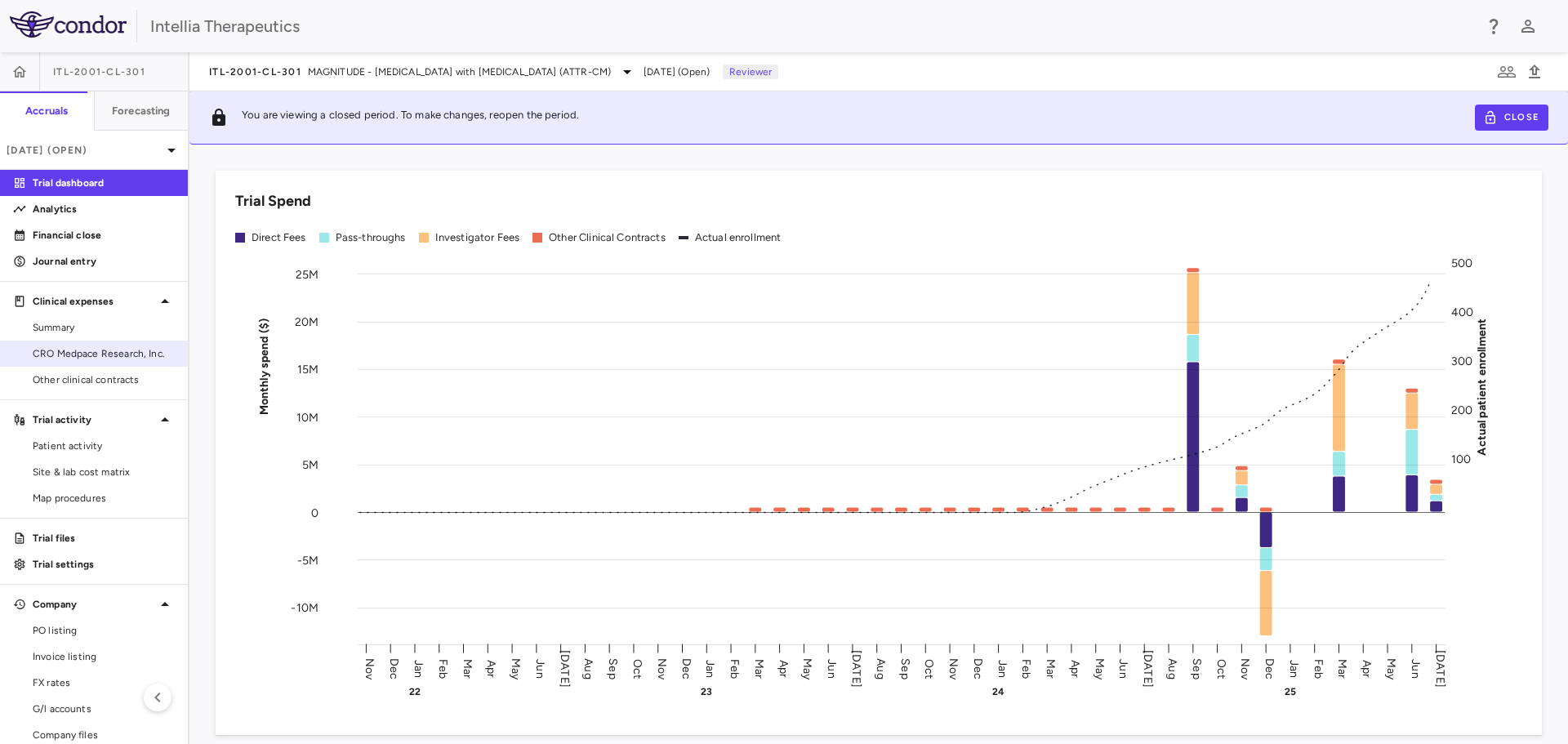
click at [75, 353] on span "CRO Medpace Research, Inc." at bounding box center [103, 353] width 142 height 14
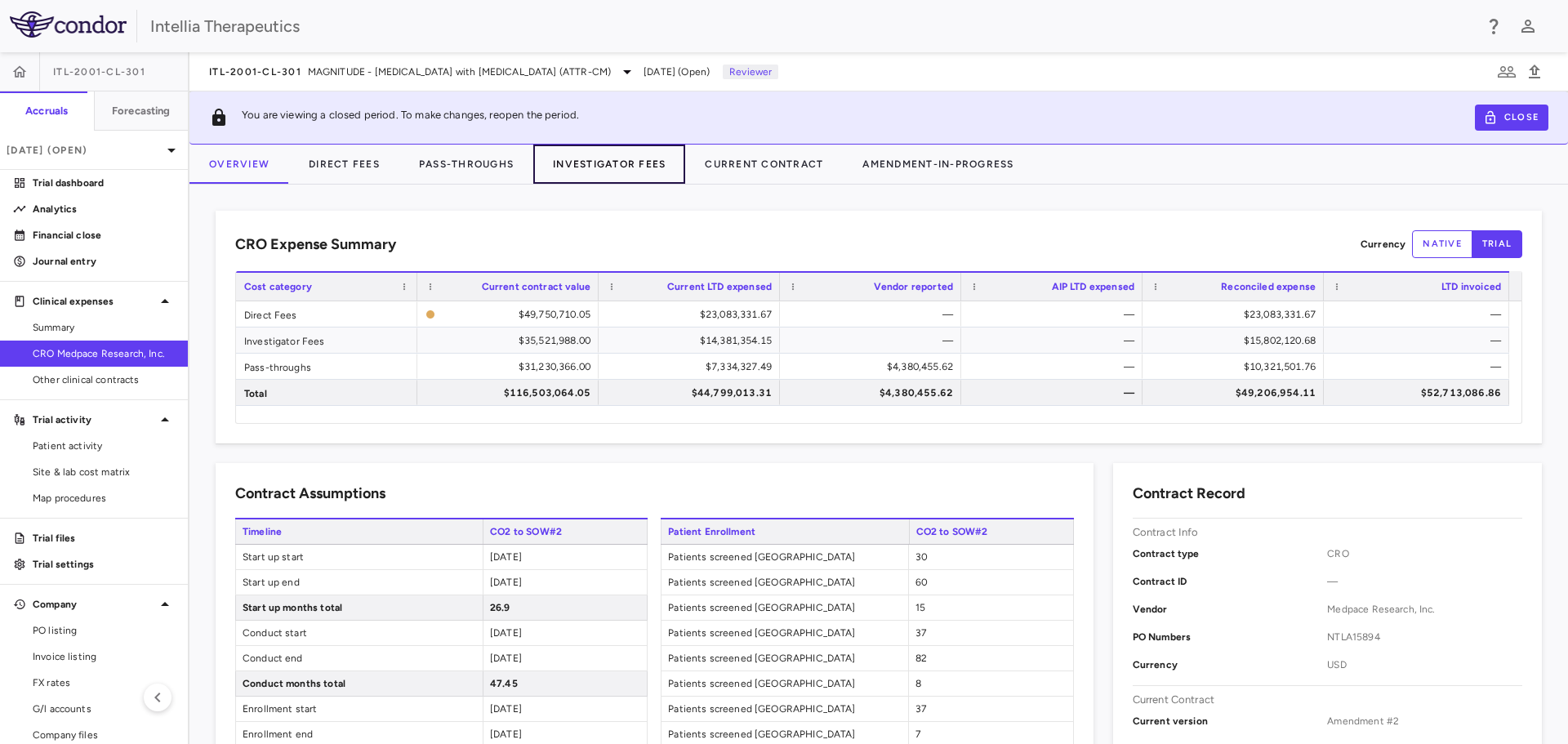
click at [659, 170] on button "Investigator Fees" at bounding box center [609, 164] width 152 height 39
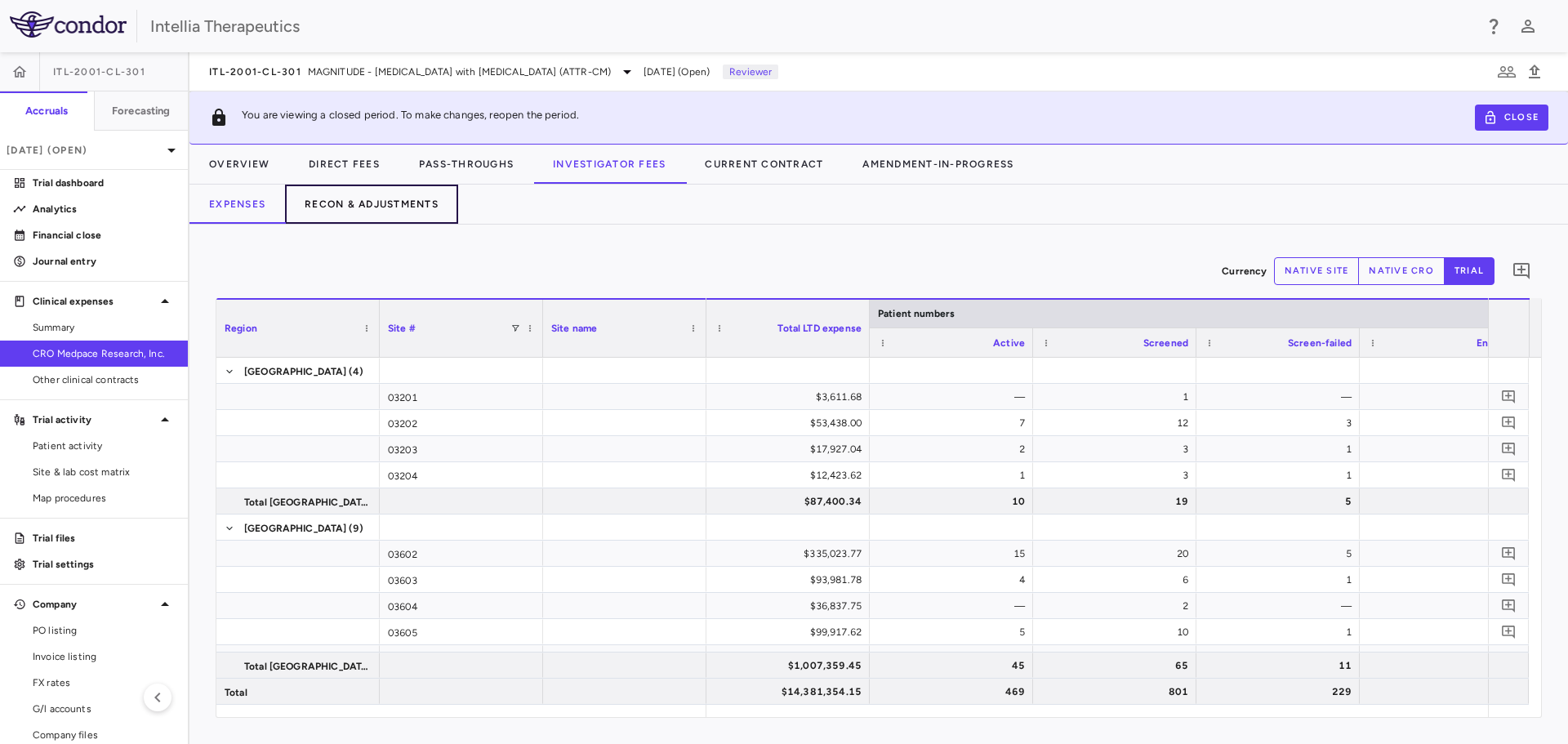
click at [355, 210] on button "Recon & Adjustments" at bounding box center [371, 204] width 173 height 39
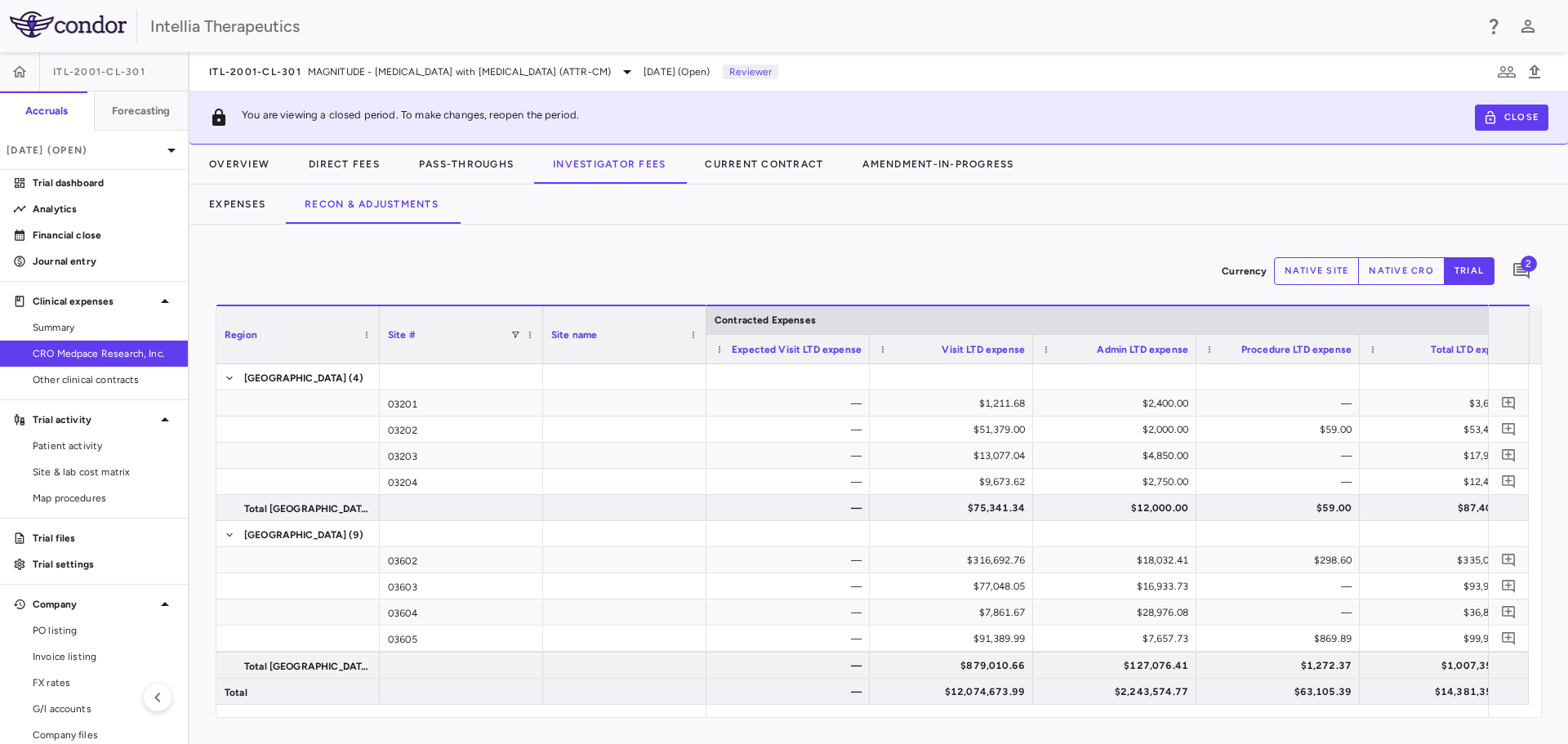
drag, startPoint x: 851, startPoint y: 717, endPoint x: 1299, endPoint y: 738, distance: 448.5
click at [1299, 738] on div "Currency native site native cro trial 2 Region Drag here to set column labels R…" at bounding box center [879, 485] width 1379 height 520
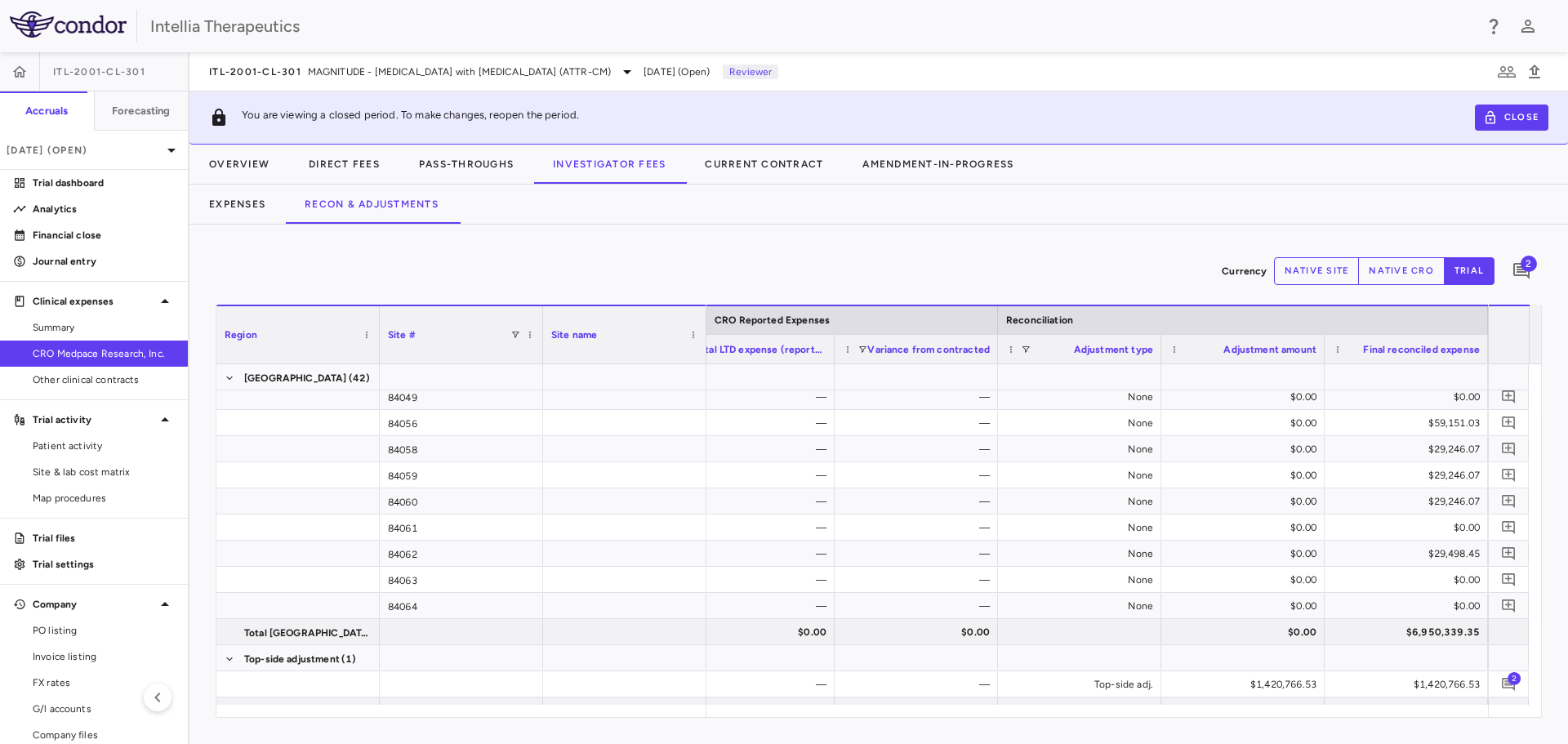
scroll to position [5386, 0]
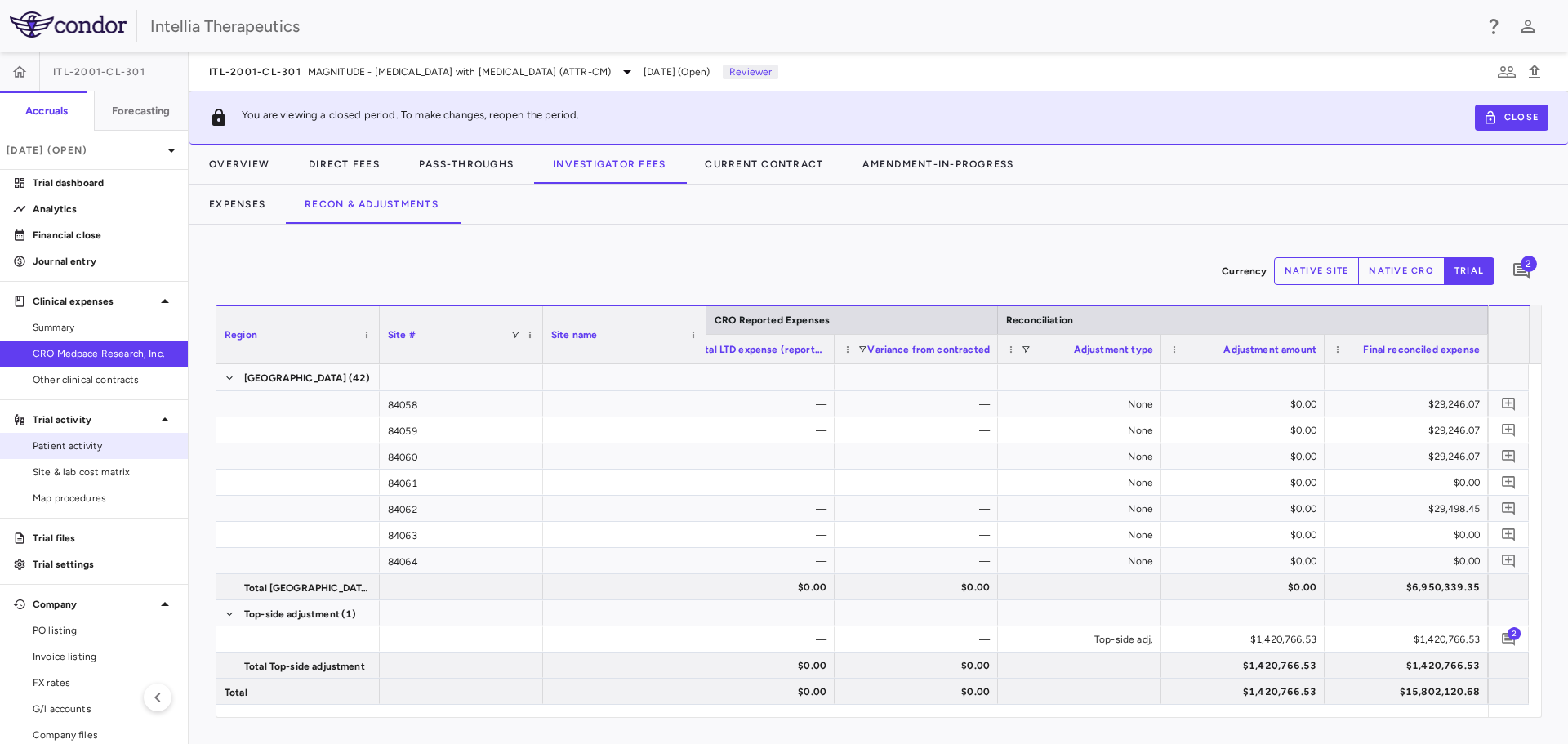
click at [53, 445] on span "Patient activity" at bounding box center [103, 446] width 142 height 14
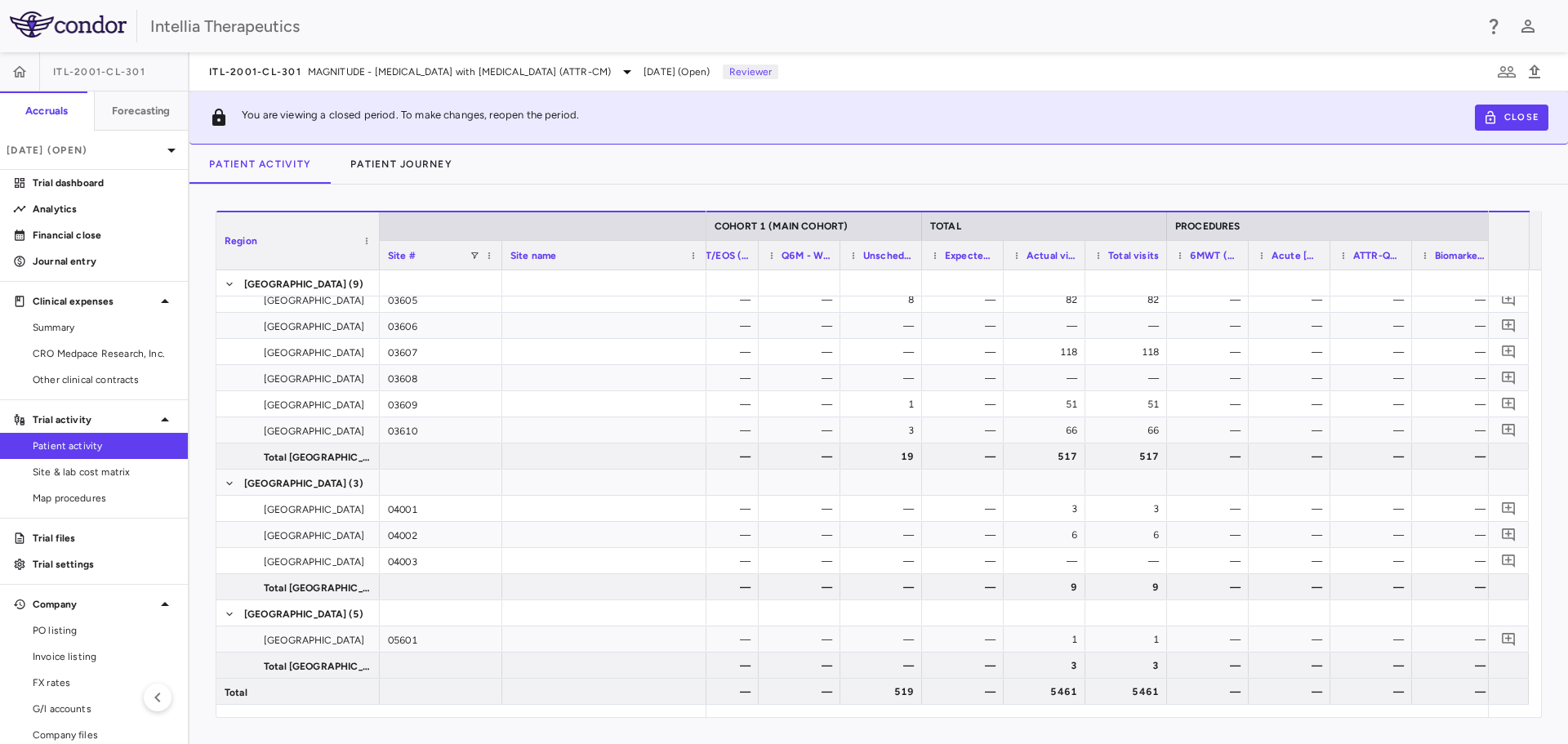
scroll to position [0, 2266]
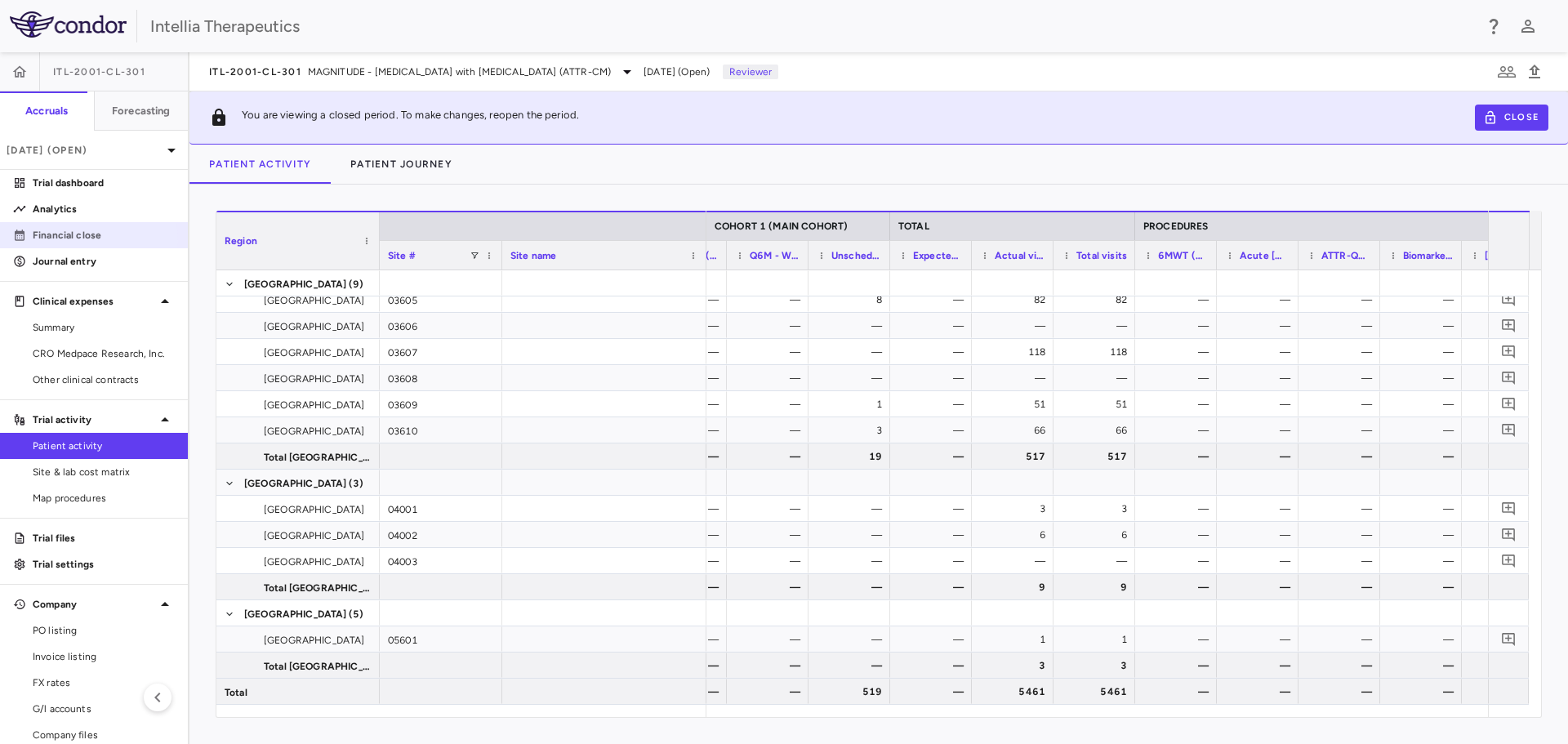
click at [69, 241] on p "Financial close" at bounding box center [103, 234] width 142 height 14
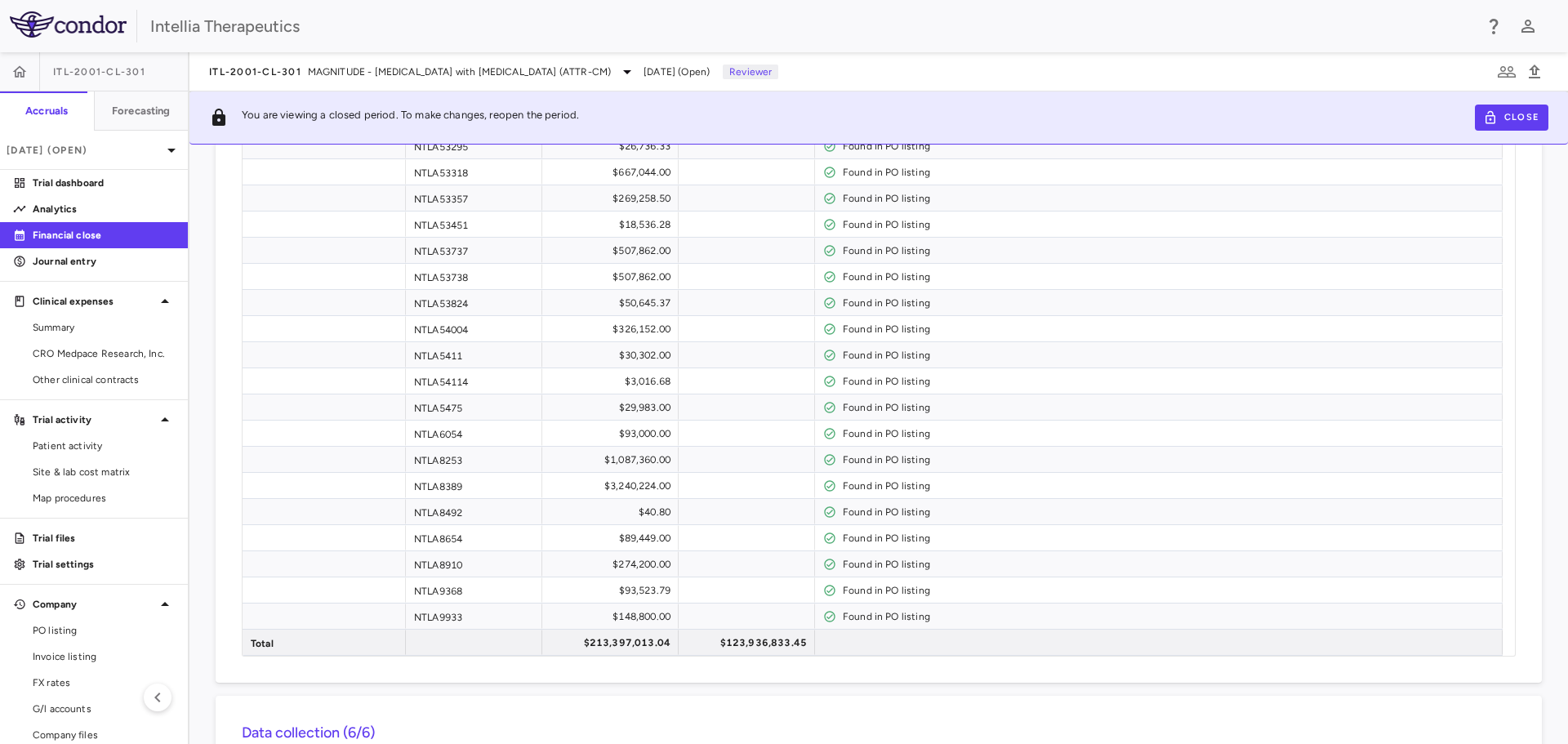
scroll to position [7899, 0]
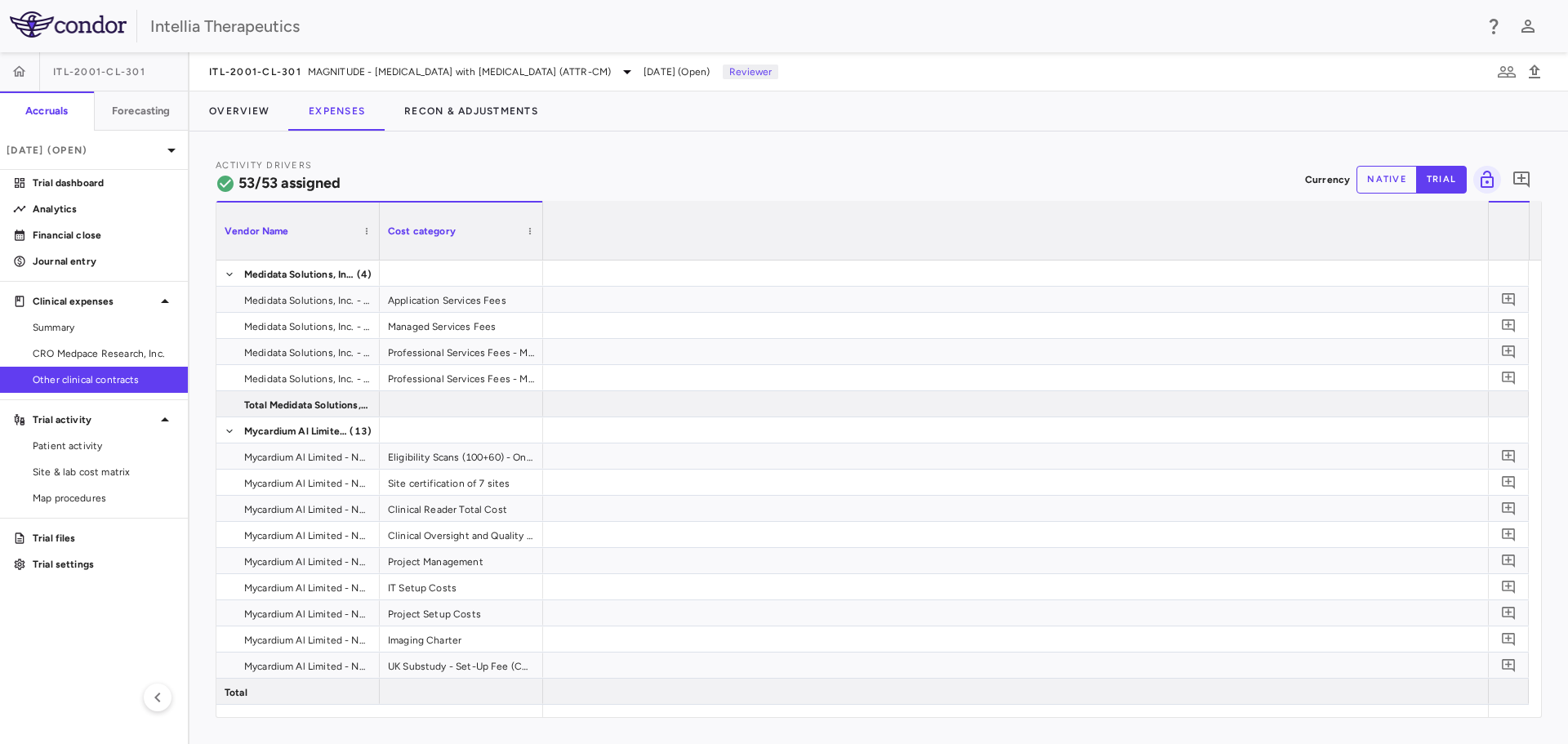
scroll to position [0, 15715]
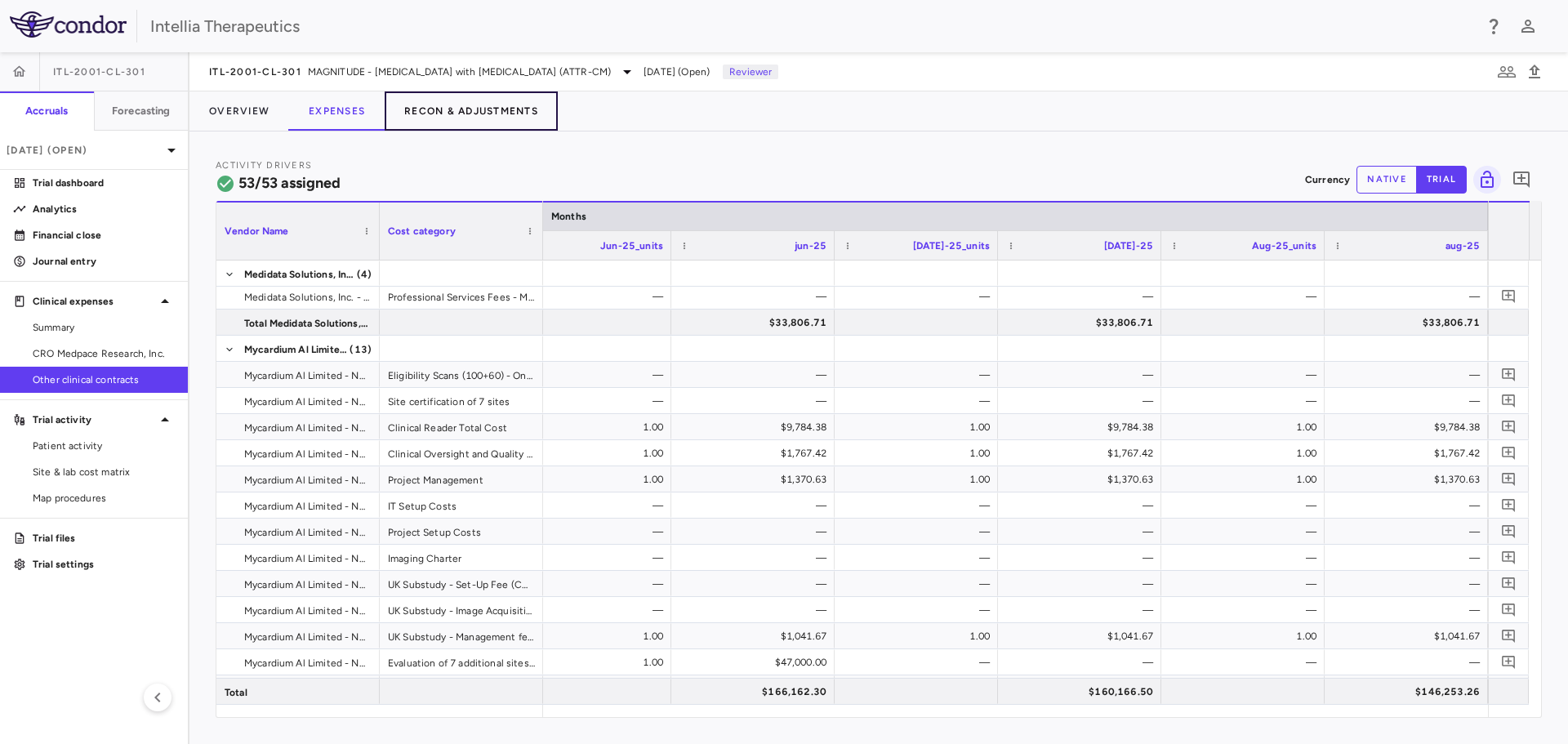
click at [468, 120] on button "Recon & Adjustments" at bounding box center [471, 111] width 173 height 39
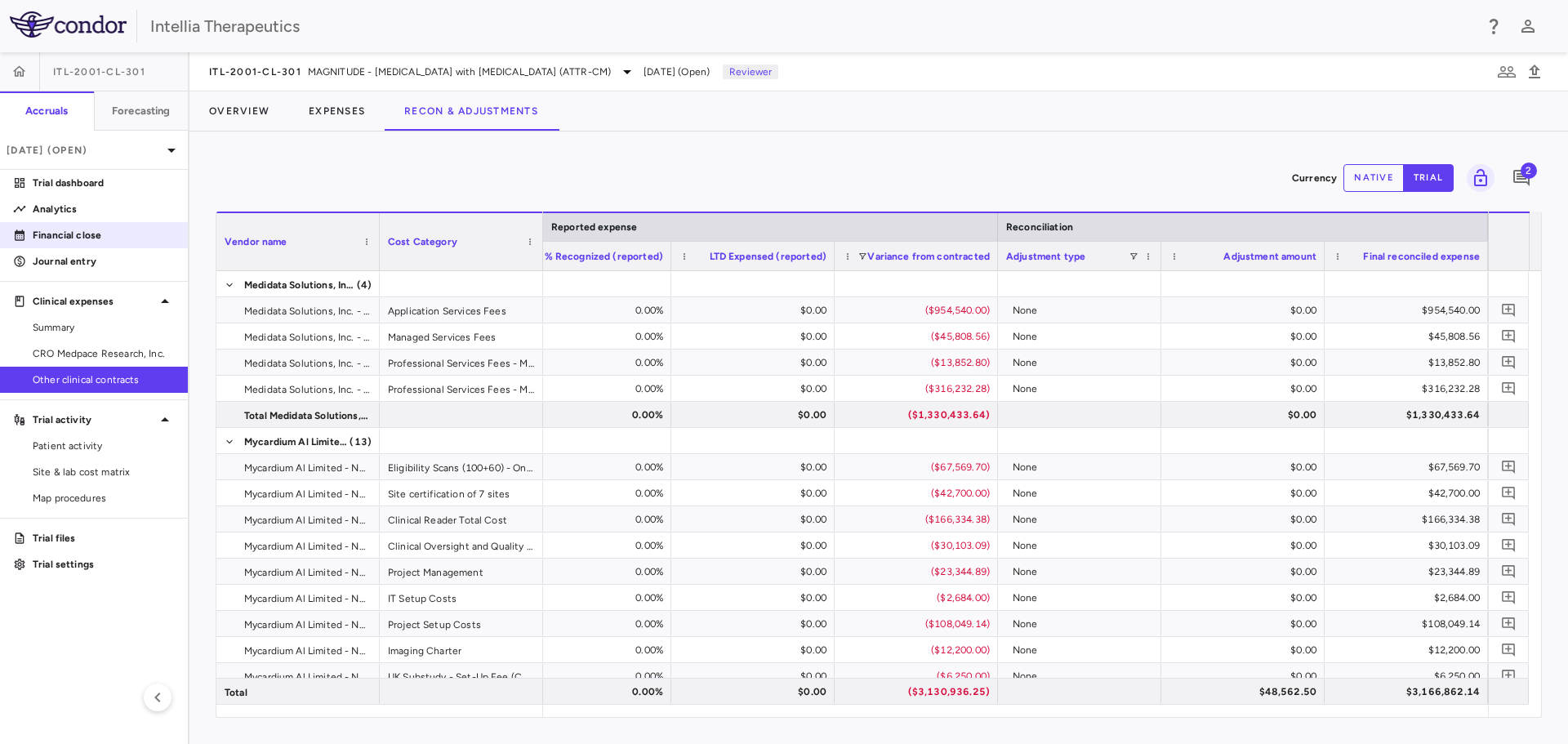
click at [99, 230] on p "Financial close" at bounding box center [103, 234] width 142 height 14
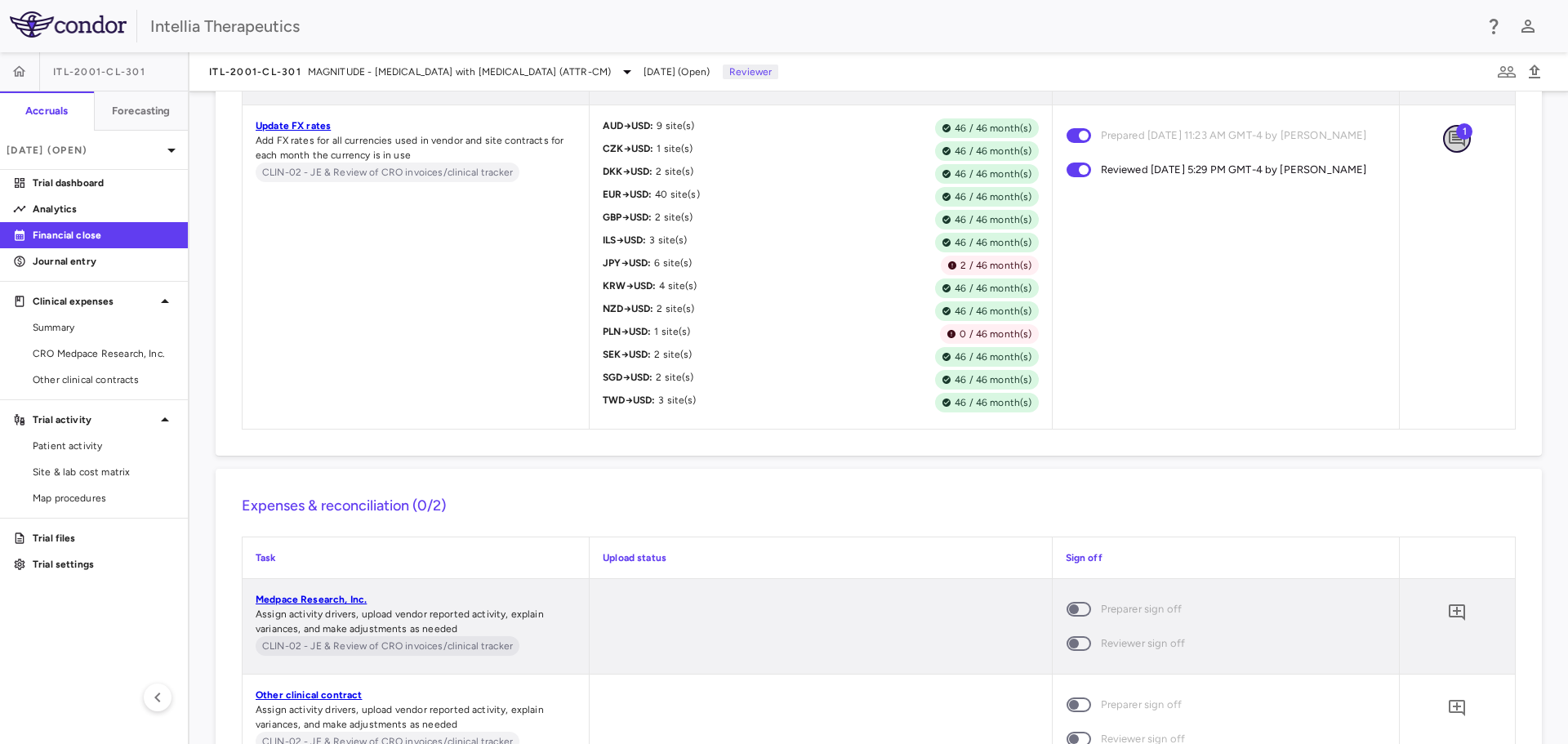
click at [1449, 149] on icon "Add comment" at bounding box center [1457, 139] width 20 height 20
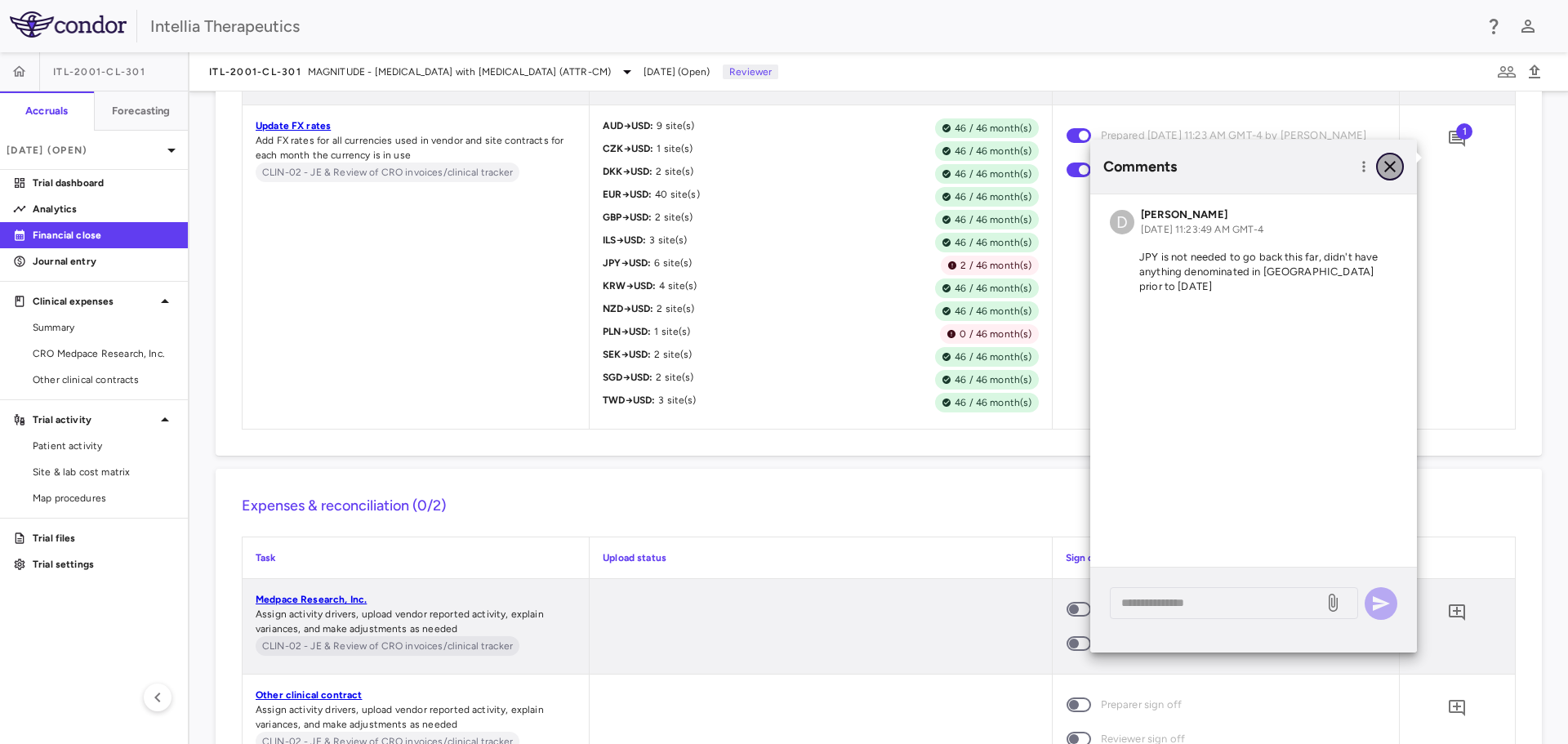
click at [1387, 163] on icon "button" at bounding box center [1390, 167] width 20 height 20
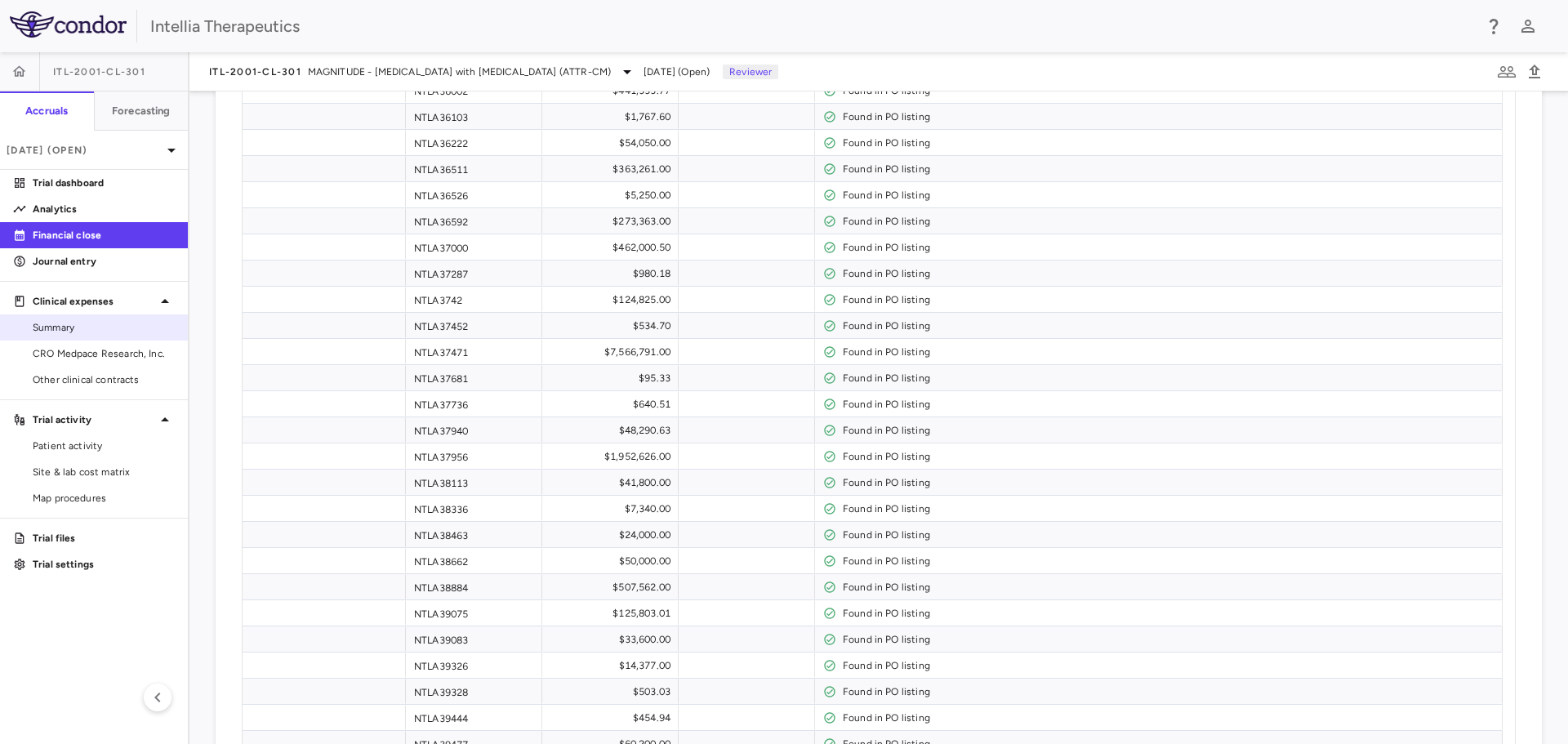
click at [107, 328] on span "Summary" at bounding box center [103, 327] width 142 height 14
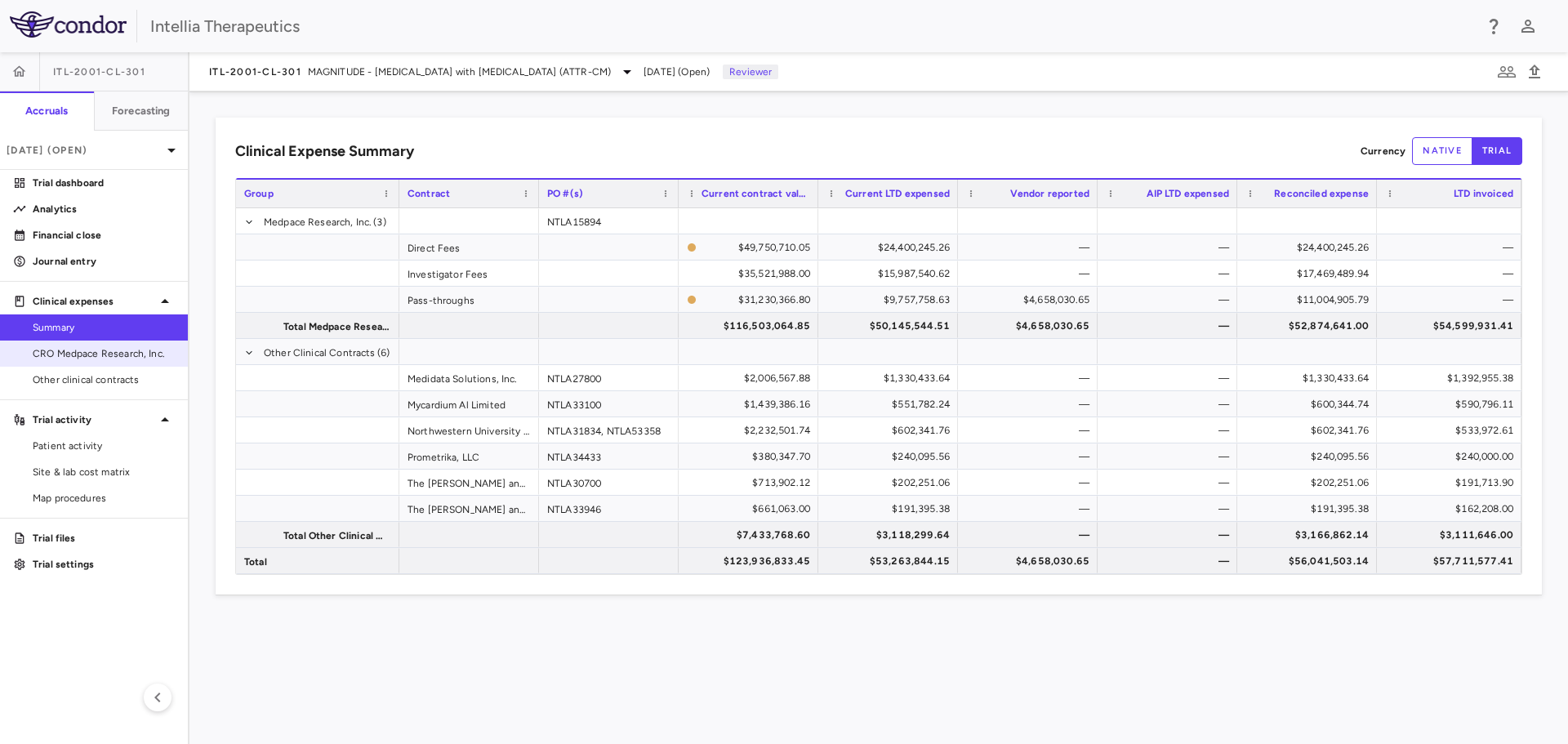
click at [101, 353] on span "CRO Medpace Research, Inc." at bounding box center [103, 353] width 142 height 14
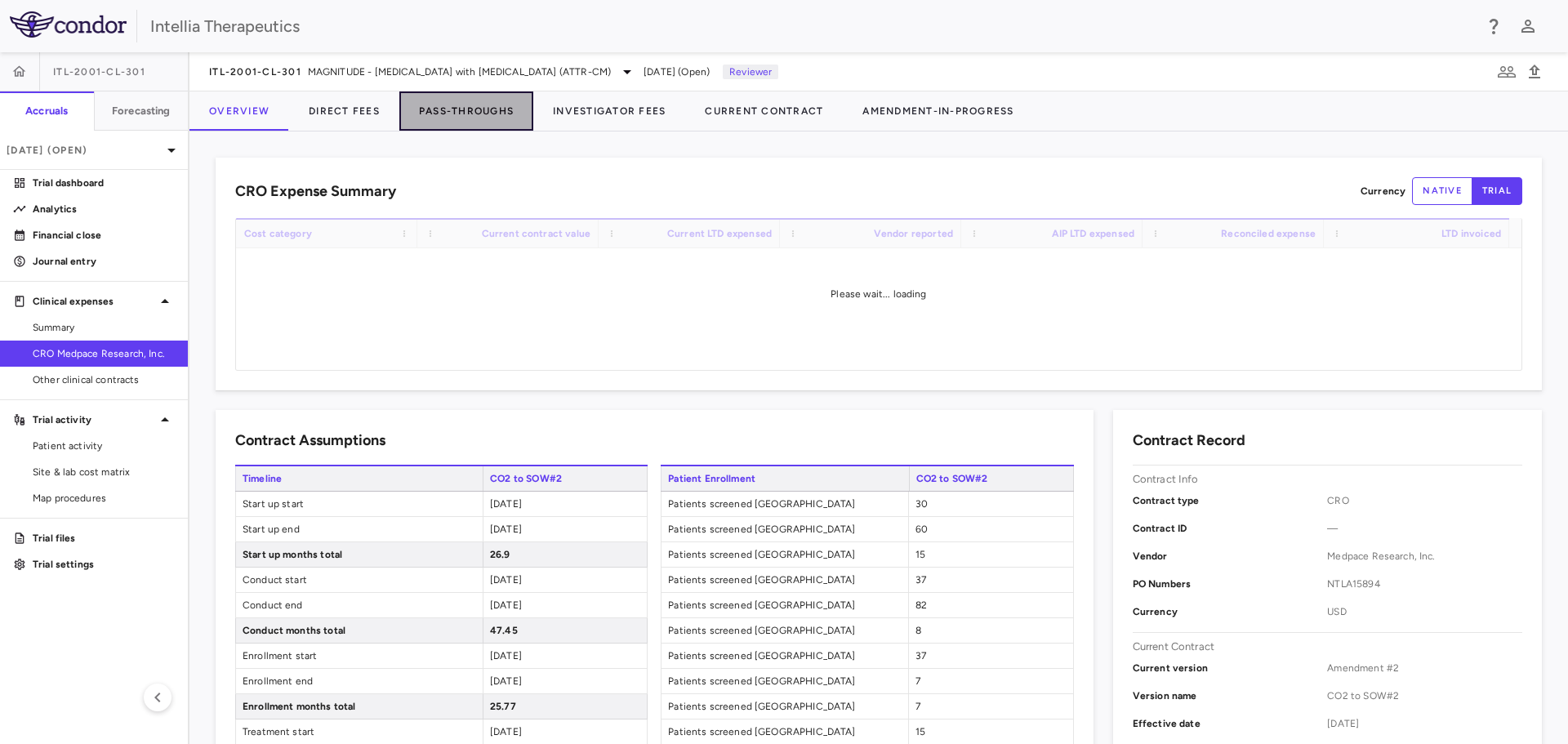
click at [446, 107] on button "Pass-Throughs" at bounding box center [466, 111] width 134 height 39
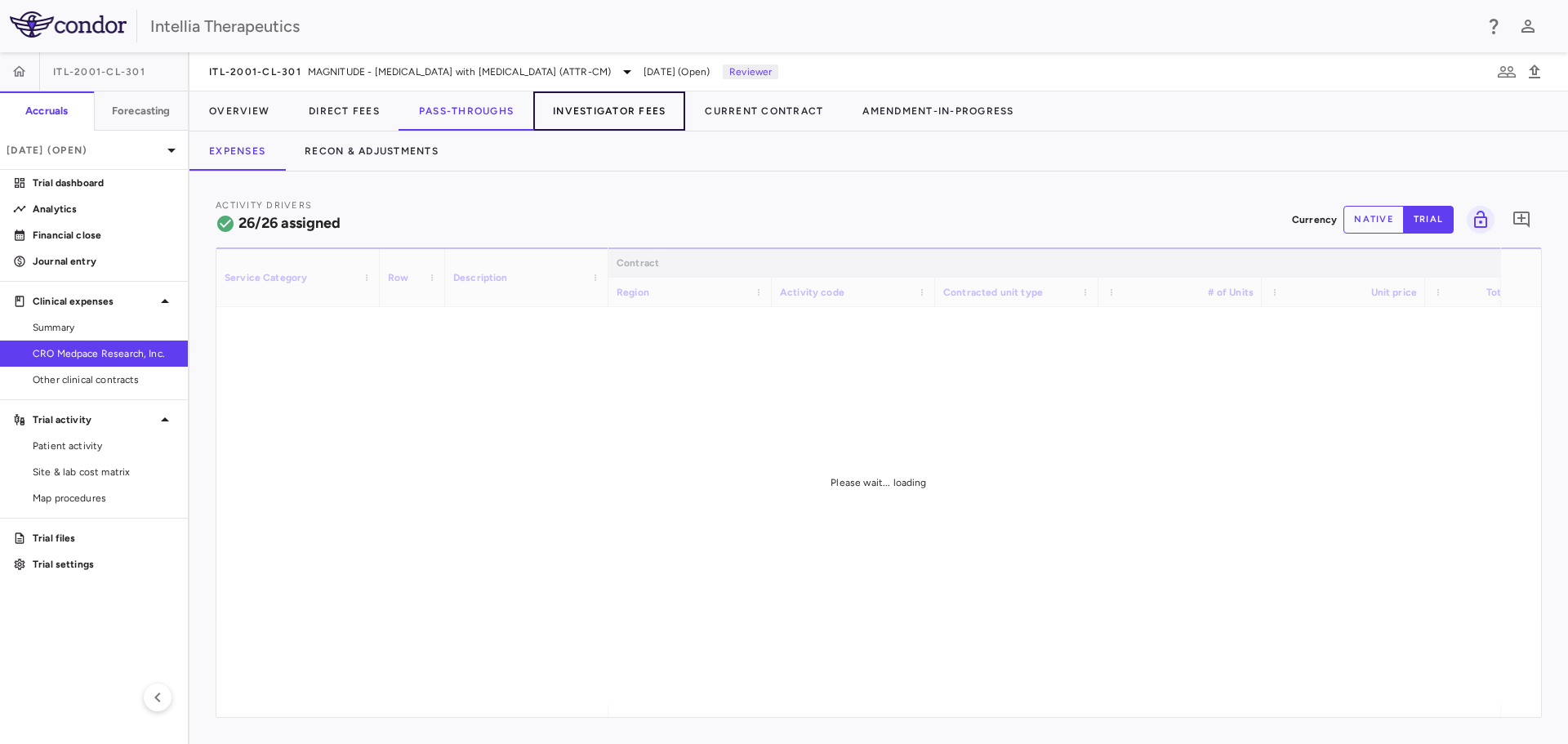
click at [584, 107] on button "Investigator Fees" at bounding box center [609, 111] width 152 height 39
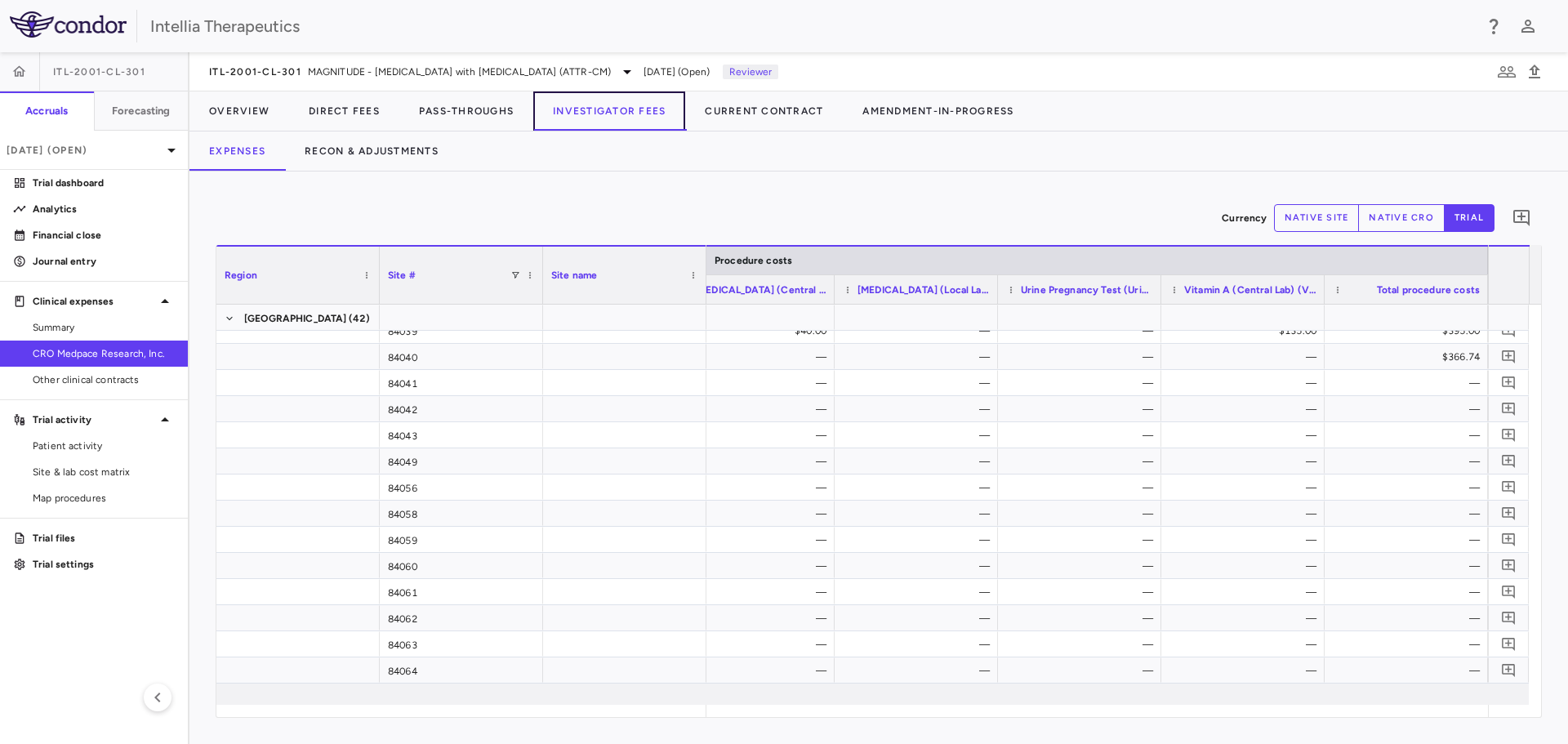
scroll to position [5248, 0]
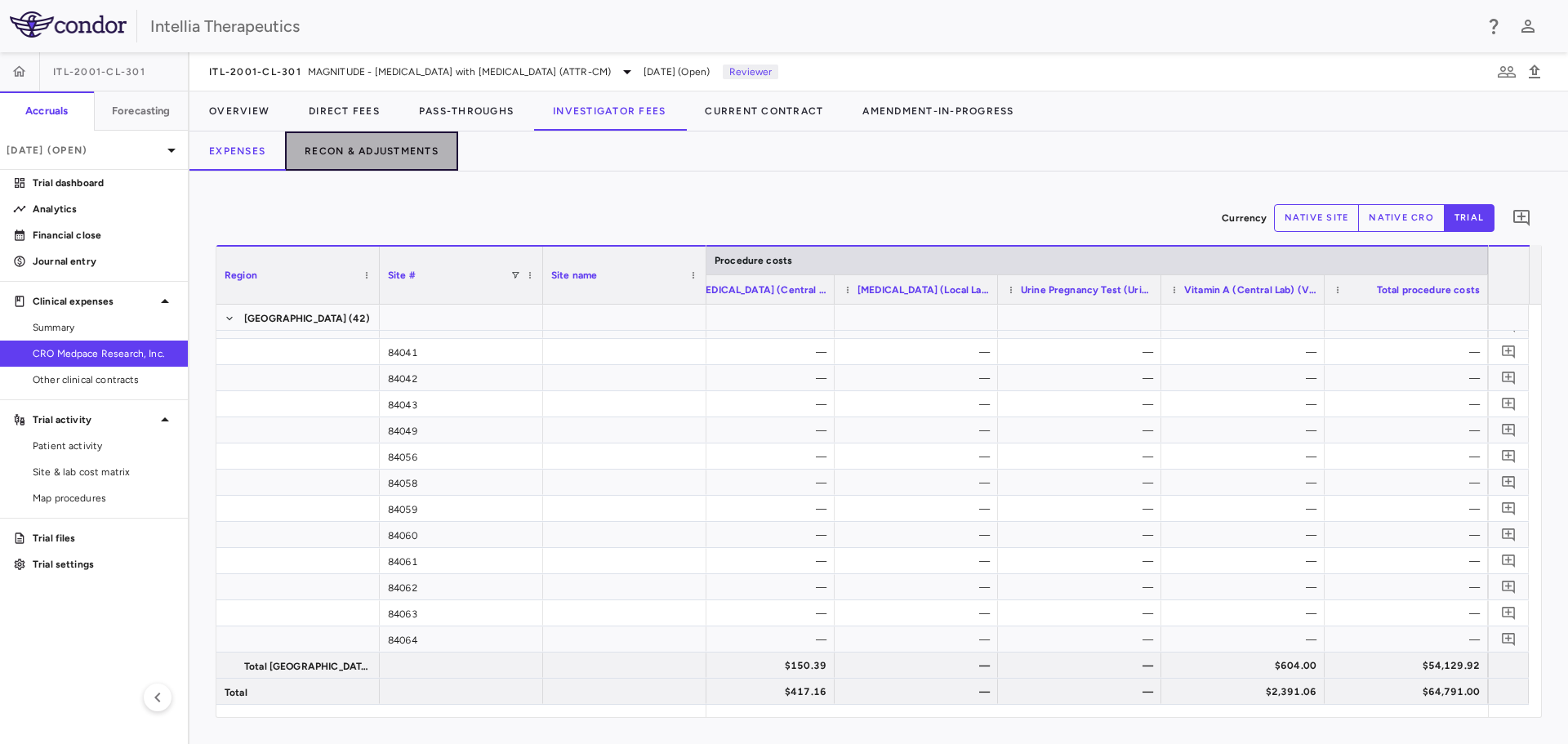
click at [374, 147] on button "Recon & Adjustments" at bounding box center [371, 151] width 173 height 39
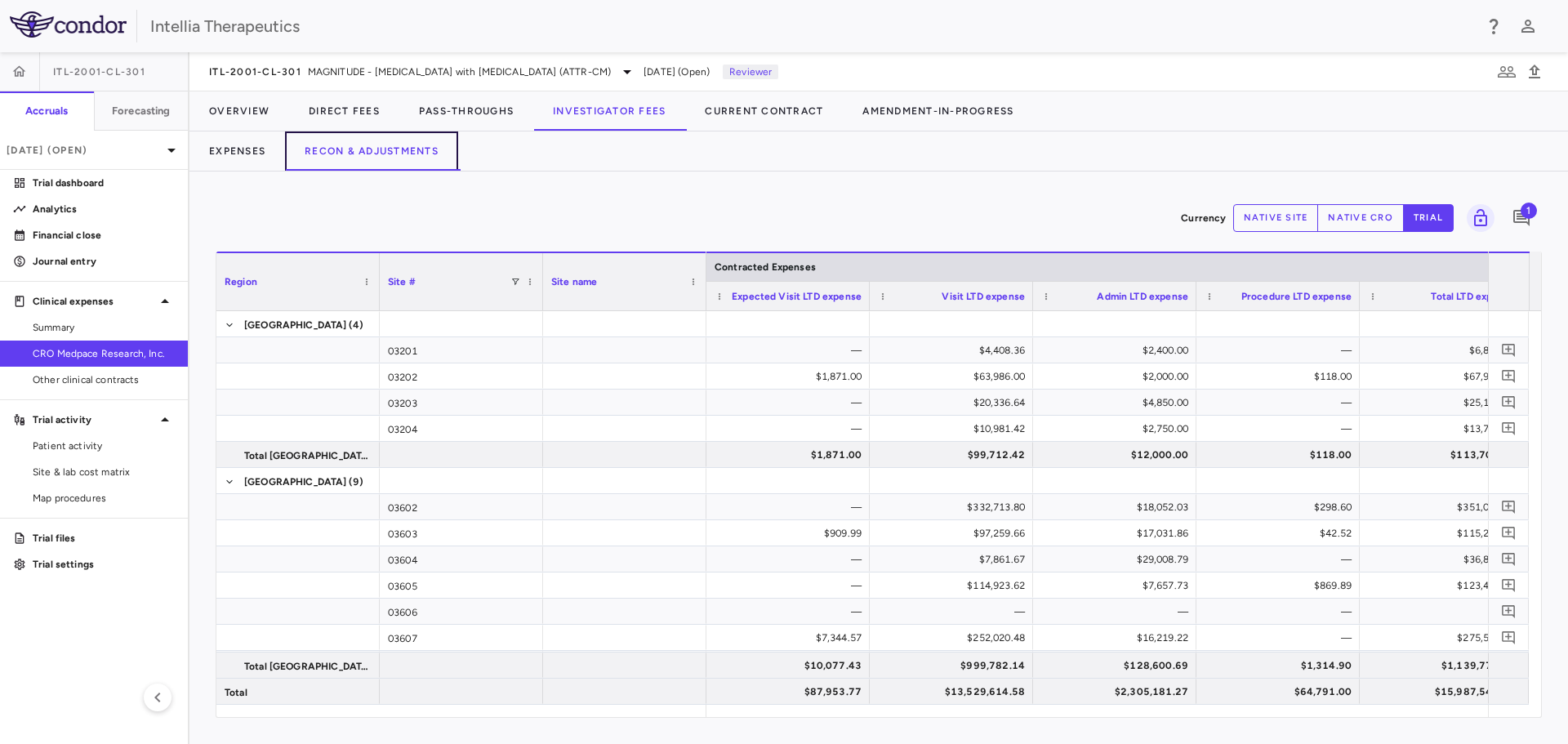
scroll to position [0, 852]
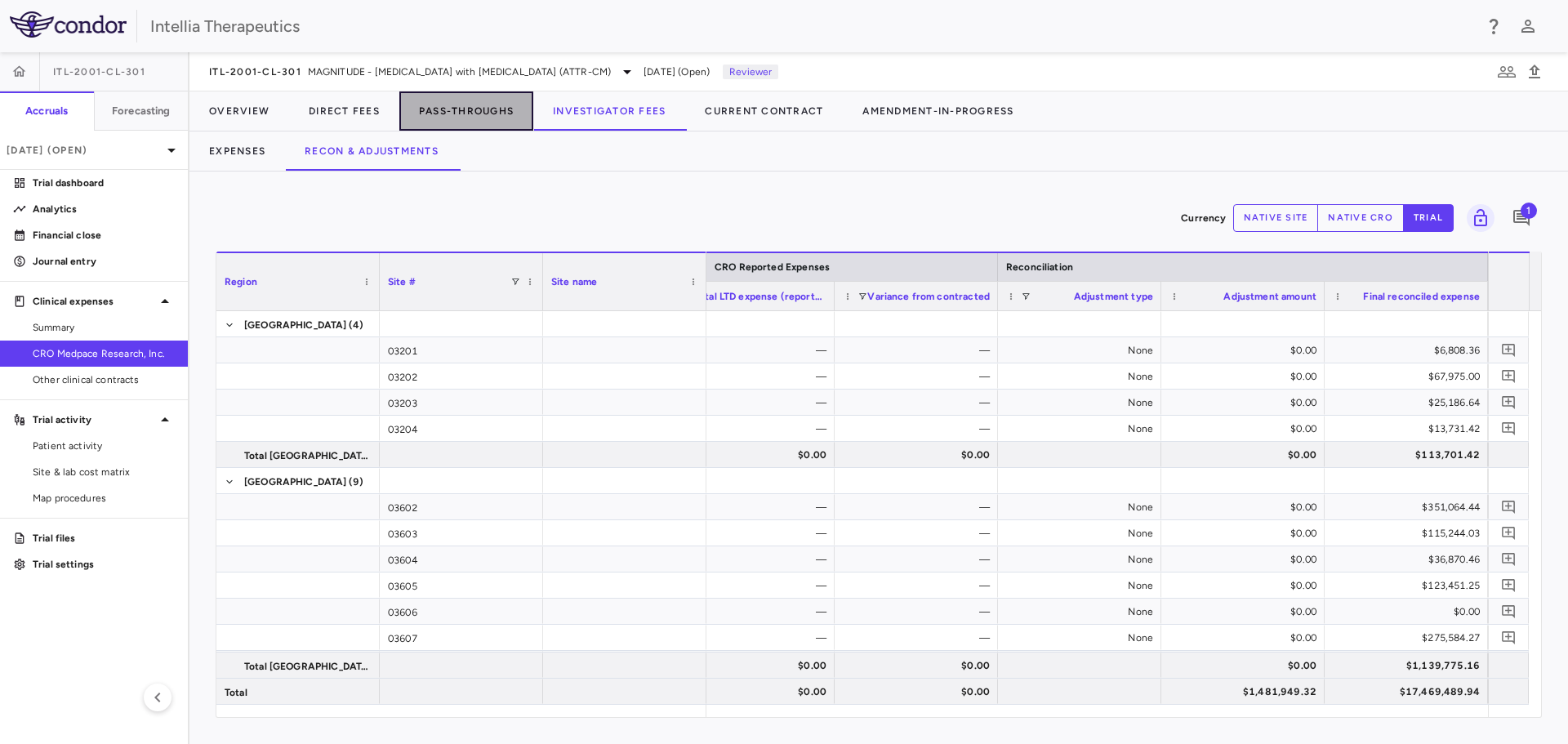
click at [435, 118] on button "Pass-Throughs" at bounding box center [466, 111] width 134 height 39
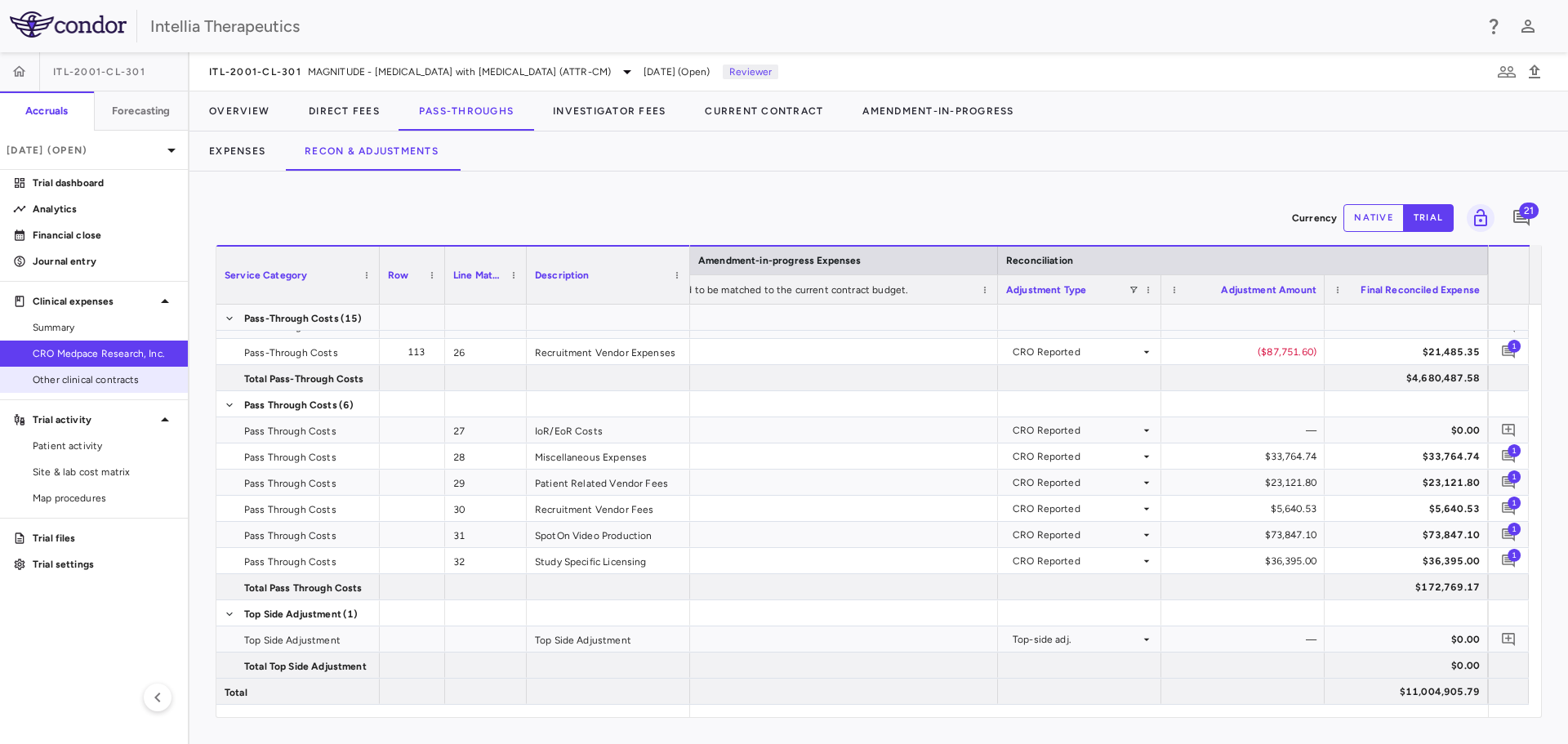
click at [66, 382] on span "Other clinical contracts" at bounding box center [103, 379] width 142 height 14
